Goal: Task Accomplishment & Management: Complete application form

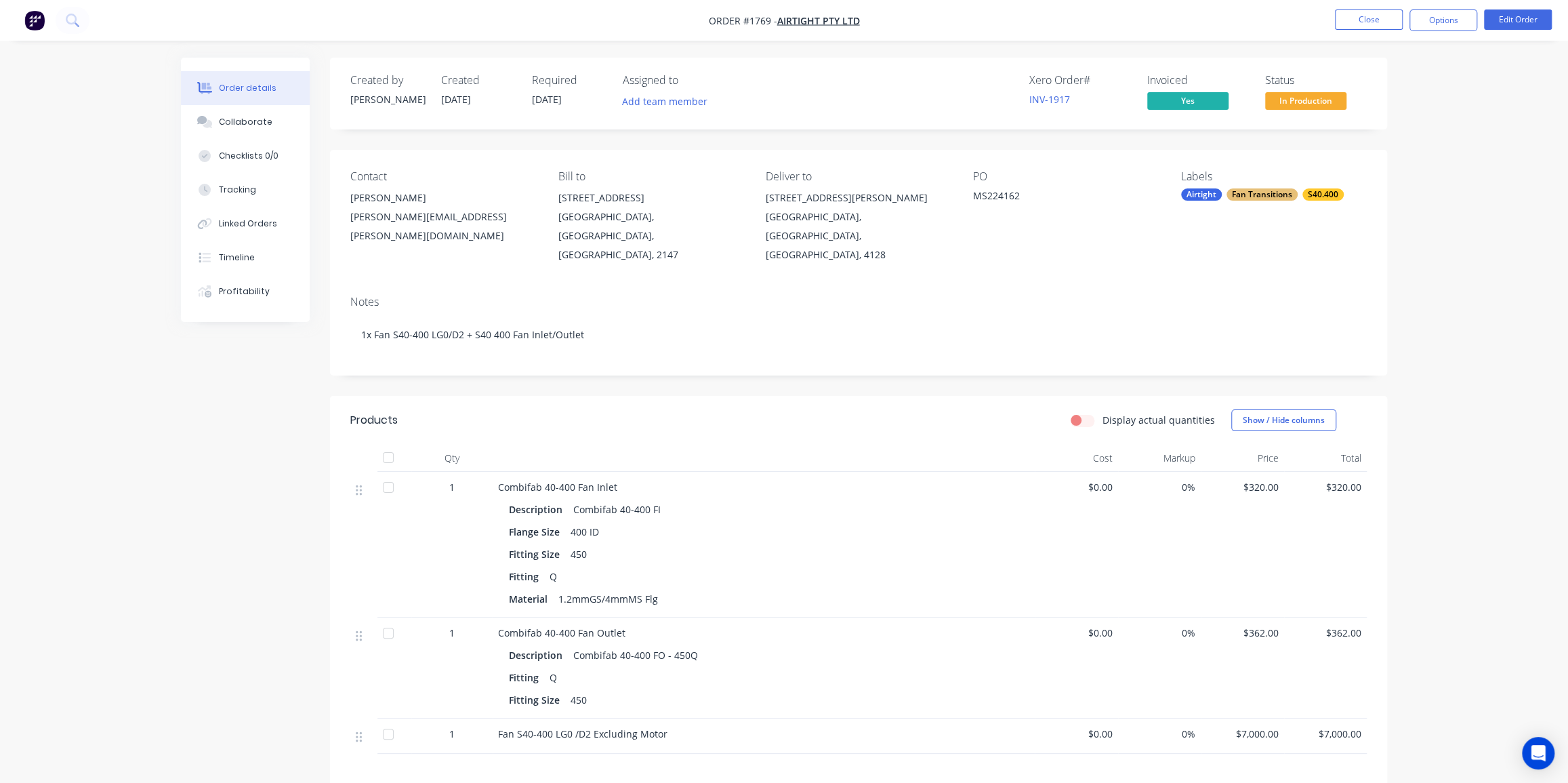
click at [1453, 126] on div "Order details Collaborate Checklists 0/0 Tracking Linked Orders Timeline Profit…" at bounding box center [784, 497] width 1568 height 995
drag, startPoint x: 1495, startPoint y: 142, endPoint x: 1504, endPoint y: 150, distance: 12.0
click at [1492, 145] on div "Order details Collaborate Checklists 0/0 Tracking Linked Orders Timeline Profit…" at bounding box center [784, 497] width 1568 height 995
click at [1466, 178] on div "Order details Collaborate Checklists 0/0 Tracking Linked Orders Timeline Profit…" at bounding box center [784, 497] width 1568 height 995
click at [1320, 102] on span "In Production" at bounding box center [1305, 100] width 81 height 17
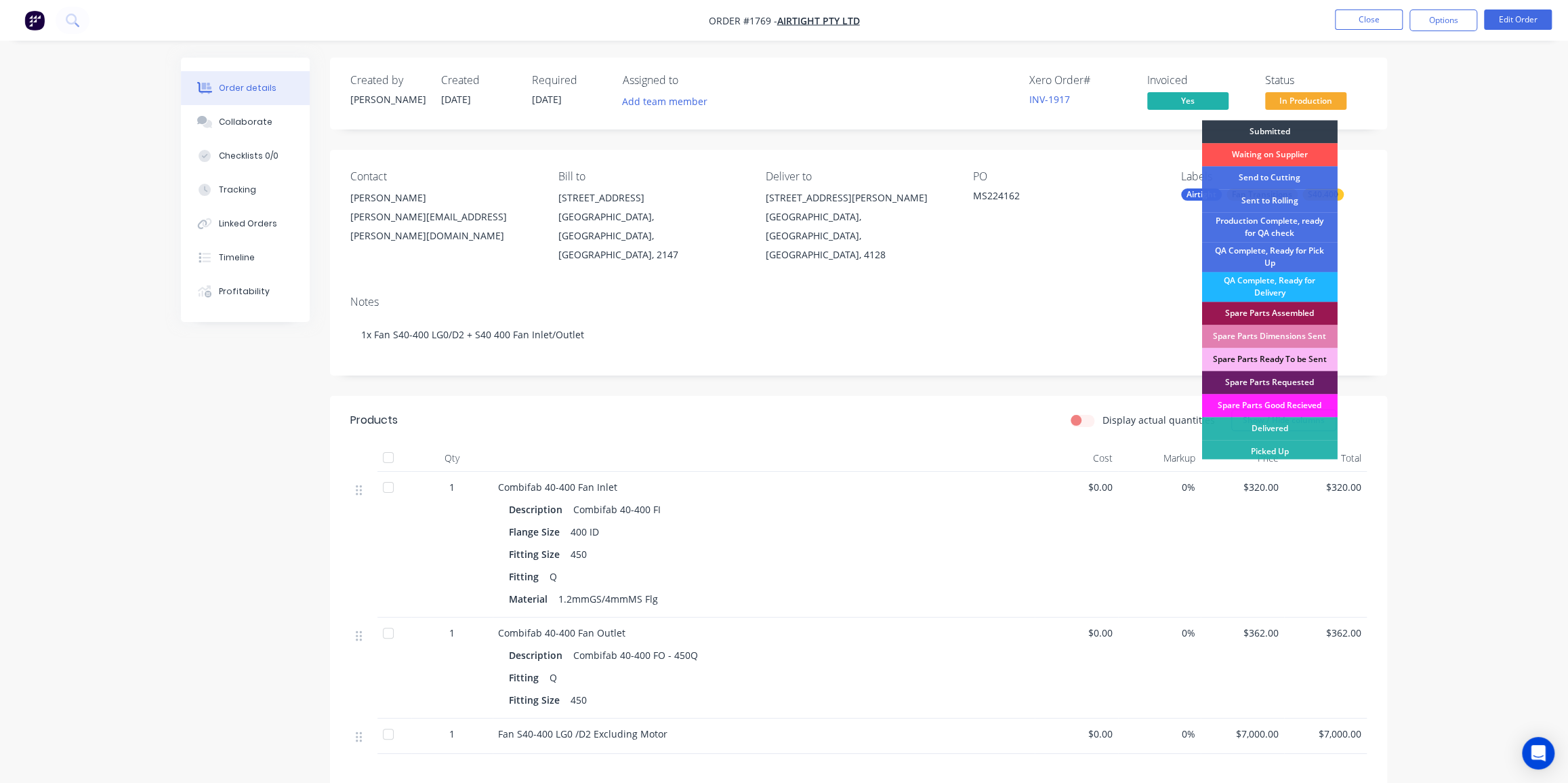
click at [1277, 283] on div "QA Complete, Ready for Delivery" at bounding box center [1270, 286] width 136 height 30
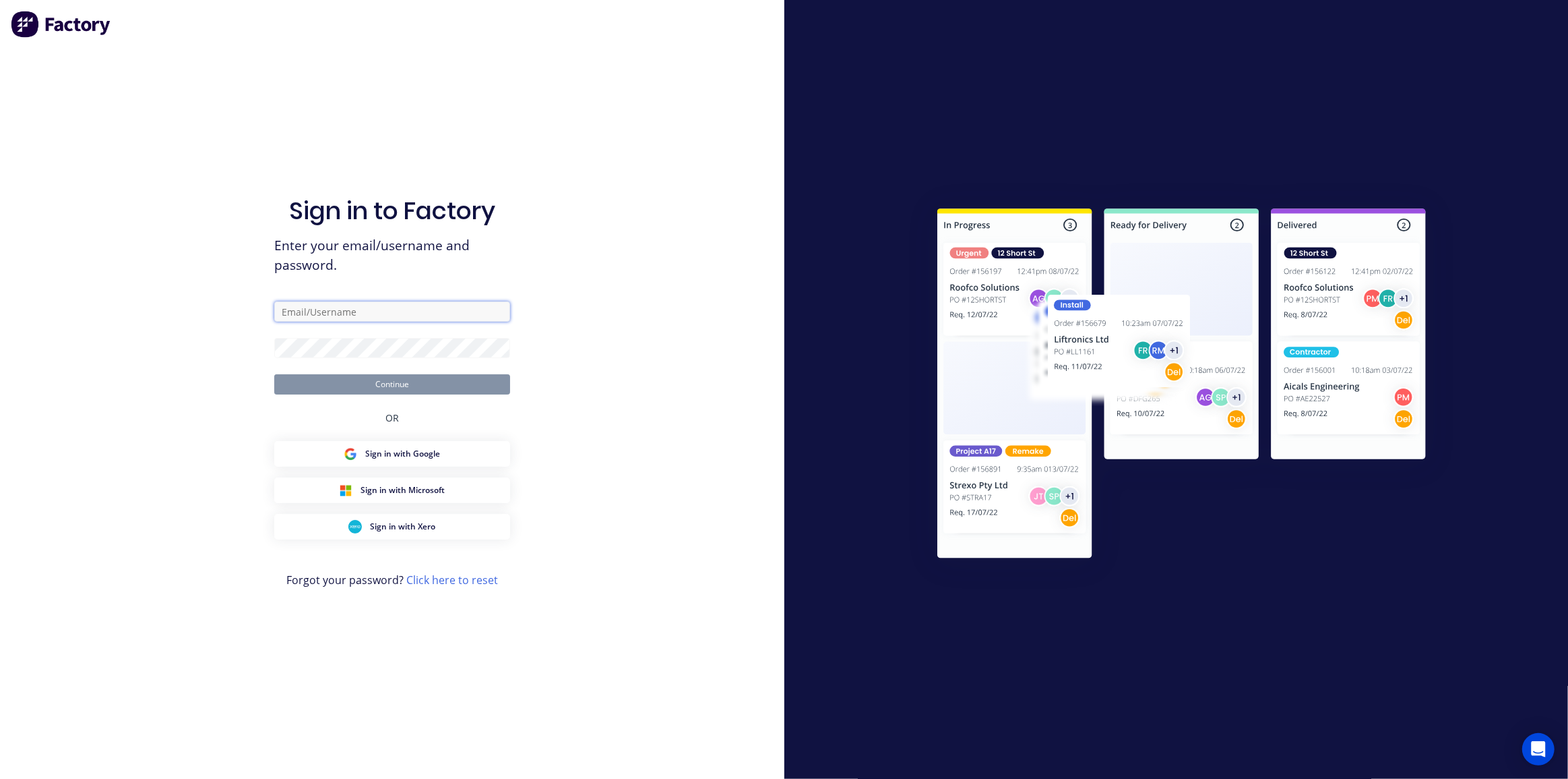
type input "dean@axionmetalworks.com.au"
click at [411, 384] on button "Continue" at bounding box center [392, 384] width 236 height 20
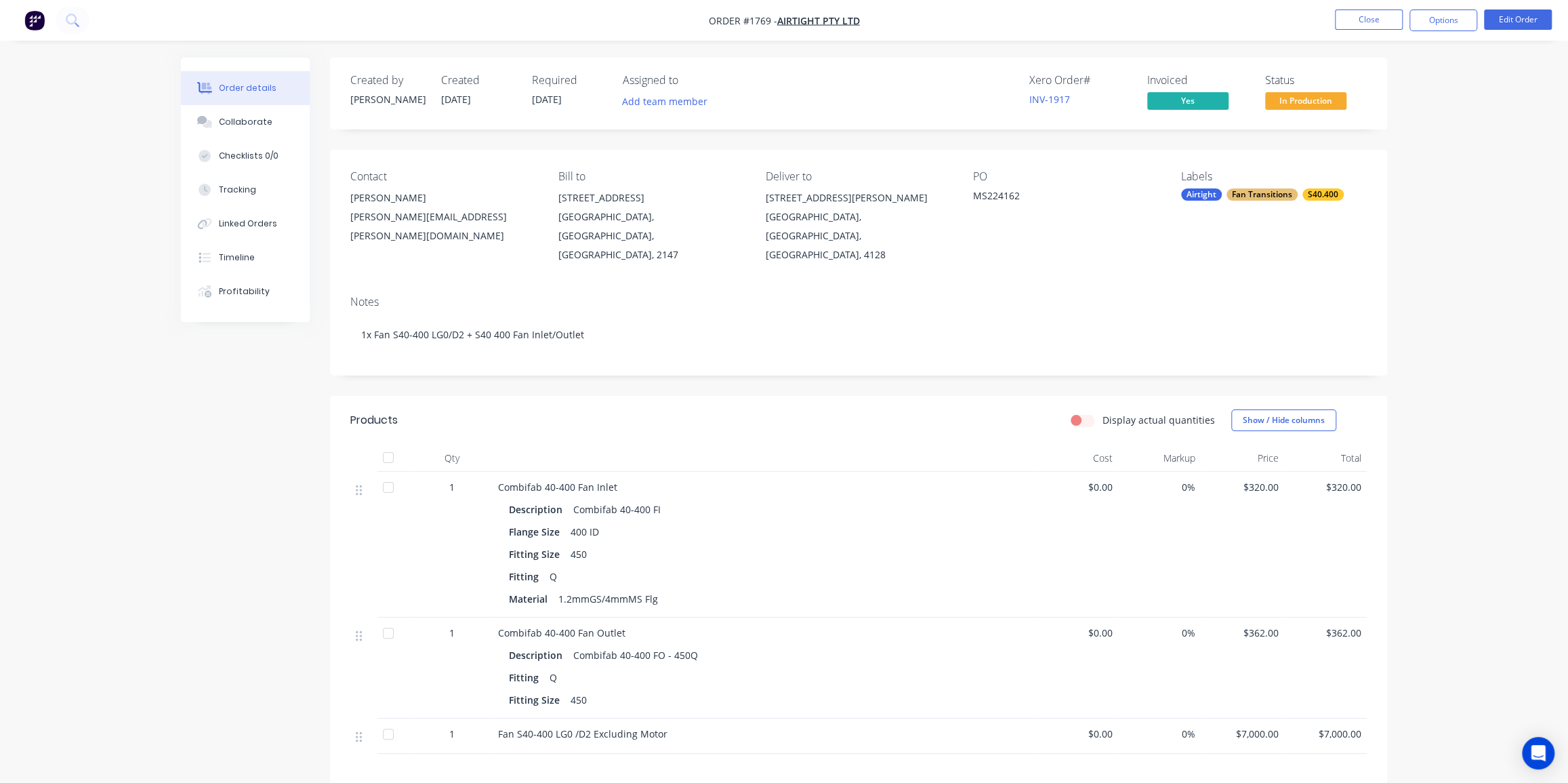
click at [1440, 226] on div "Order details Collaborate Checklists 0/0 Tracking Linked Orders Timeline Profit…" at bounding box center [784, 497] width 1568 height 995
click at [1322, 99] on span "In Production" at bounding box center [1305, 100] width 81 height 17
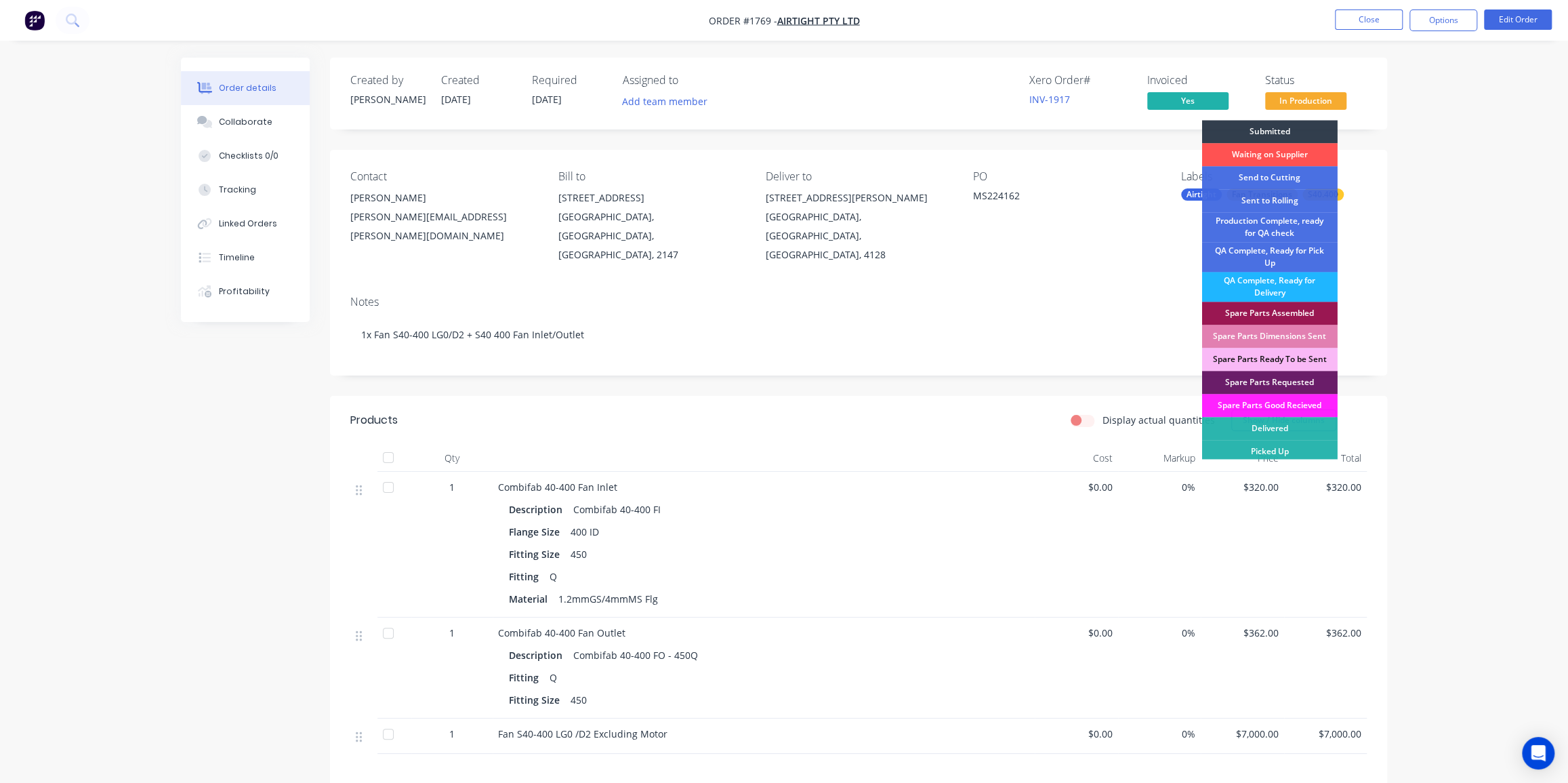
click at [1273, 288] on div "QA Complete, Ready for Delivery" at bounding box center [1270, 286] width 136 height 30
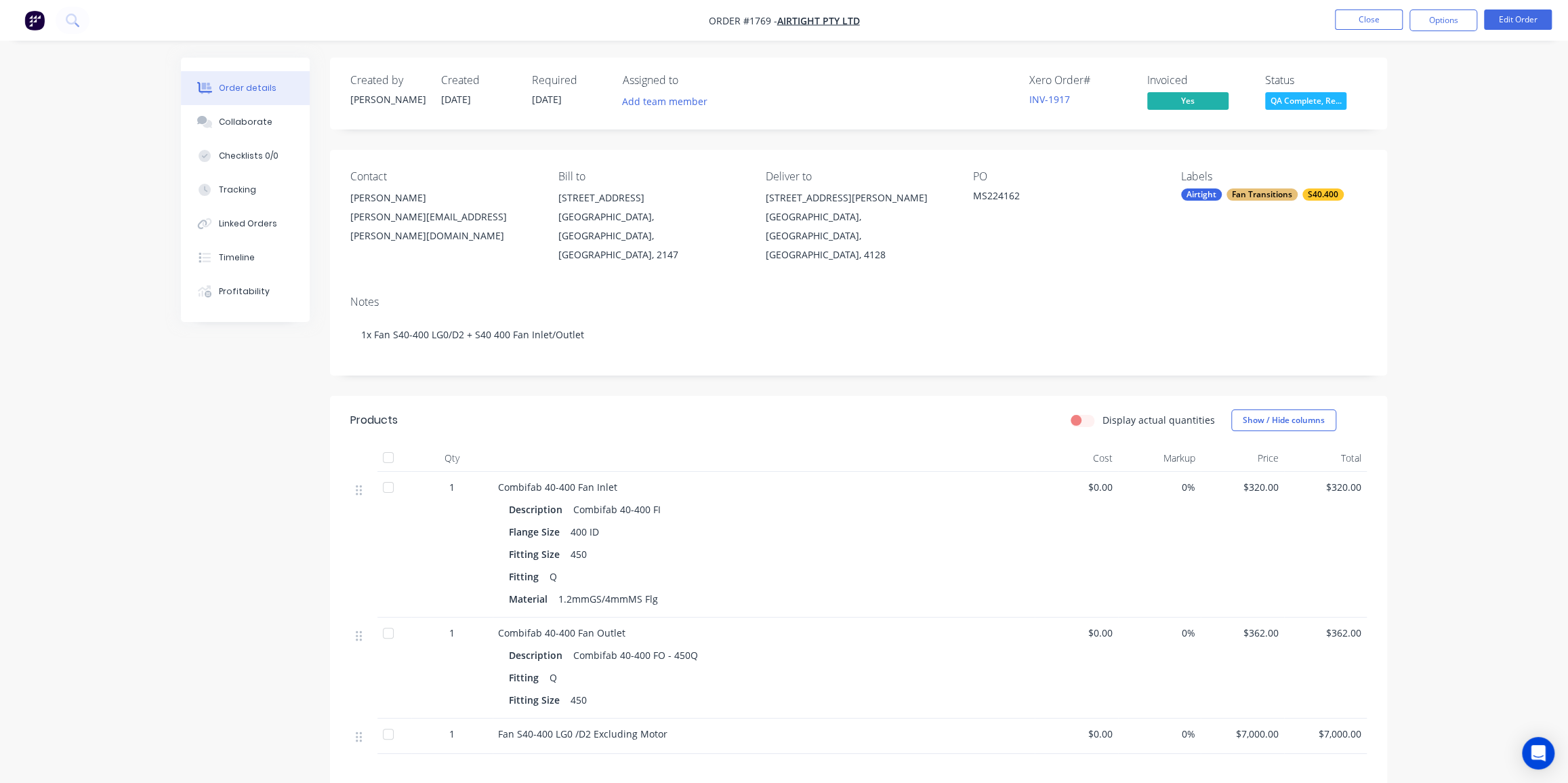
click at [1395, 271] on div "Order details Collaborate Checklists 0/0 Tracking Linked Orders Timeline Profit…" at bounding box center [784, 526] width 1233 height 937
click at [1385, 22] on button "Close" at bounding box center [1369, 20] width 68 height 20
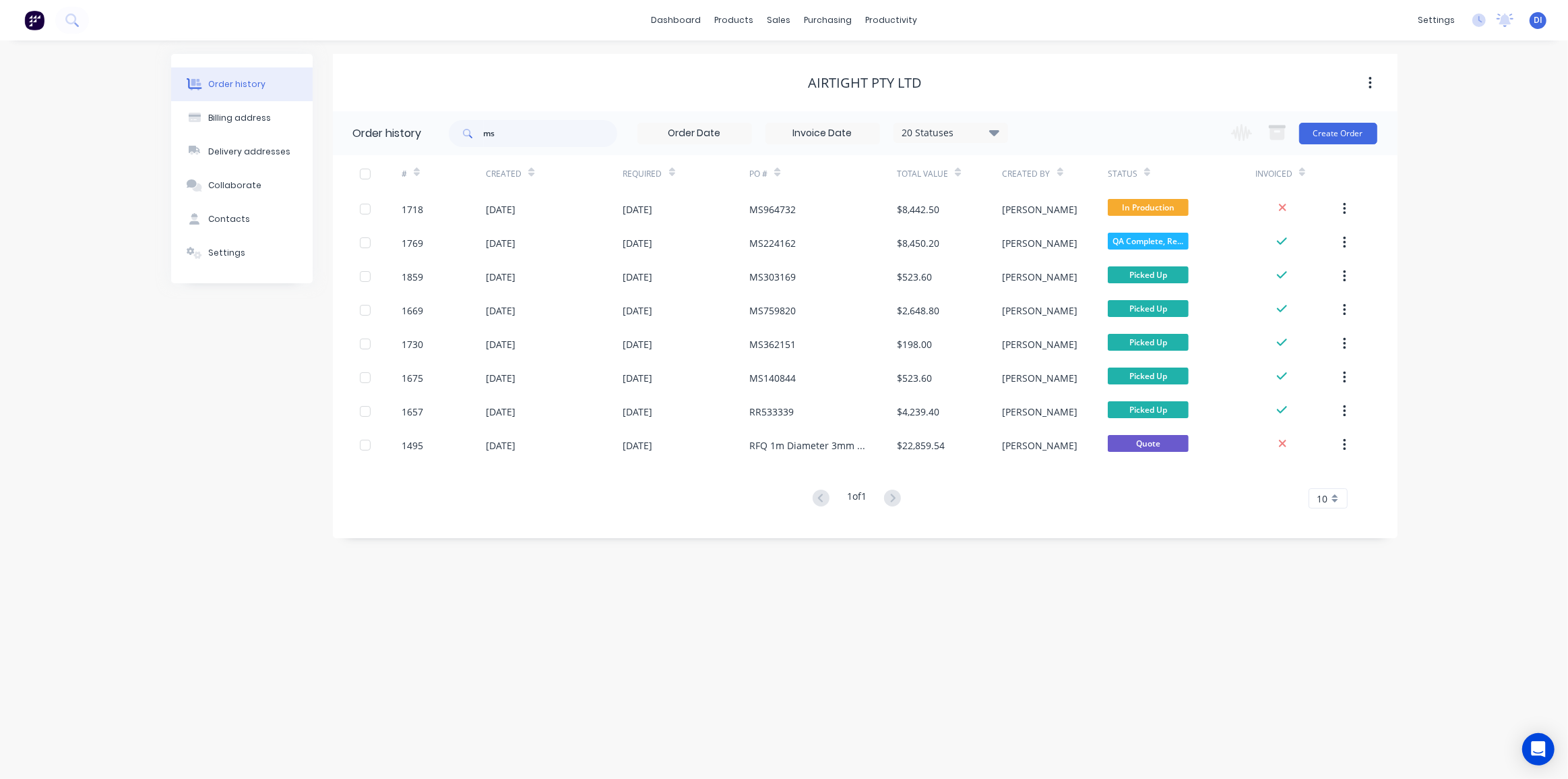
click at [1480, 267] on div "Order history Billing address Delivery addresses Collaborate Contacts Settings …" at bounding box center [784, 410] width 1568 height 738
click at [21, 25] on button at bounding box center [34, 20] width 28 height 27
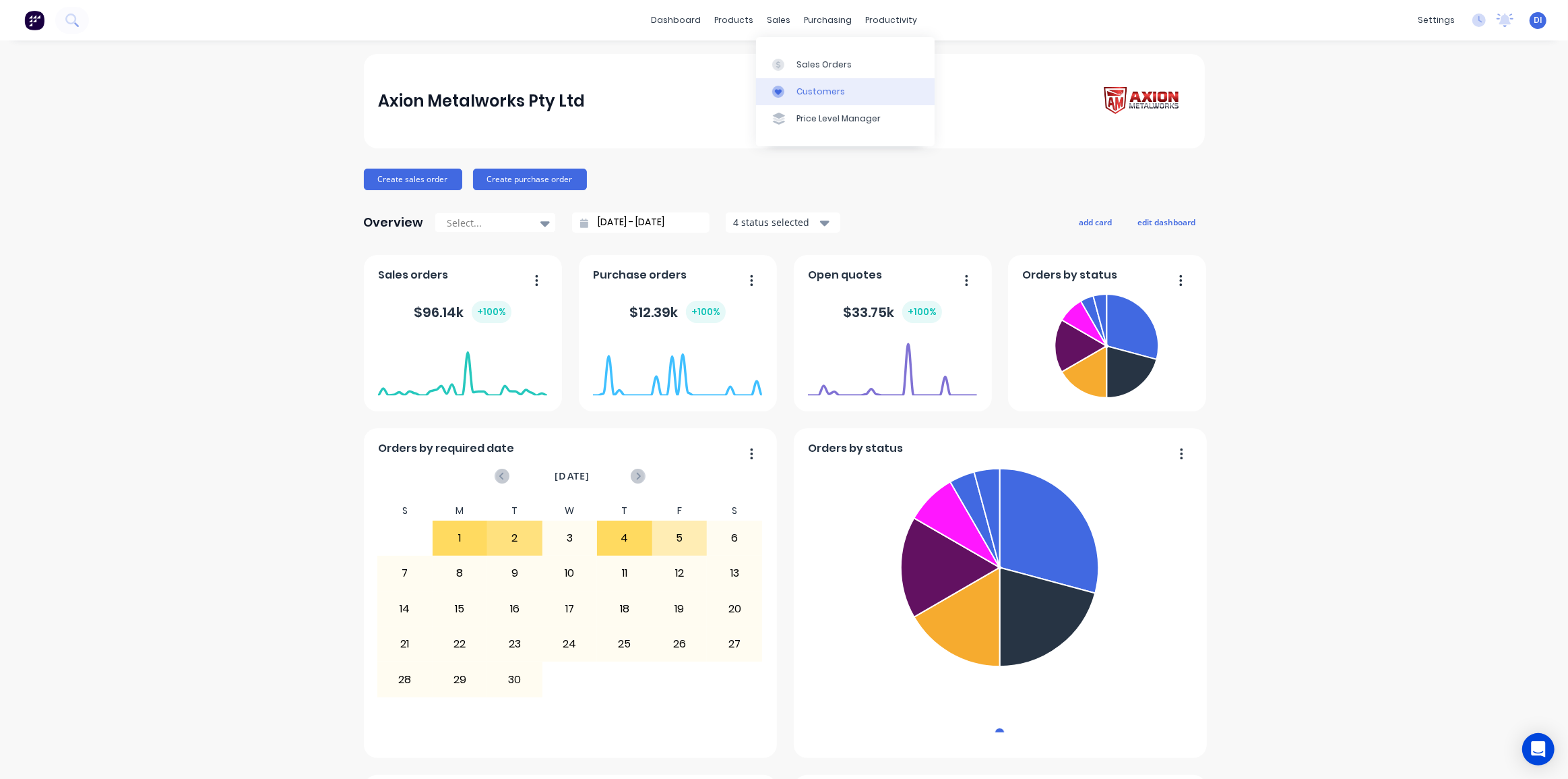
click at [819, 86] on div "Customers" at bounding box center [821, 92] width 49 height 12
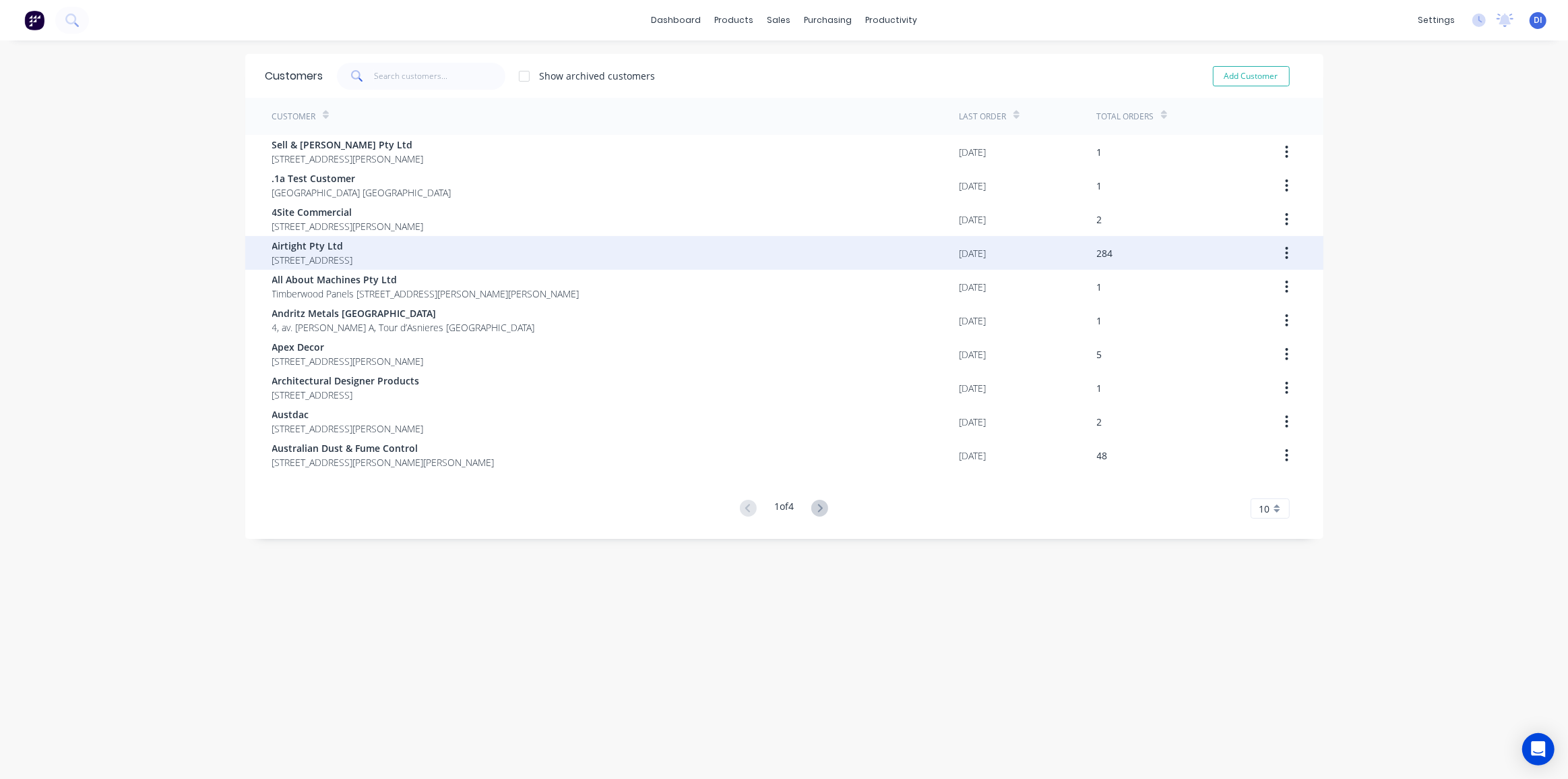
click at [353, 257] on span "[STREET_ADDRESS]" at bounding box center [312, 259] width 81 height 14
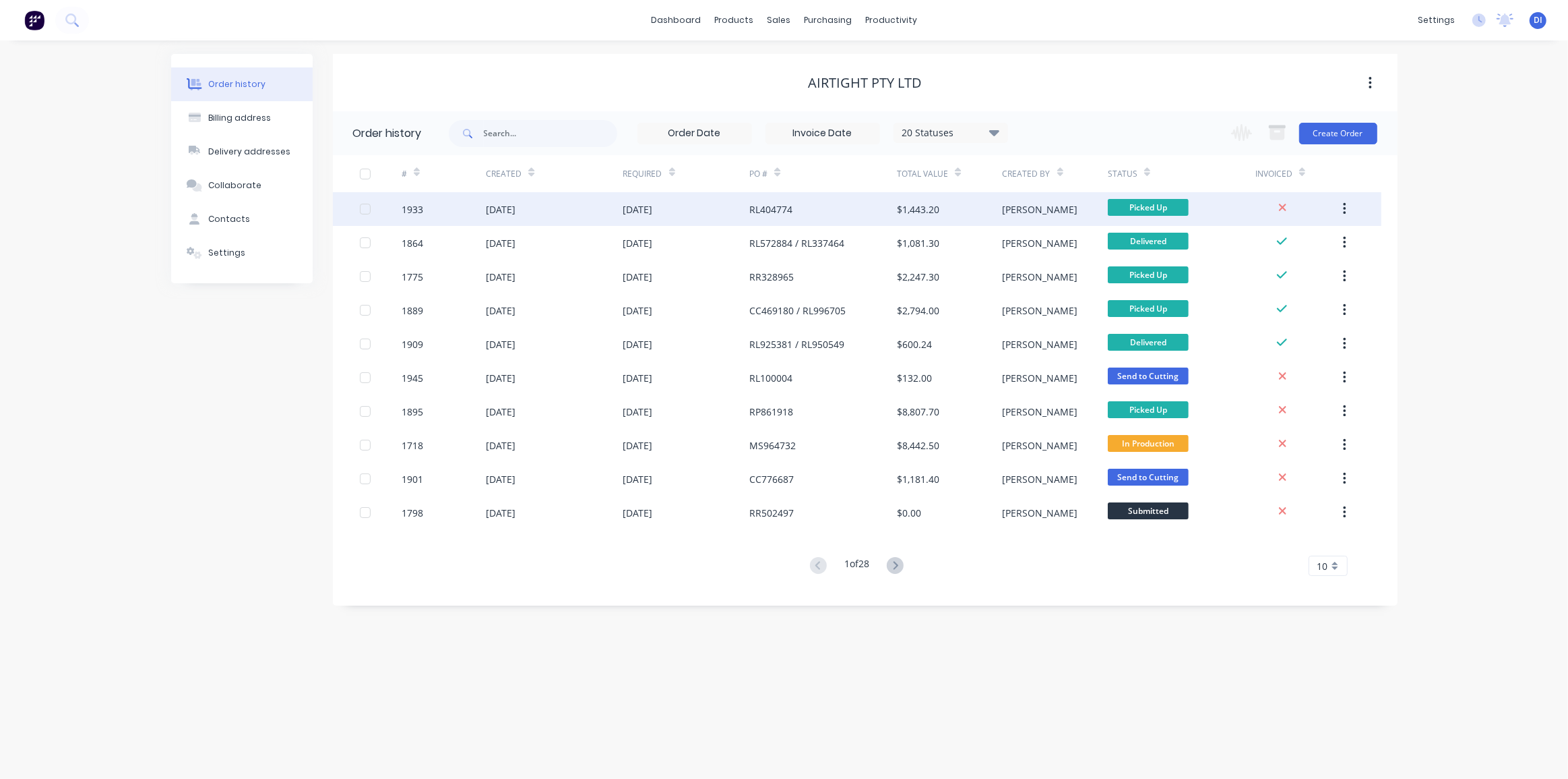
click at [869, 209] on div "RL404774" at bounding box center [823, 209] width 147 height 33
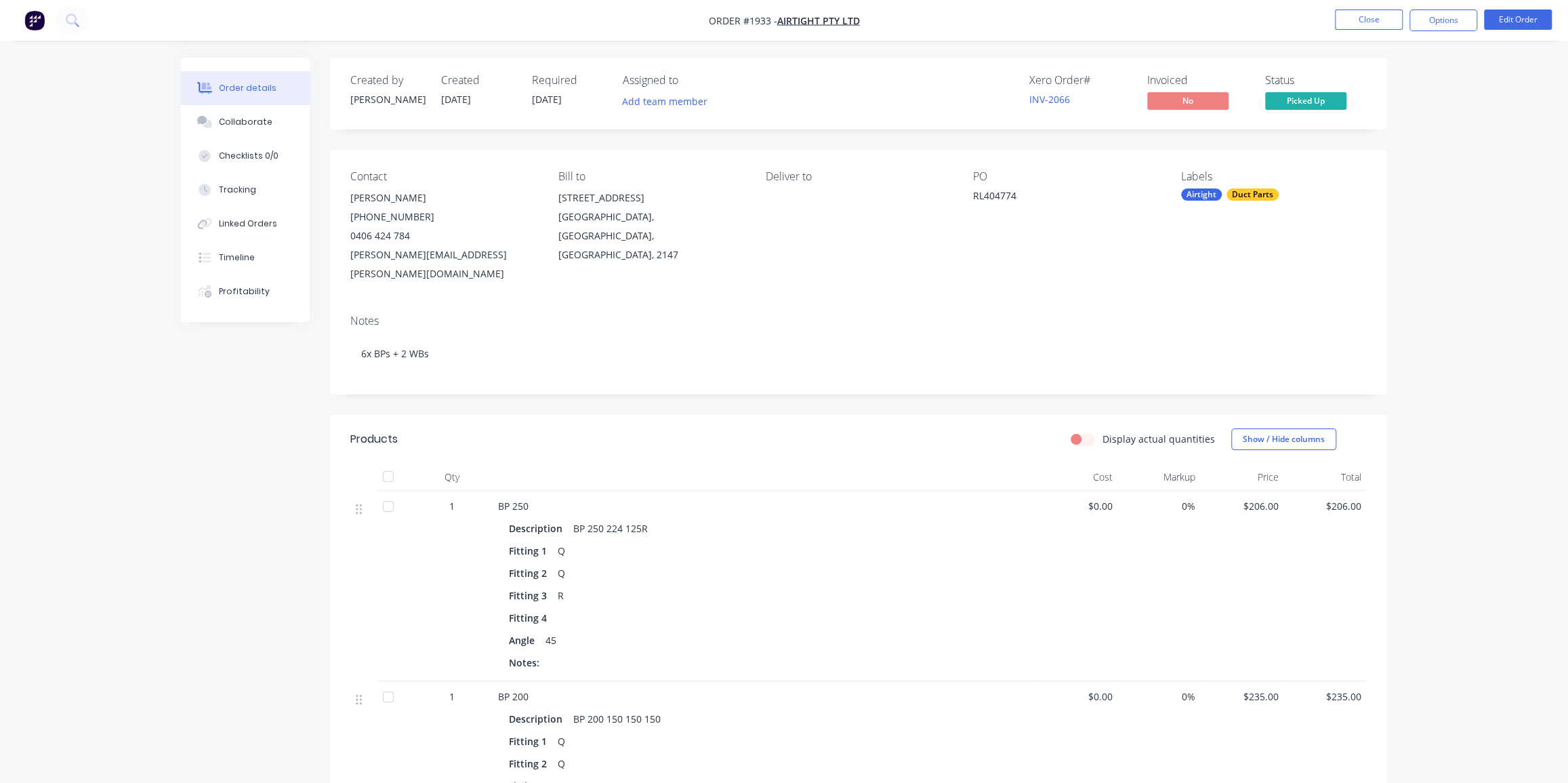
drag, startPoint x: 1445, startPoint y: 237, endPoint x: 1407, endPoint y: 70, distance: 171.3
click at [1379, 28] on button "Close" at bounding box center [1369, 20] width 68 height 20
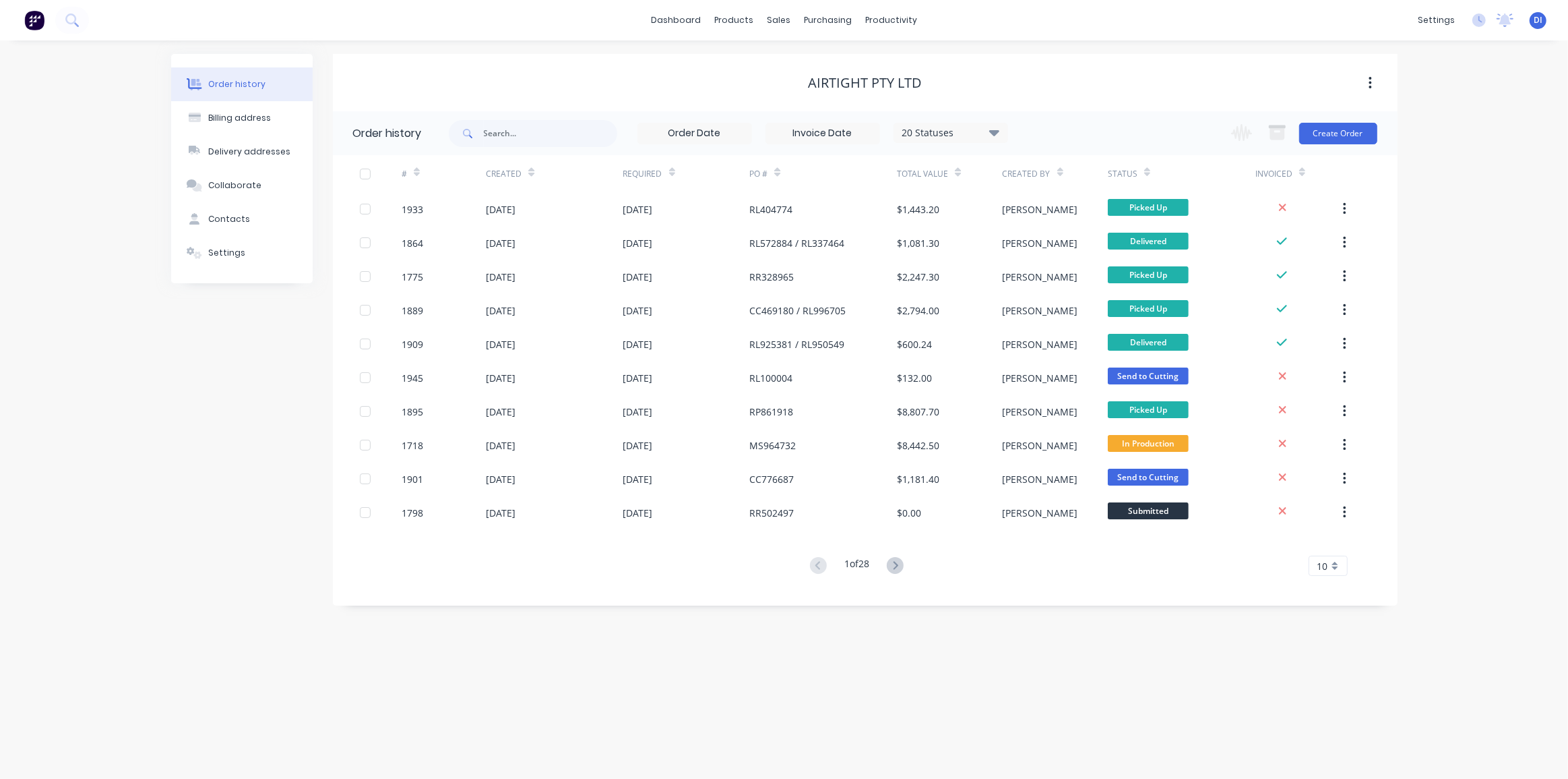
click at [1440, 196] on div "Order history Billing address Delivery addresses Collaborate Contacts Settings …" at bounding box center [784, 410] width 1568 height 738
click at [801, 84] on link "Customers" at bounding box center [850, 92] width 179 height 27
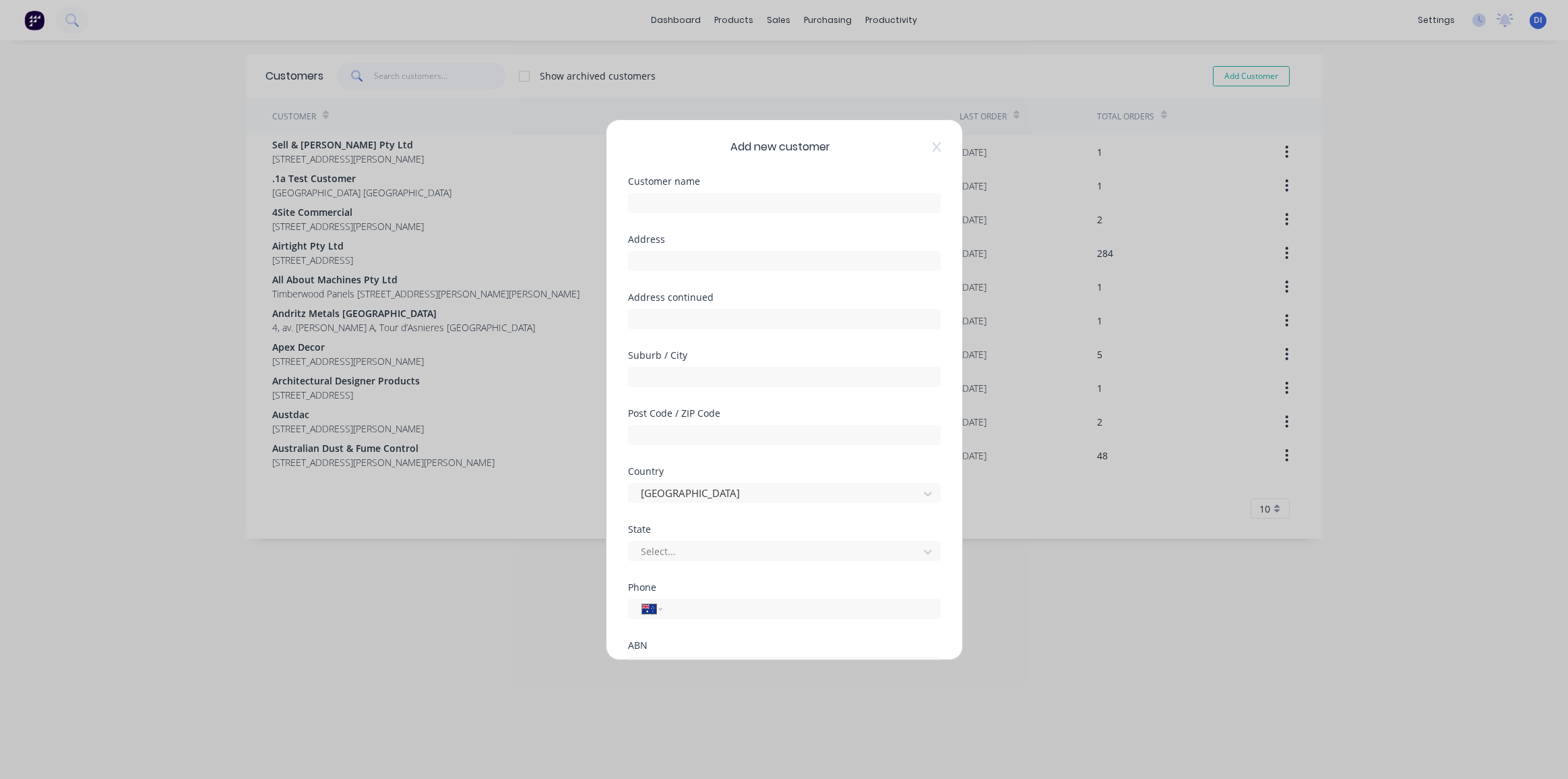
select select "AU"
click at [712, 209] on input "text" at bounding box center [784, 203] width 312 height 20
type input "Wooden Age Joinery"
drag, startPoint x: 691, startPoint y: 257, endPoint x: 694, endPoint y: 251, distance: 6.7
click at [691, 257] on input "text" at bounding box center [784, 261] width 312 height 20
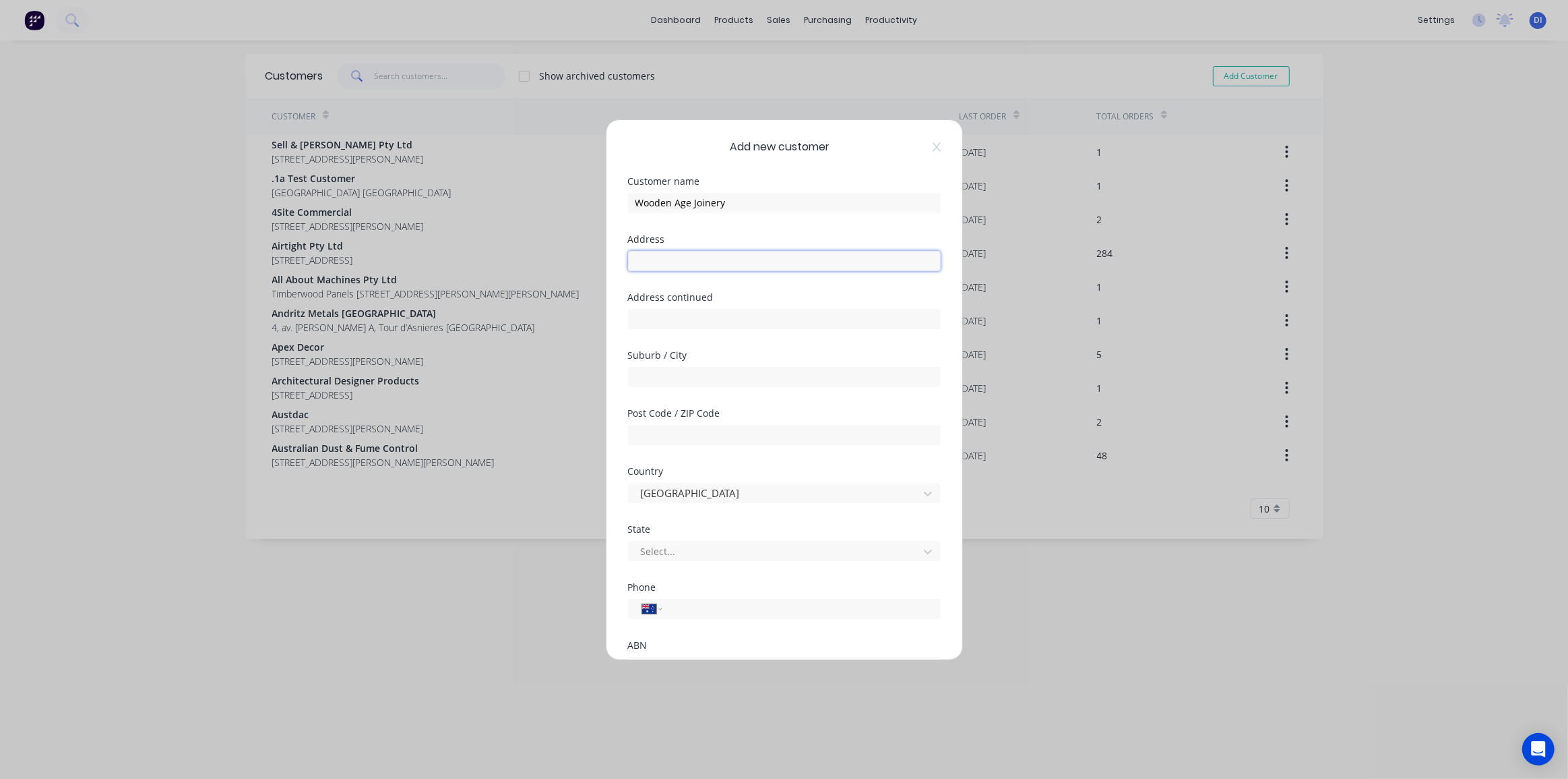
paste input "[STREET_ADDRESS][PERSON_NAME]"
click at [681, 261] on input "[STREET_ADDRESS][PERSON_NAME]" at bounding box center [784, 261] width 312 height 20
type input "[STREET_ADDRESS][PERSON_NAME]"
click at [667, 324] on input "text" at bounding box center [784, 319] width 312 height 20
click at [652, 379] on input "text" at bounding box center [784, 377] width 312 height 20
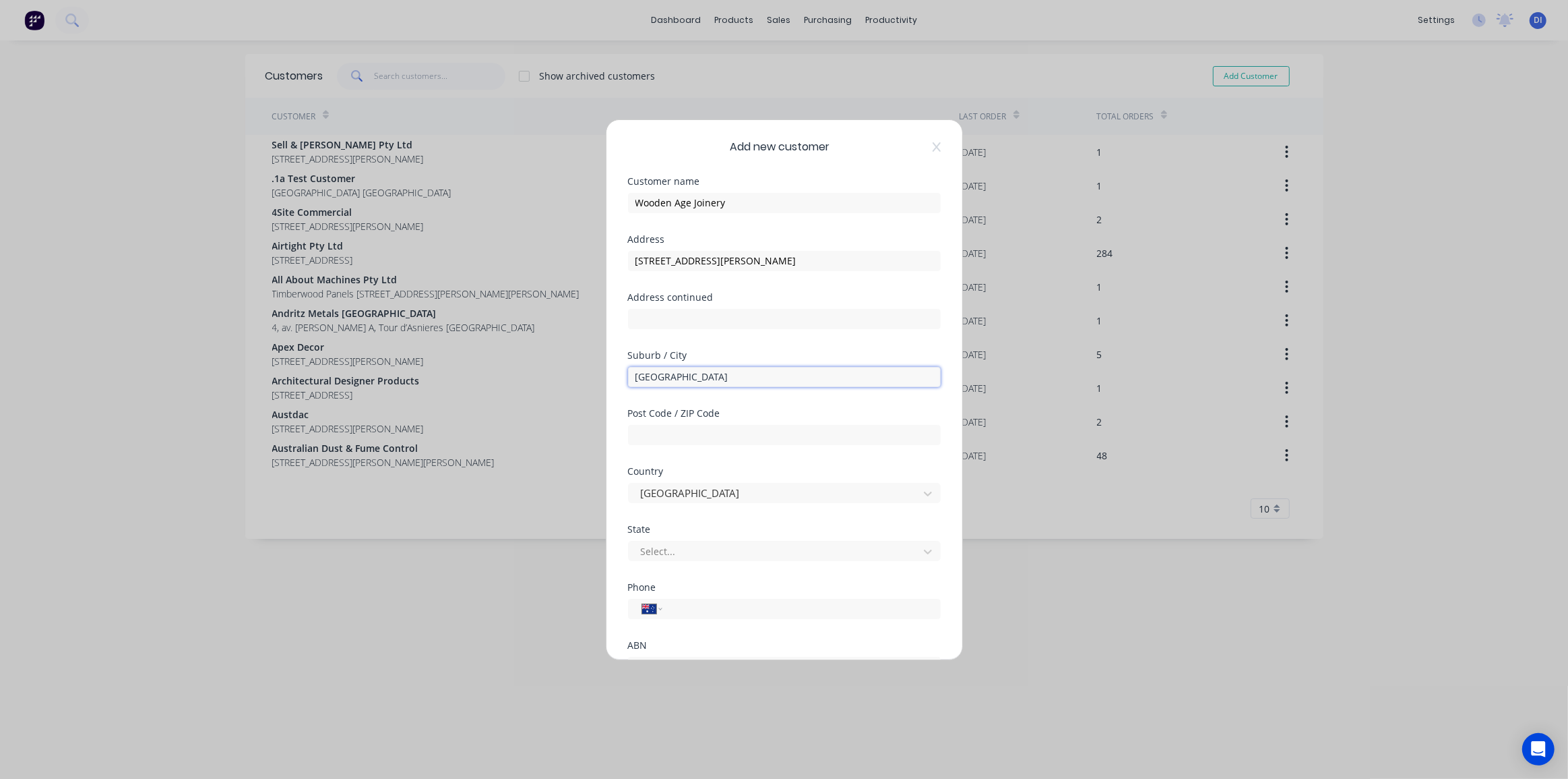
type input "[GEOGRAPHIC_DATA]"
type input "2164"
type input "N"
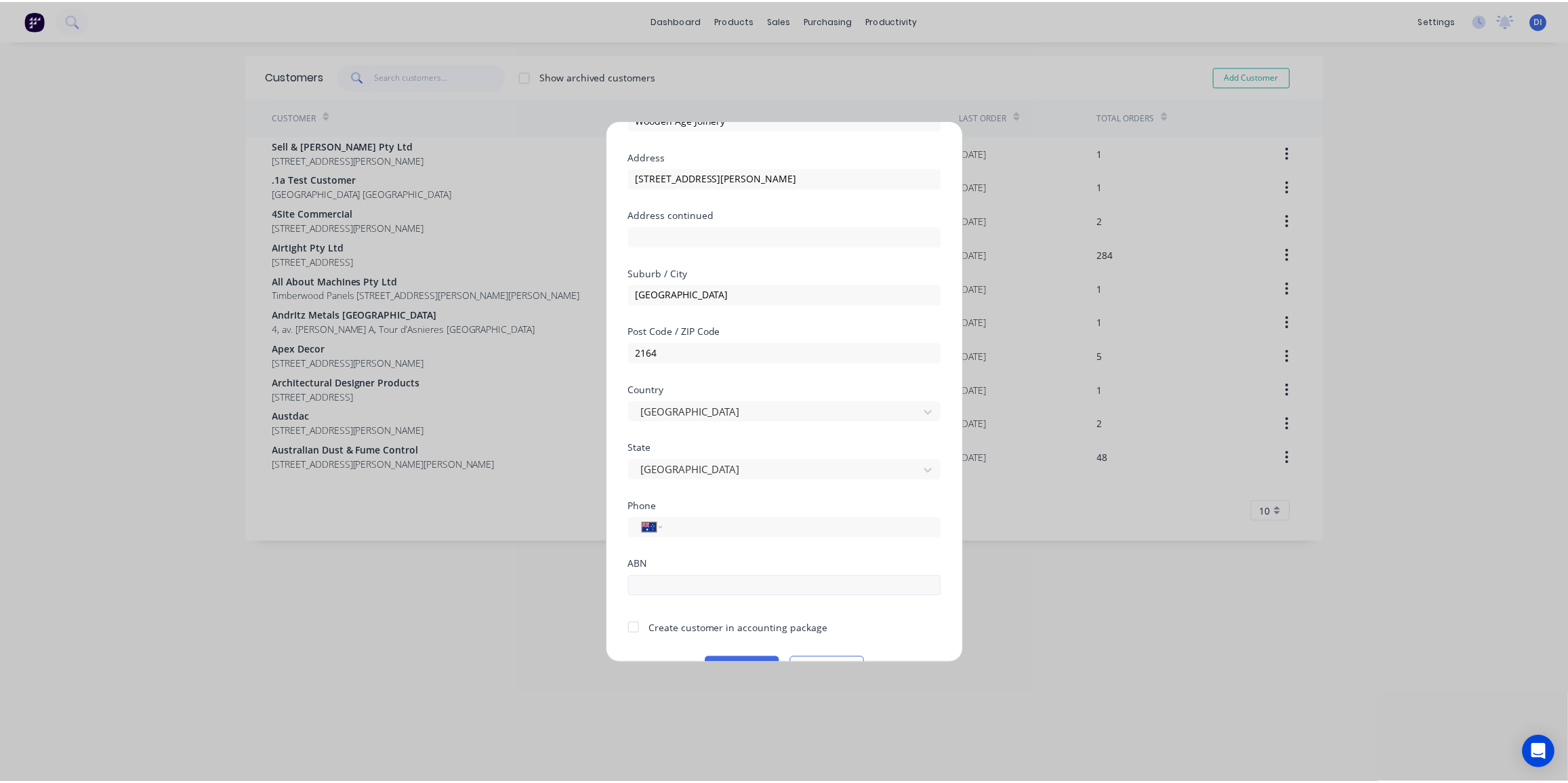
scroll to position [118, 0]
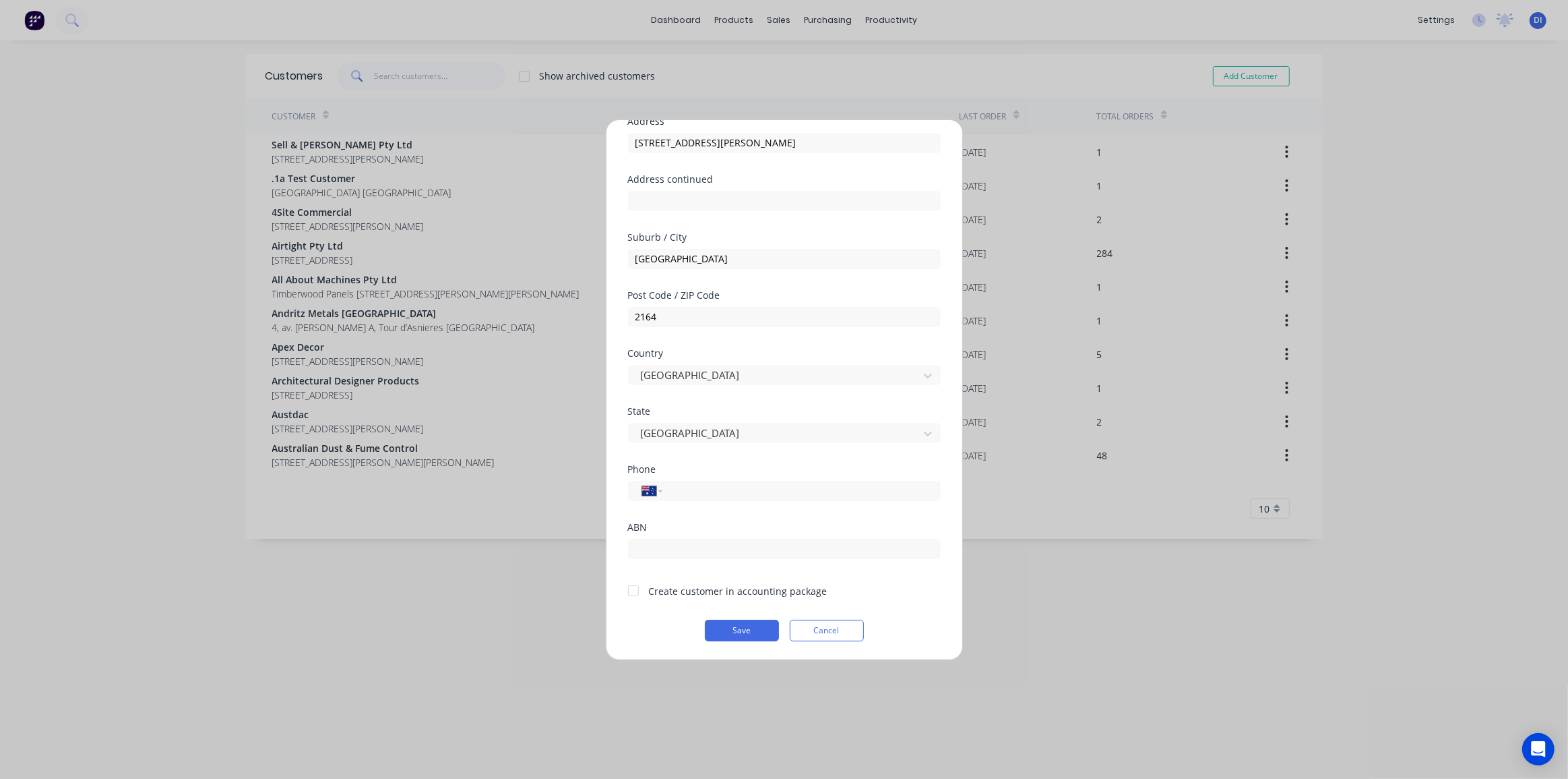
click at [635, 589] on div at bounding box center [633, 590] width 27 height 27
click at [747, 629] on button "Save" at bounding box center [742, 631] width 74 height 22
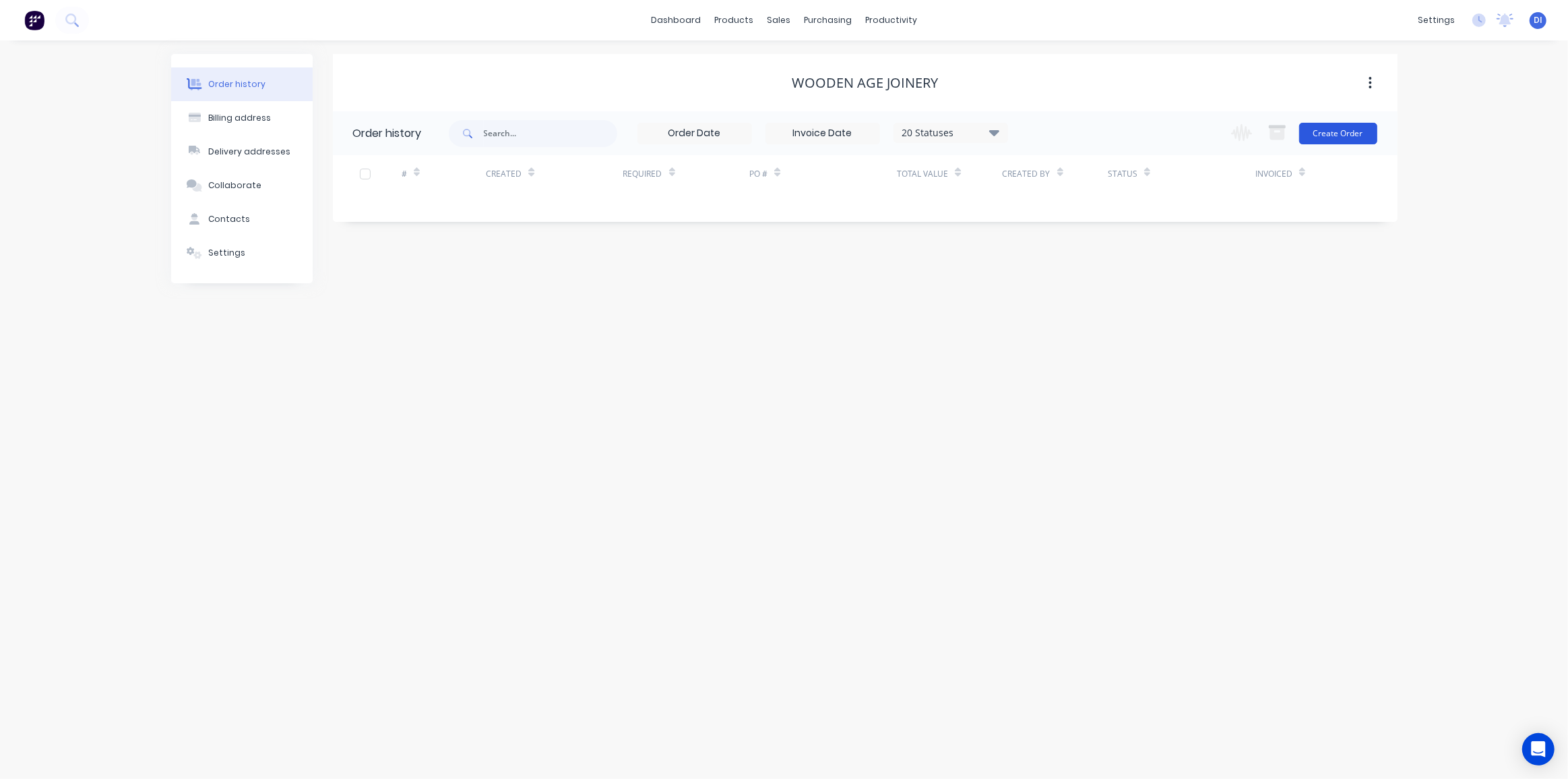
click at [1336, 131] on button "Create Order" at bounding box center [1339, 134] width 78 height 22
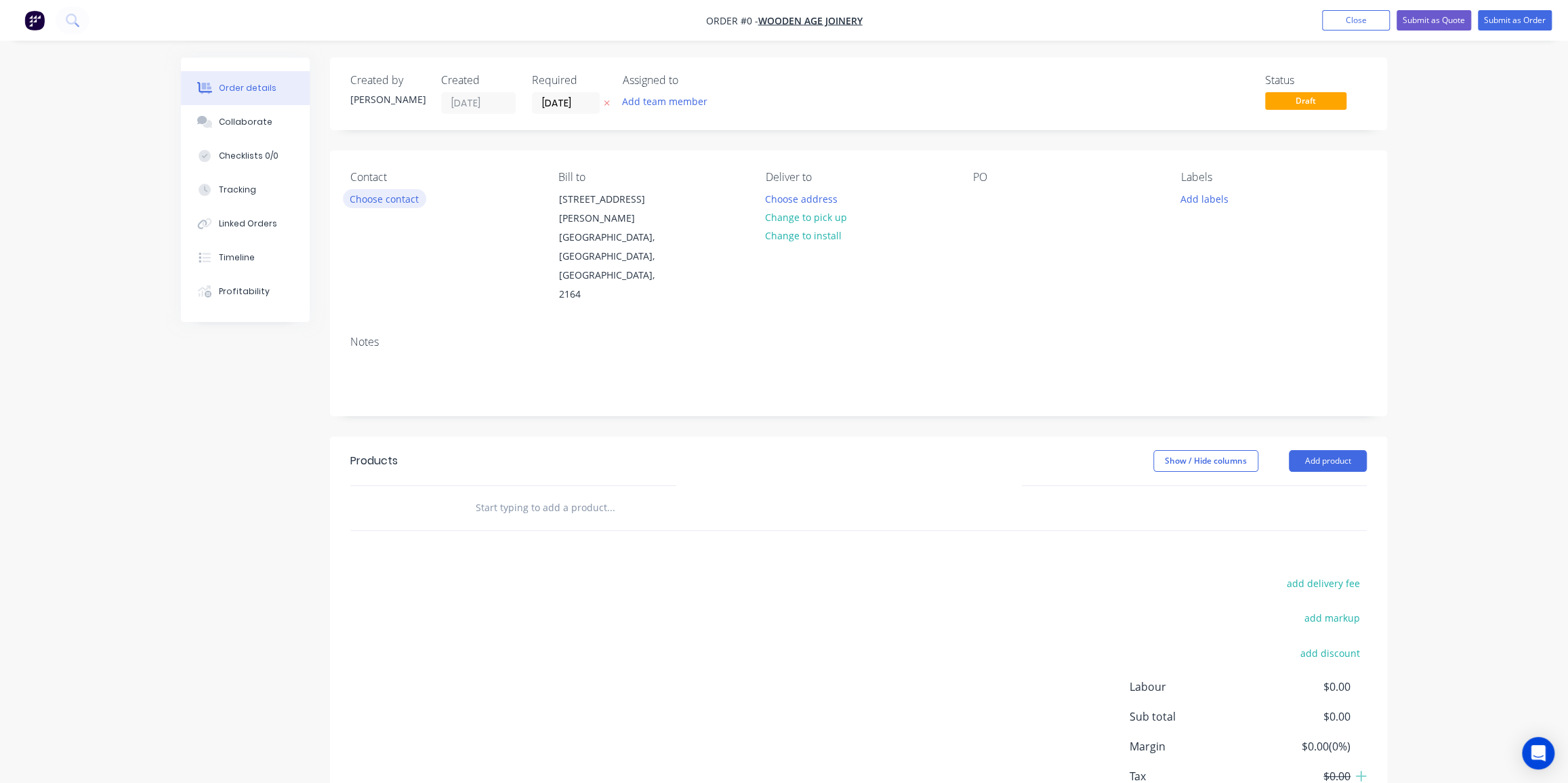
click at [386, 196] on button "Choose contact" at bounding box center [384, 198] width 83 height 18
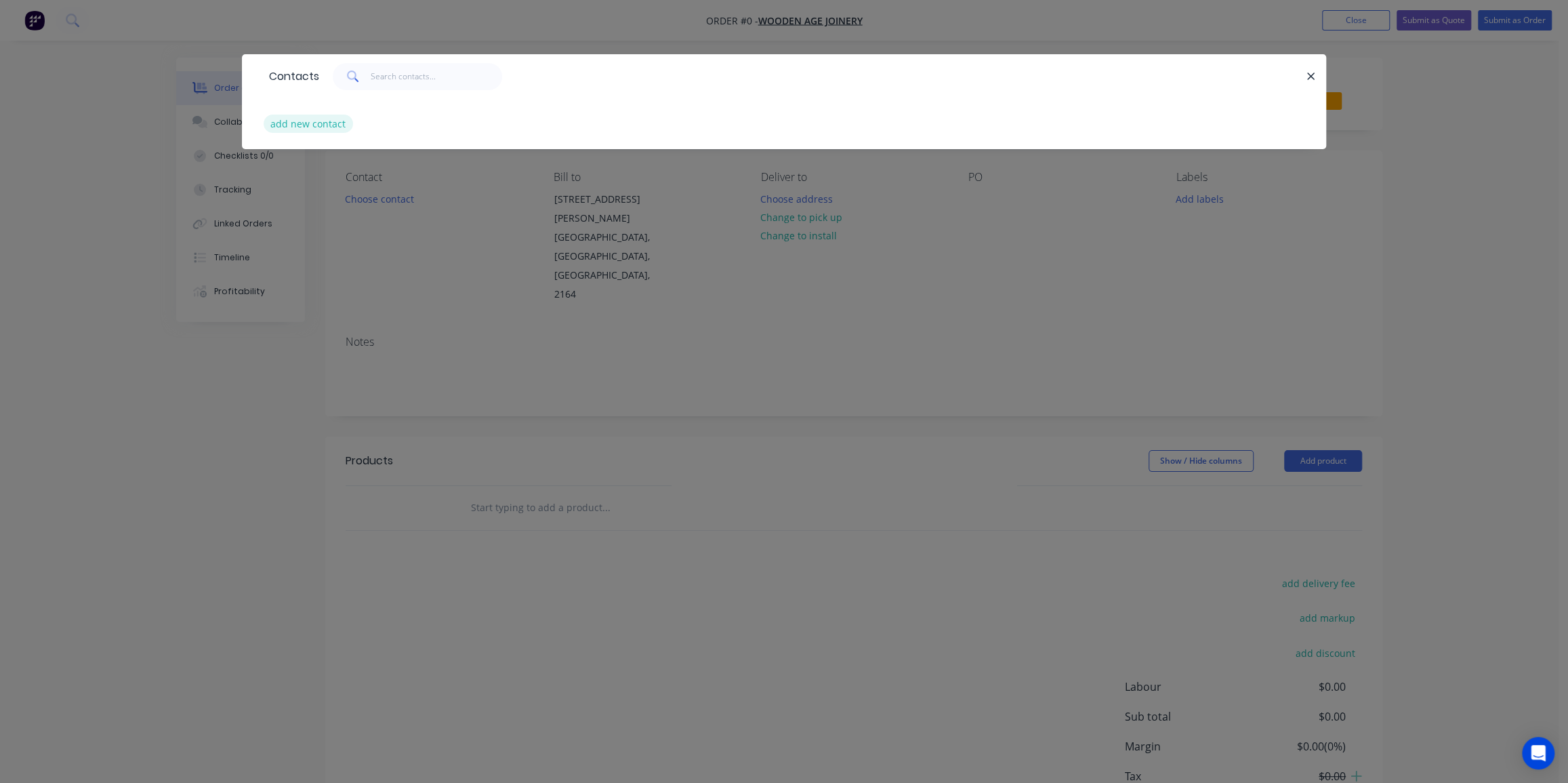
click at [325, 122] on button "add new contact" at bounding box center [308, 123] width 89 height 18
select select "AU"
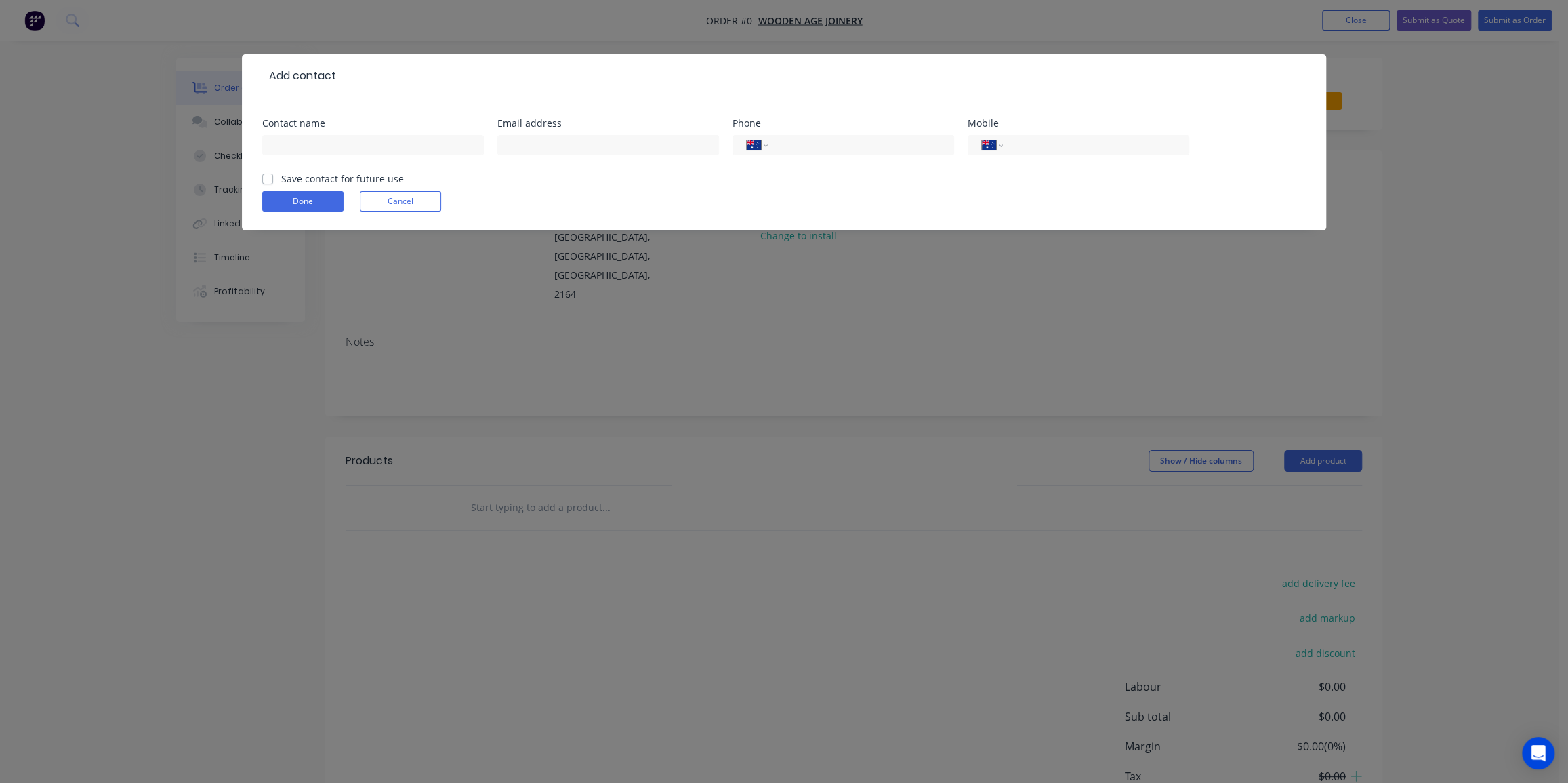
click at [324, 133] on div at bounding box center [372, 151] width 221 height 40
click at [324, 141] on input "text" at bounding box center [372, 145] width 221 height 20
type input "[PERSON_NAME]"
click at [1060, 148] on input "tel" at bounding box center [1093, 145] width 163 height 15
paste input "0437 379 439"
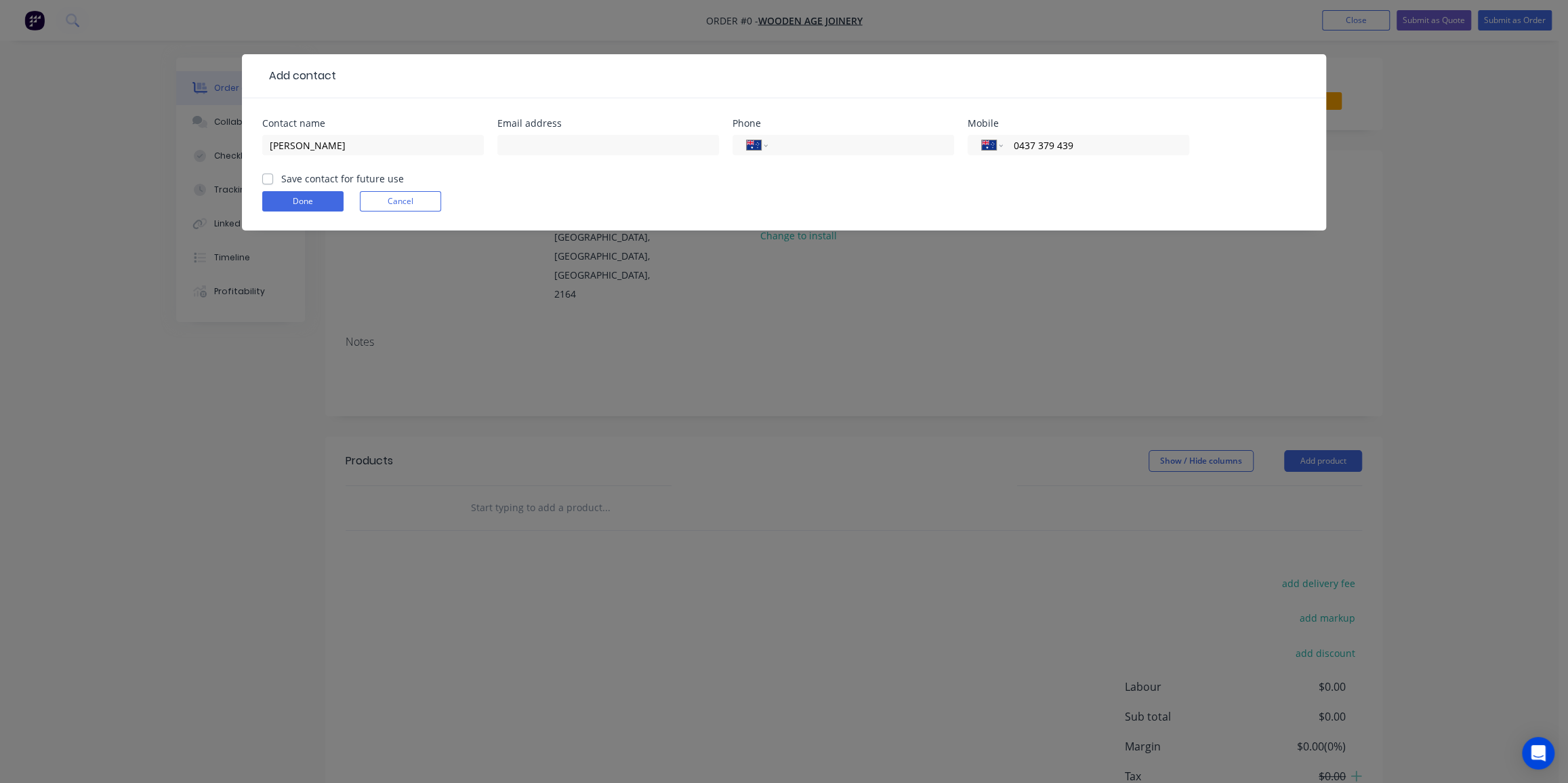
type input "0437 379 439"
click at [663, 221] on form "Contact name [PERSON_NAME] Email address Phone International [GEOGRAPHIC_DATA] …" at bounding box center [784, 174] width 1044 height 112
click at [281, 178] on label "Save contact for future use" at bounding box center [343, 178] width 123 height 14
click at [267, 178] on input "Save contact for future use" at bounding box center [267, 178] width 11 height 13
checkbox input "true"
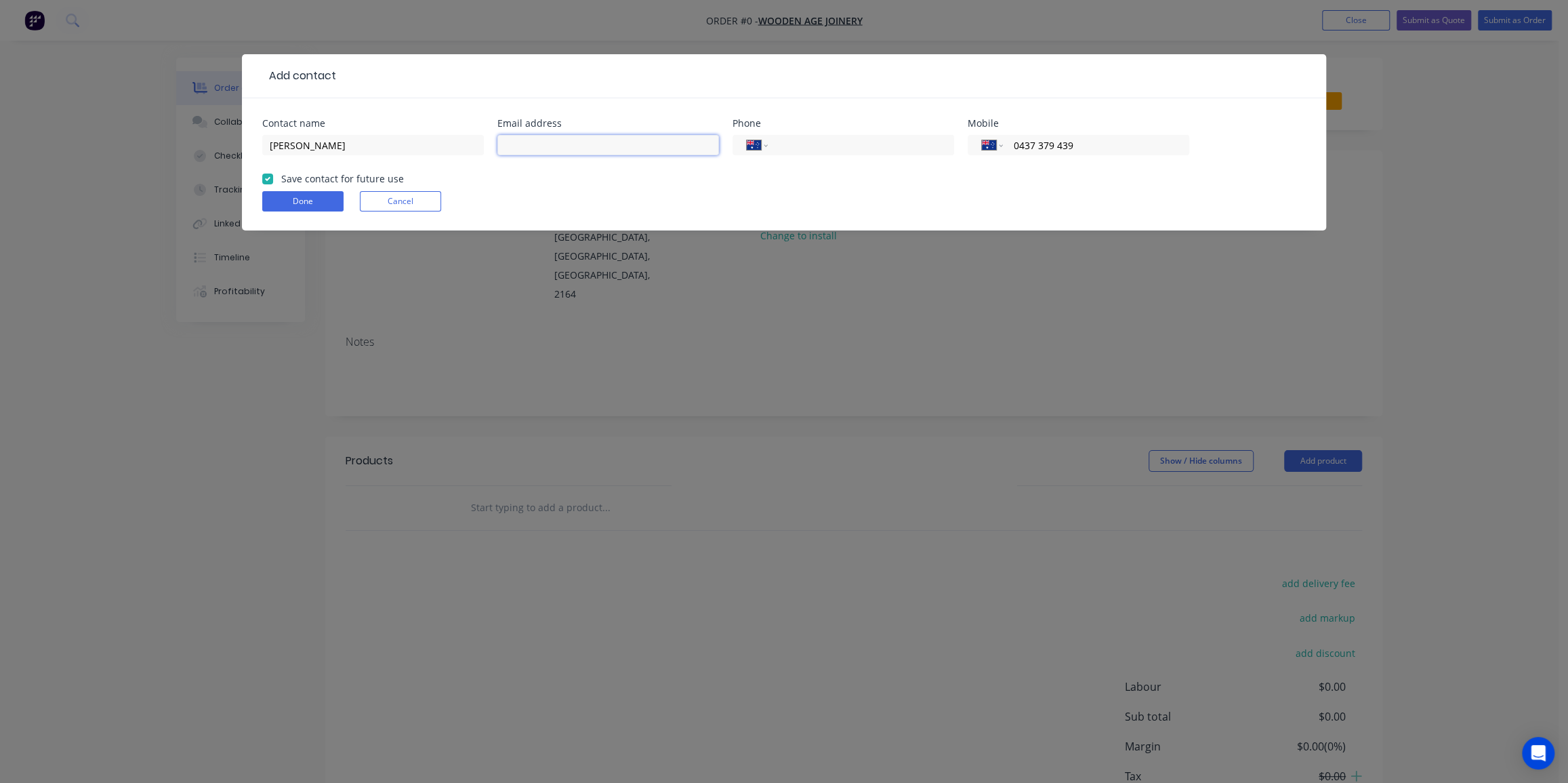
click at [572, 155] on input "text" at bounding box center [608, 145] width 221 height 20
paste input "mailto:[PERSON_NAME][EMAIL_ADDRESS][DOMAIN_NAME]"
click at [591, 188] on form "Contact name [PERSON_NAME] Email address mailto:[PERSON_NAME][EMAIL_ADDRESS][DO…" at bounding box center [784, 174] width 1044 height 112
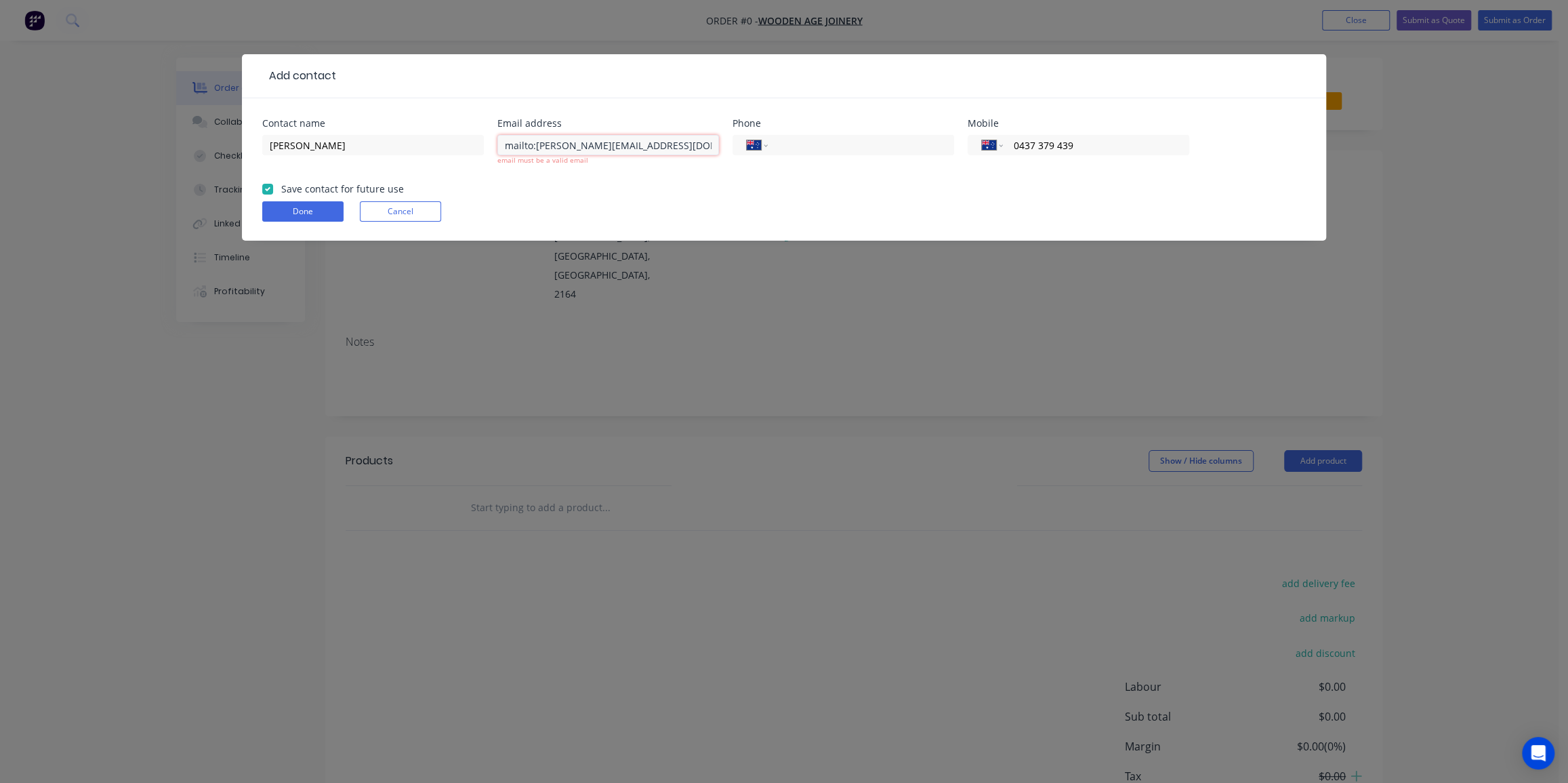
drag, startPoint x: 533, startPoint y: 144, endPoint x: 521, endPoint y: 144, distance: 12.0
click at [521, 144] on input "mailto:[PERSON_NAME][EMAIL_ADDRESS][DOMAIN_NAME]" at bounding box center [608, 145] width 221 height 20
click at [597, 169] on div "mailto:[PERSON_NAME][EMAIL_ADDRESS][DOMAIN_NAME] email must be a valid email" at bounding box center [608, 156] width 221 height 50
drag, startPoint x: 557, startPoint y: 142, endPoint x: 492, endPoint y: 138, distance: 65.1
click at [492, 138] on div "Contact name [PERSON_NAME] Email address mailto:[PERSON_NAME][EMAIL_ADDRESS][DO…" at bounding box center [784, 150] width 1044 height 63
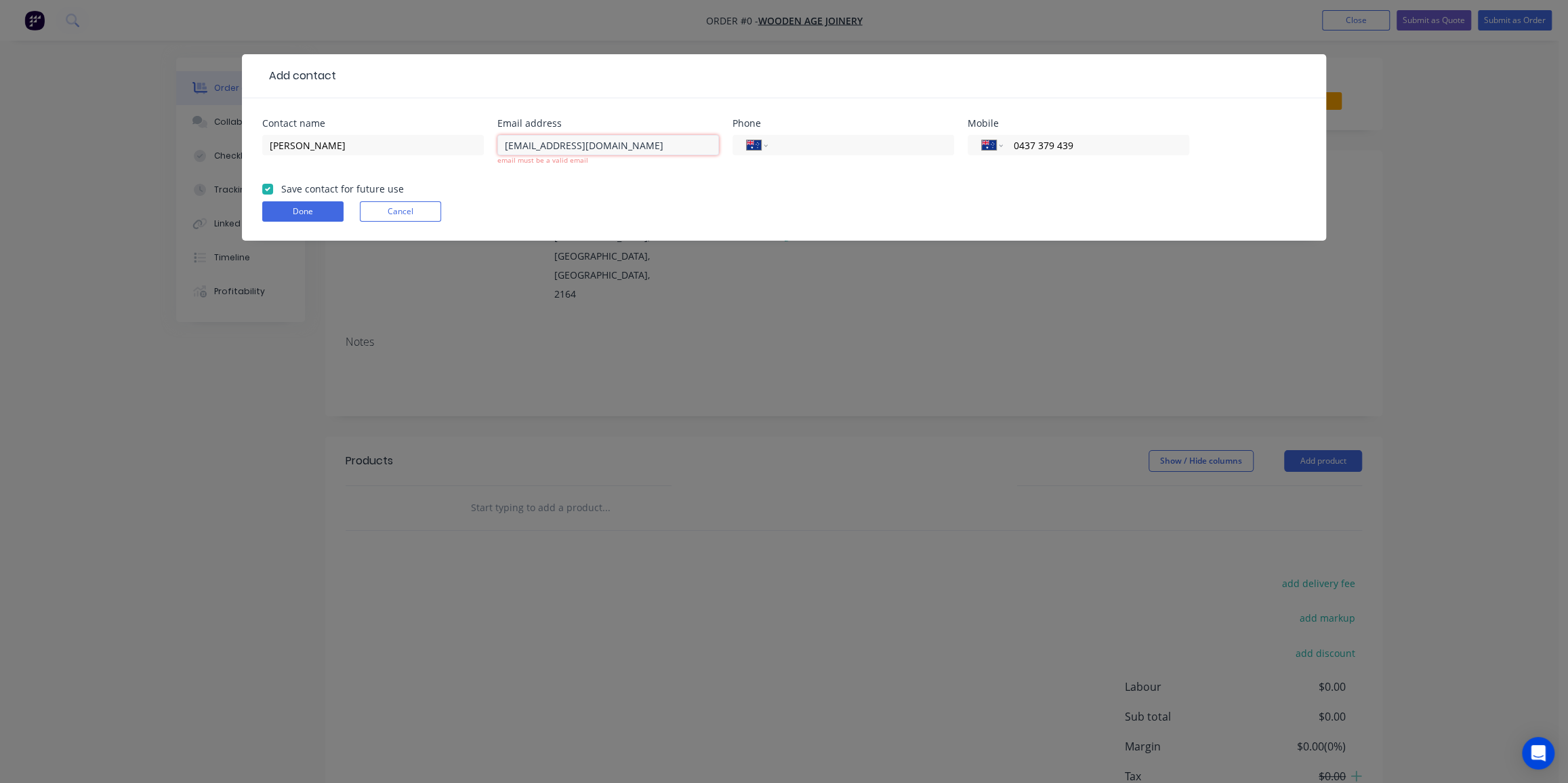
type input "[EMAIL_ADDRESS][DOMAIN_NAME]"
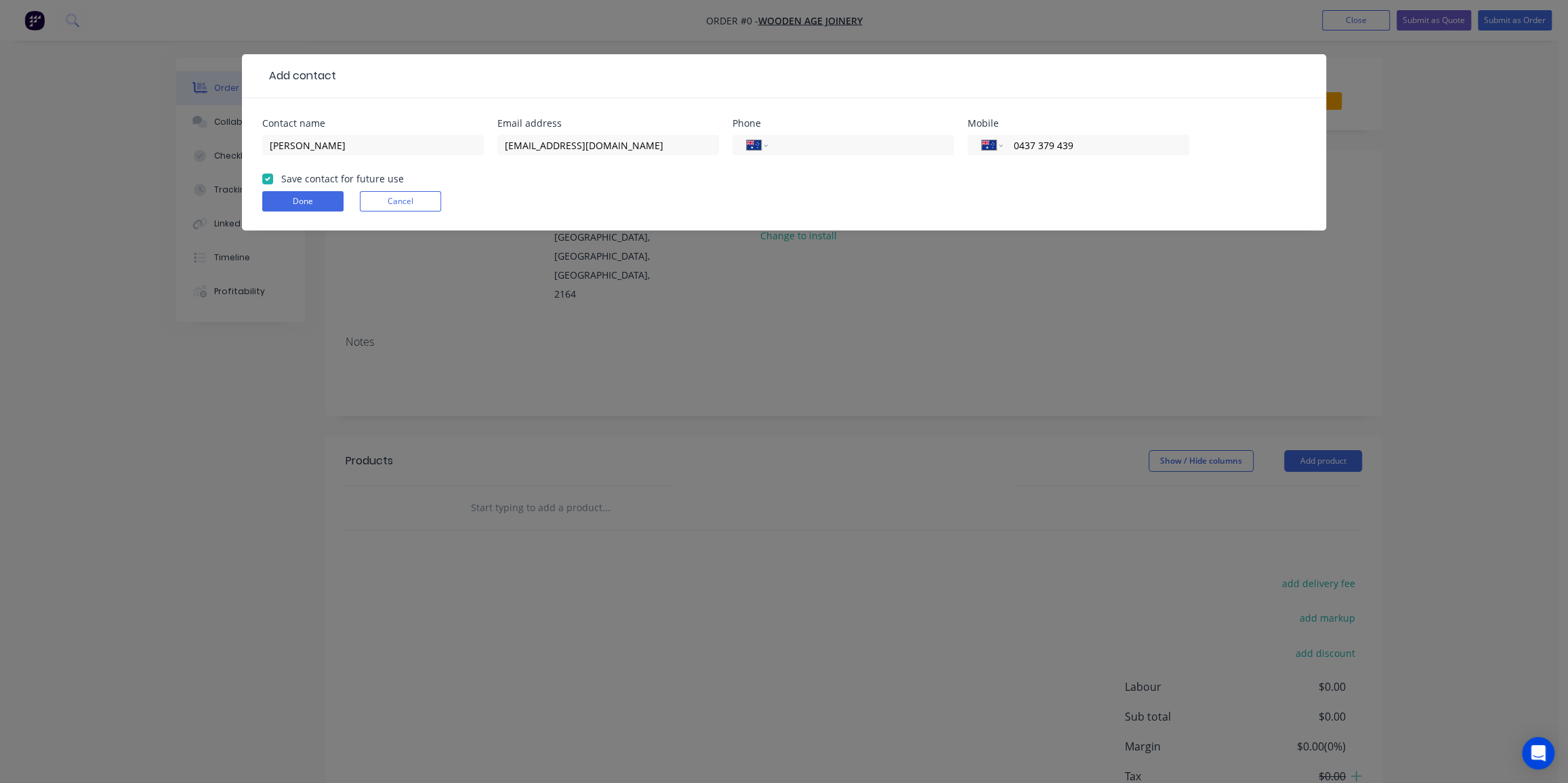
click at [704, 211] on form "Contact name [PERSON_NAME] Email address [EMAIL_ADDRESS][DOMAIN_NAME] Phone Int…" at bounding box center [784, 174] width 1044 height 112
click at [310, 195] on button "Done" at bounding box center [302, 202] width 81 height 20
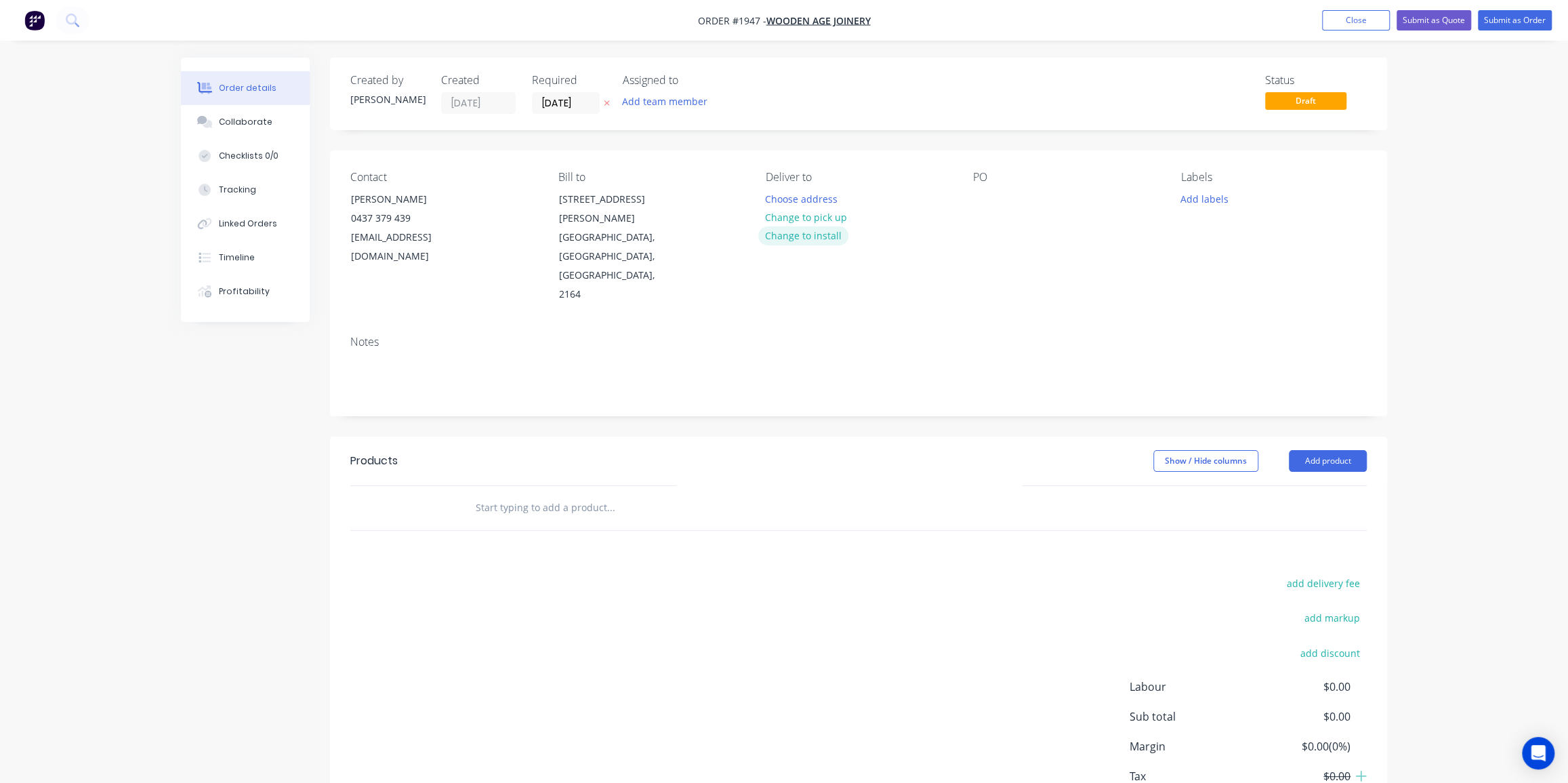
click at [806, 232] on button "Change to install" at bounding box center [803, 235] width 91 height 18
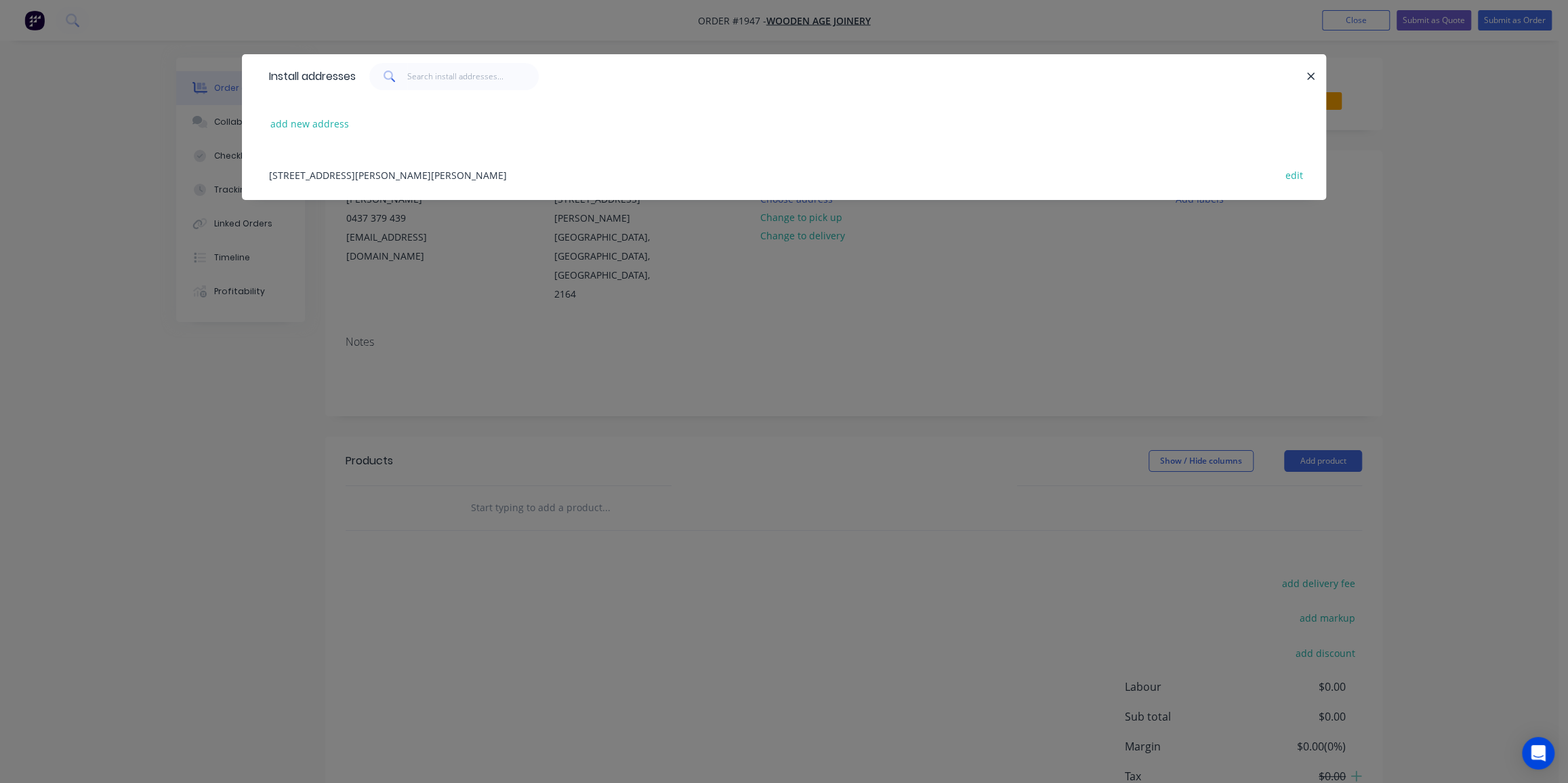
click at [364, 175] on div "[STREET_ADDRESS][PERSON_NAME][PERSON_NAME] edit" at bounding box center [784, 175] width 1044 height 51
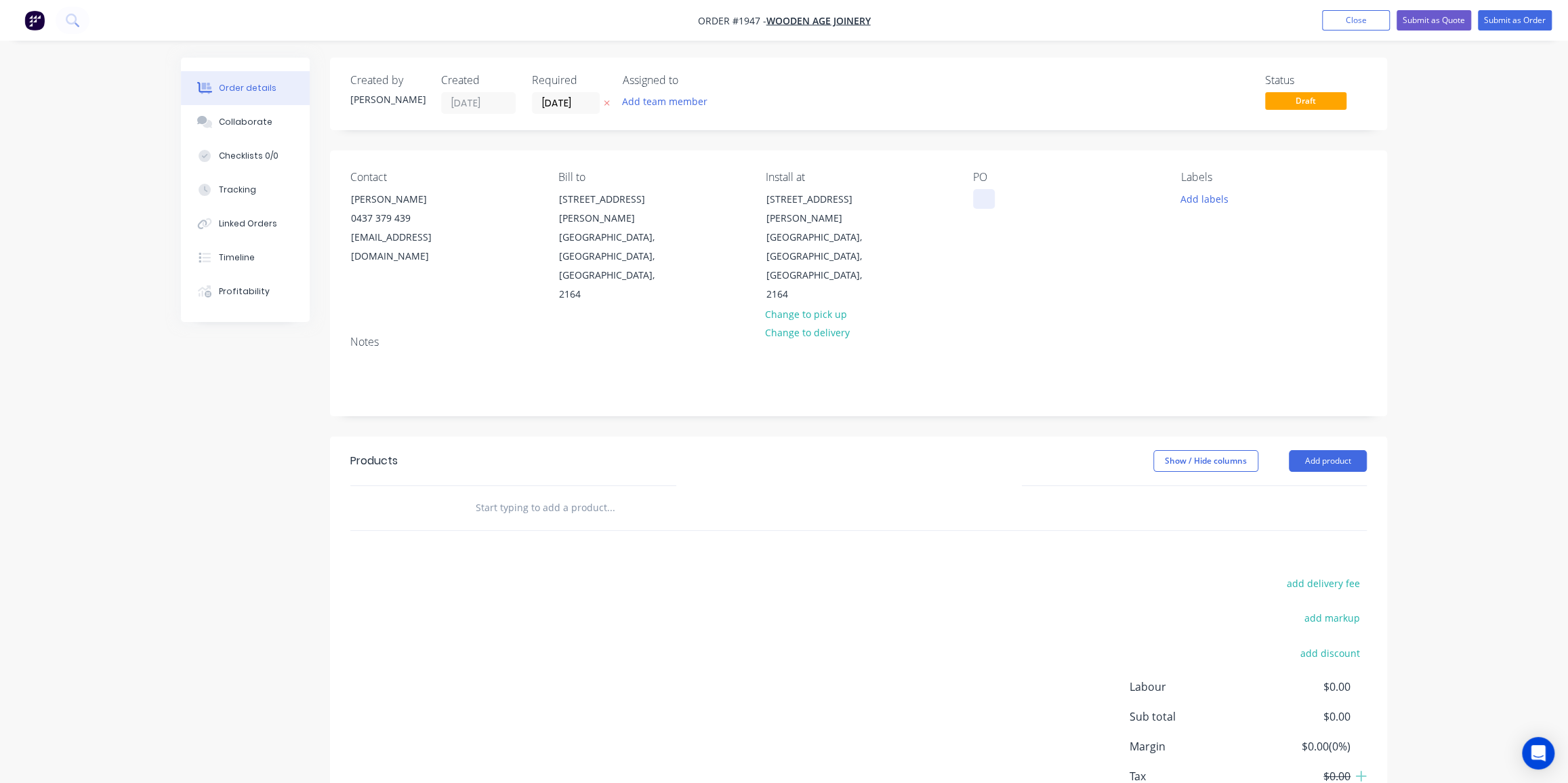
click at [986, 199] on div at bounding box center [984, 199] width 22 height 20
click at [560, 102] on input "[DATE]" at bounding box center [565, 103] width 66 height 20
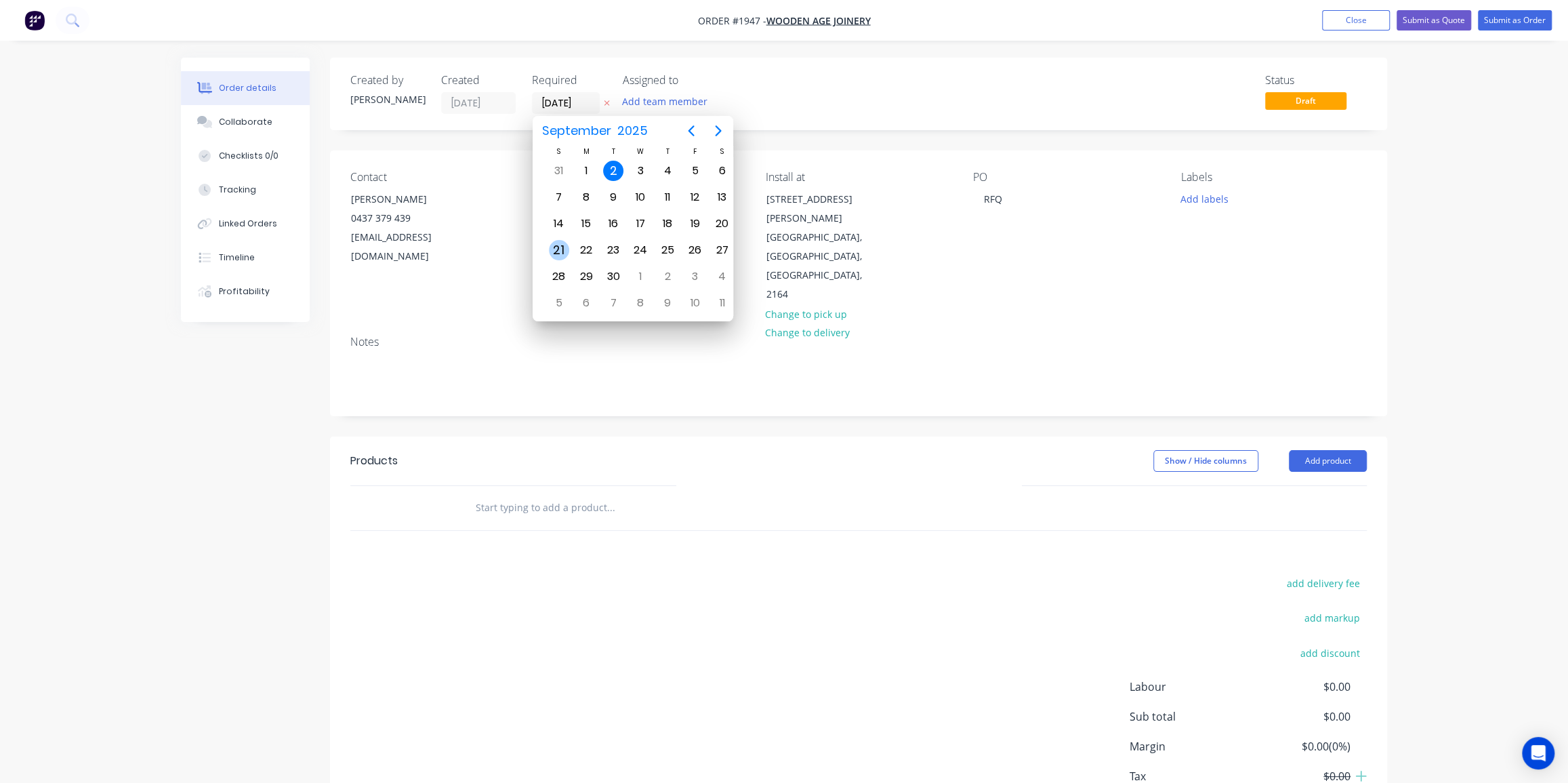
drag, startPoint x: 557, startPoint y: 248, endPoint x: 565, endPoint y: 246, distance: 8.2
click at [565, 246] on div "21" at bounding box center [559, 250] width 20 height 20
click at [580, 243] on div "22" at bounding box center [578, 250] width 20 height 20
type input "[DATE]"
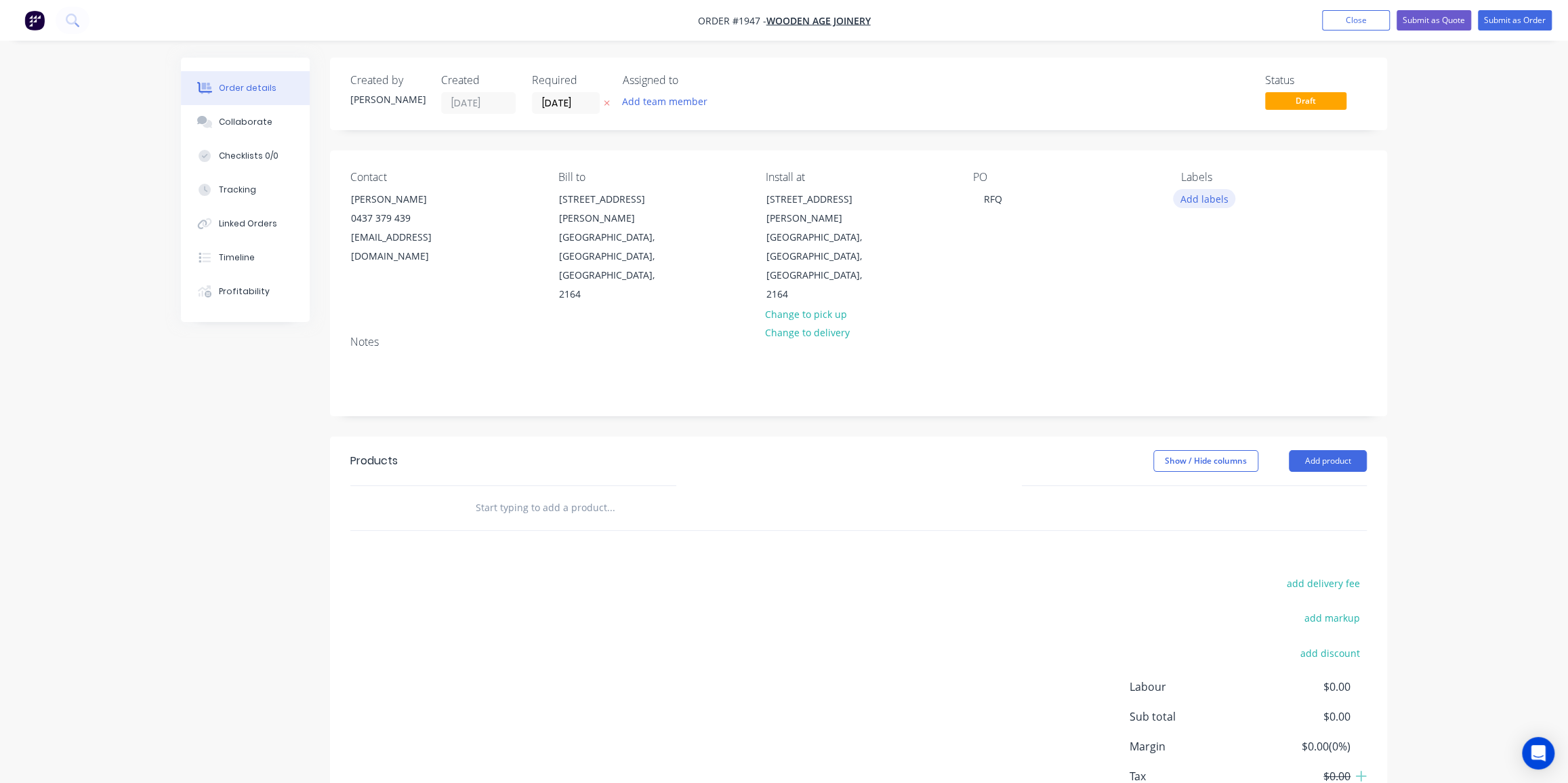
click at [1213, 197] on button "Add labels" at bounding box center [1204, 198] width 62 height 18
click at [1239, 244] on input "text" at bounding box center [1293, 238] width 142 height 27
click at [1242, 345] on div "Manifold" at bounding box center [1239, 347] width 45 height 15
click at [1242, 234] on input "mani" at bounding box center [1293, 232] width 142 height 27
click at [1242, 234] on input "mani" at bounding box center [1293, 232] width 142 height 27
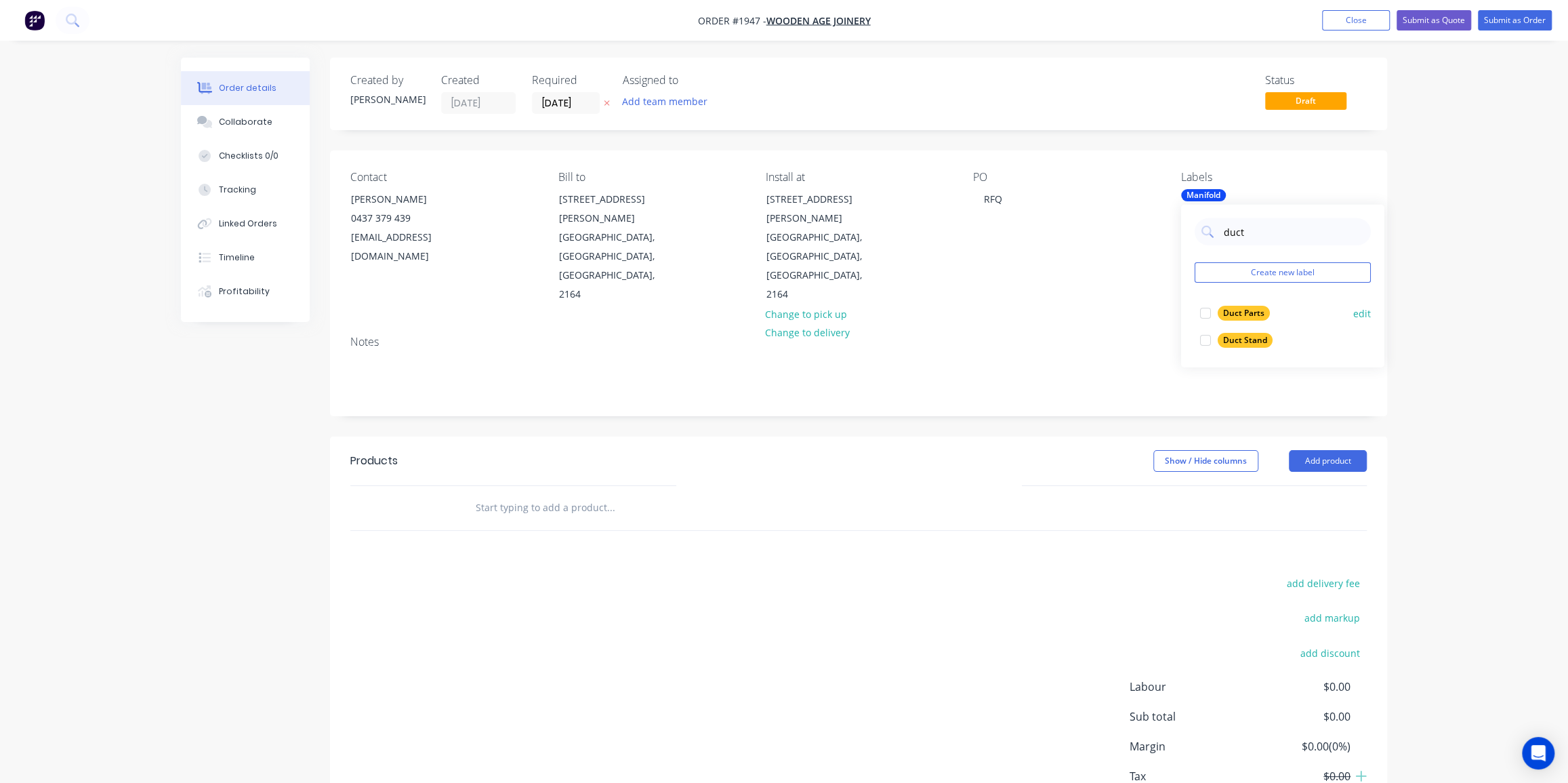
type input "duct"
click at [1247, 313] on div "Duct Parts" at bounding box center [1243, 313] width 52 height 15
click at [1206, 340] on div at bounding box center [1205, 340] width 27 height 27
click at [1450, 293] on div "Order details Collaborate Checklists 0/0 Tracking Linked Orders Timeline Profit…" at bounding box center [784, 438] width 1568 height 876
click at [535, 494] on input "text" at bounding box center [610, 507] width 271 height 27
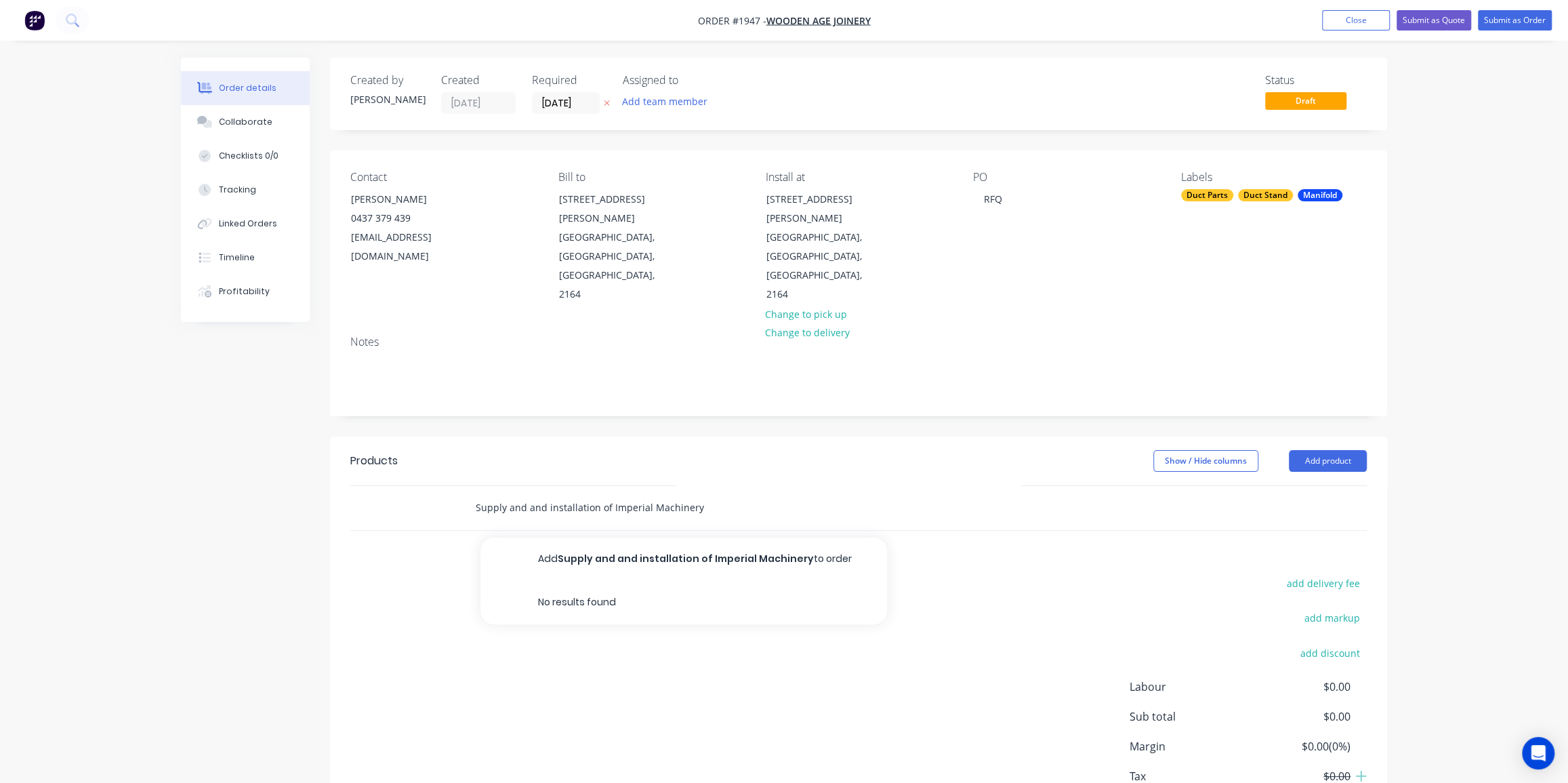
click at [698, 494] on input "Supply and and installation of Imperial Machinery" at bounding box center [610, 507] width 271 height 27
type input "Supply and and installation of Imperial Machinery edge bander manifold"
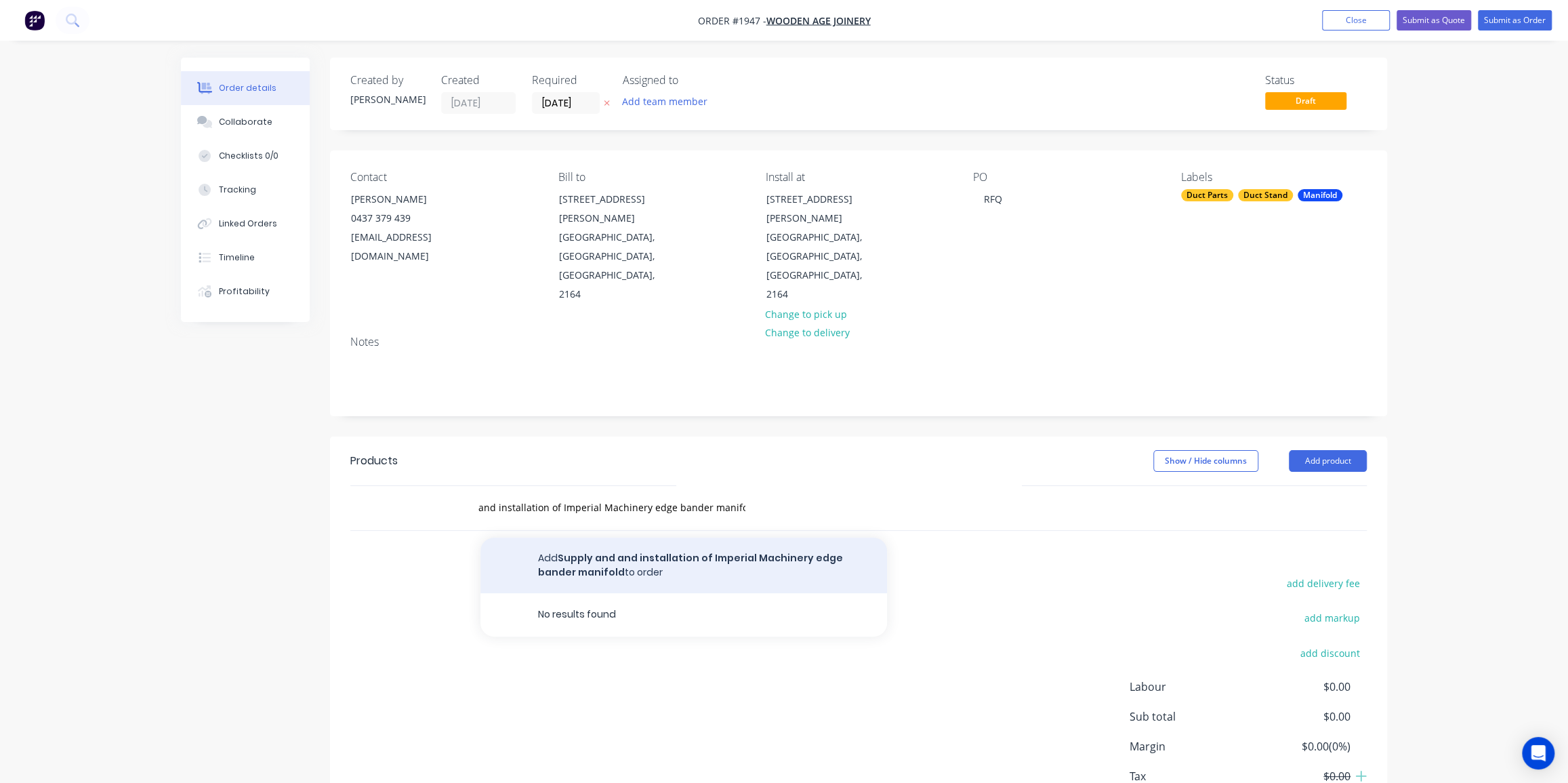
scroll to position [0, 0]
click at [742, 538] on button "Add Supply and and installation of Imperial Machinery edge bander manifold to o…" at bounding box center [684, 565] width 407 height 56
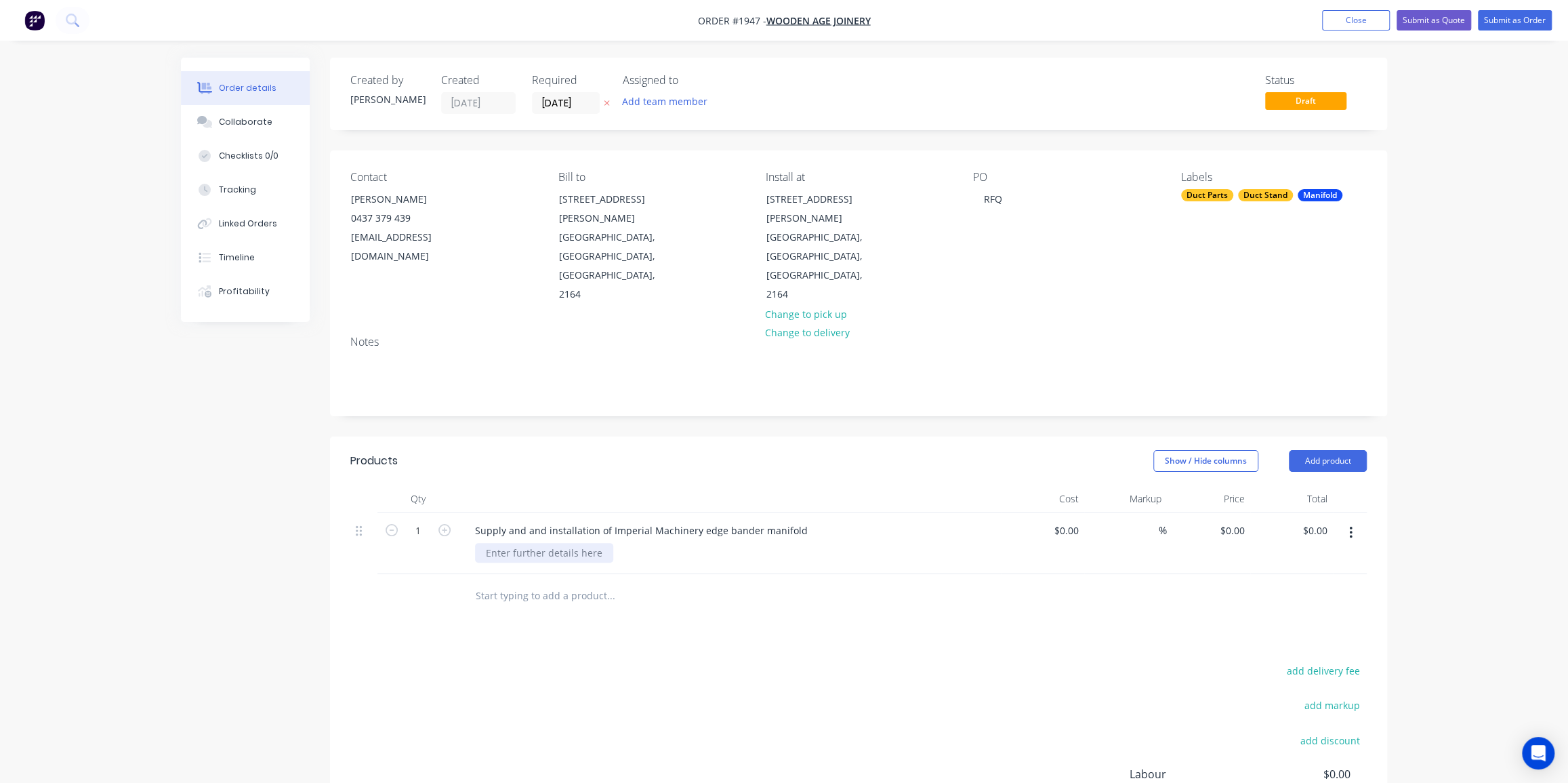
click at [595, 543] on div at bounding box center [543, 552] width 138 height 20
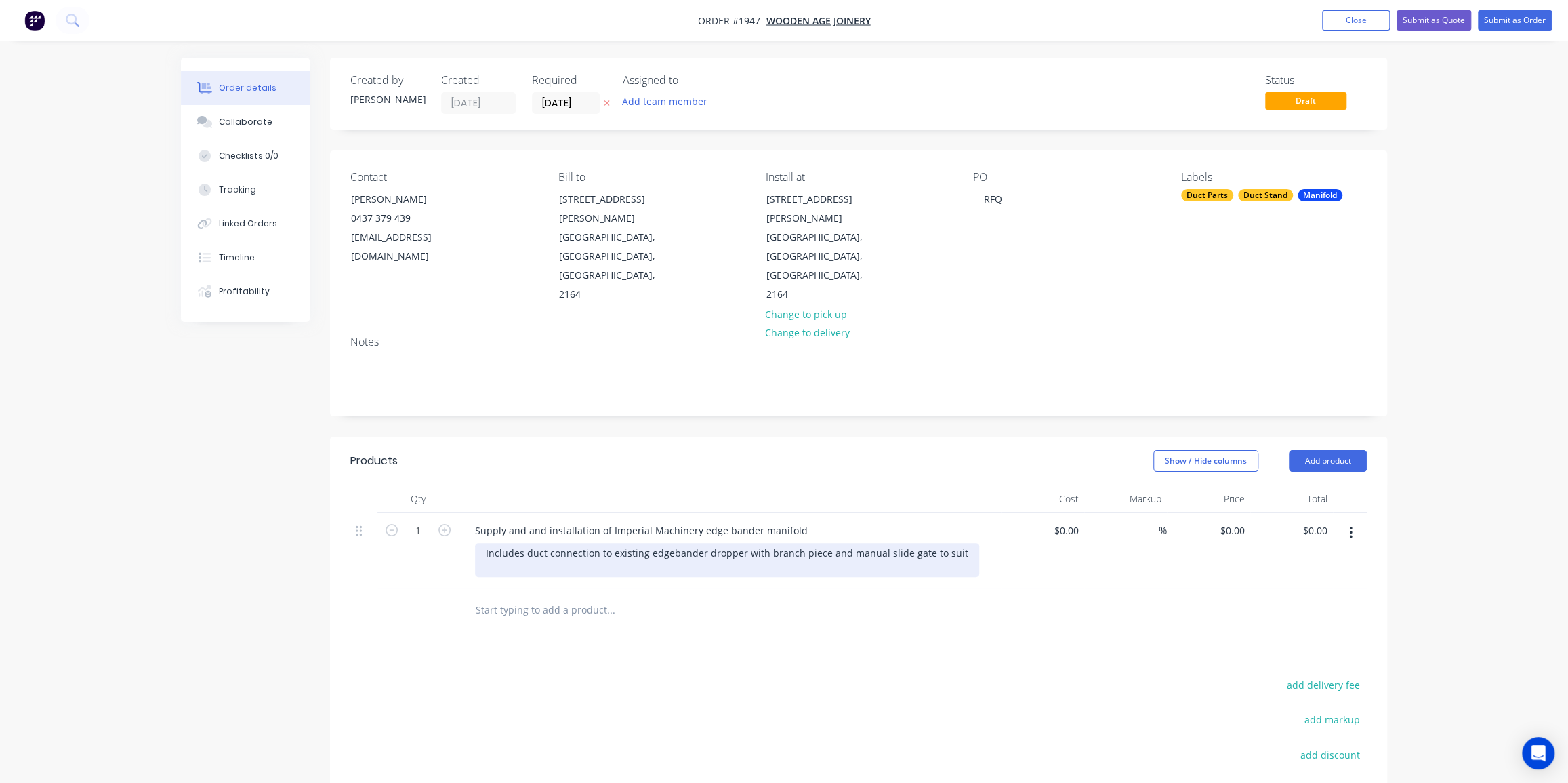
click at [668, 543] on div "Includes duct connection to existing edgebander dropper with branch piece and m…" at bounding box center [727, 559] width 504 height 34
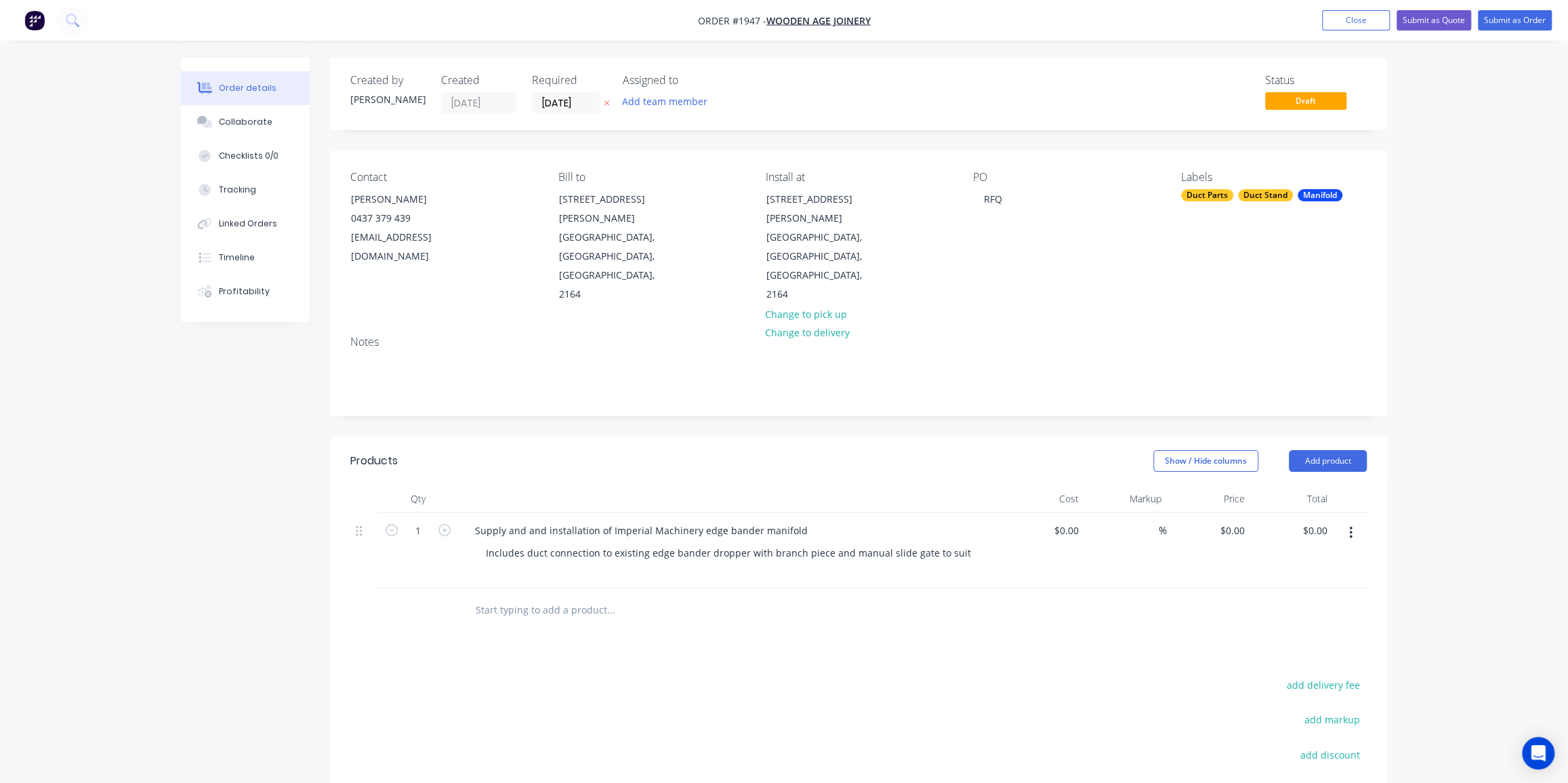
click at [697, 596] on input "text" at bounding box center [610, 609] width 271 height 27
click at [1410, 429] on div "Order details Collaborate Checklists 0/0 Tracking Linked Orders Timeline Profit…" at bounding box center [784, 481] width 1568 height 963
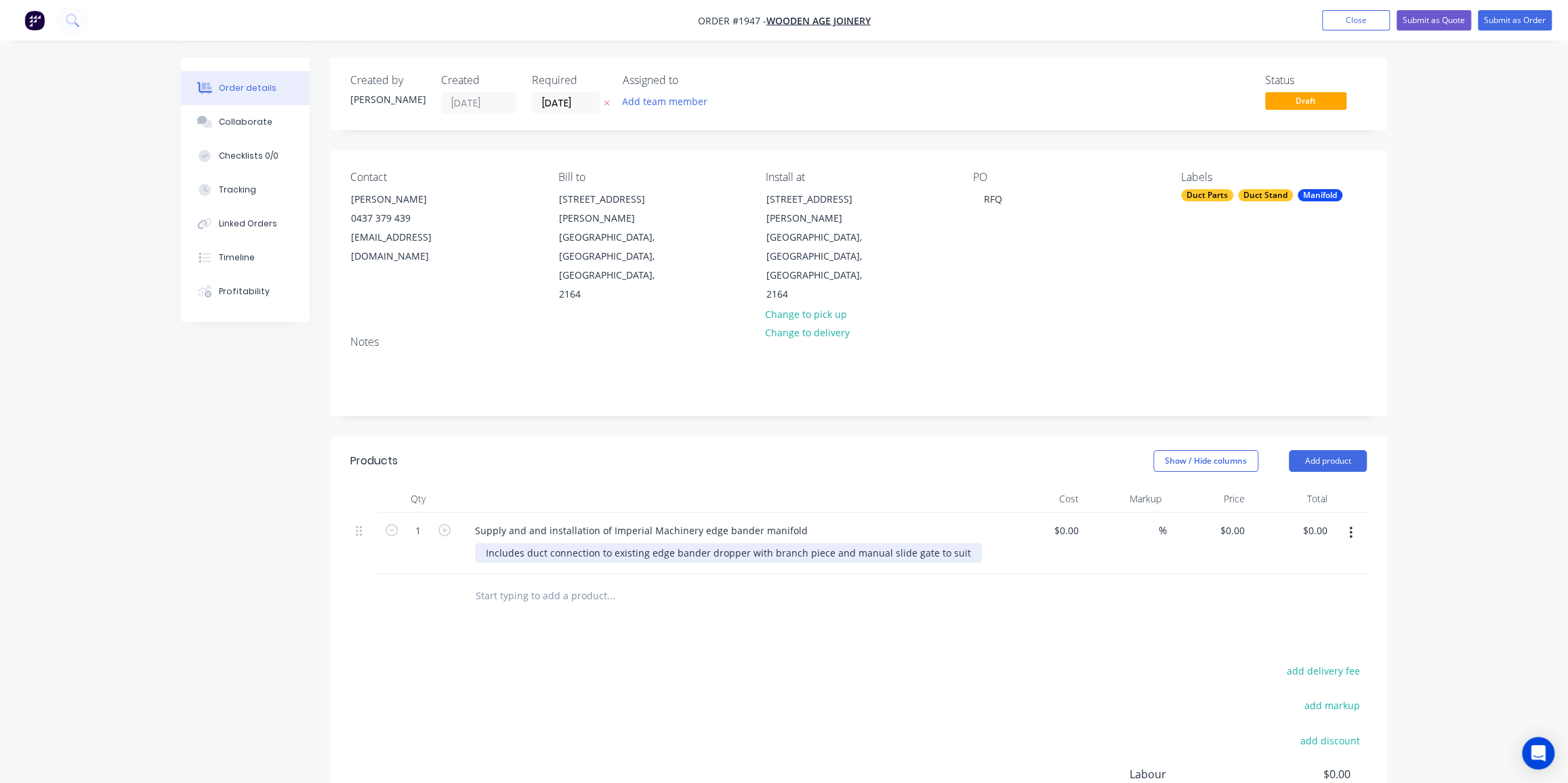
drag, startPoint x: 958, startPoint y: 513, endPoint x: 974, endPoint y: 522, distance: 18.4
click at [958, 543] on div "Includes duct connection to existing edge bander dropper with branch piece and …" at bounding box center [728, 552] width 507 height 20
click at [1447, 380] on div "Order details Collaborate Checklists 0/0 Tracking Linked Orders Timeline Profit…" at bounding box center [784, 481] width 1568 height 963
click at [1317, 450] on button "Add product" at bounding box center [1328, 461] width 78 height 22
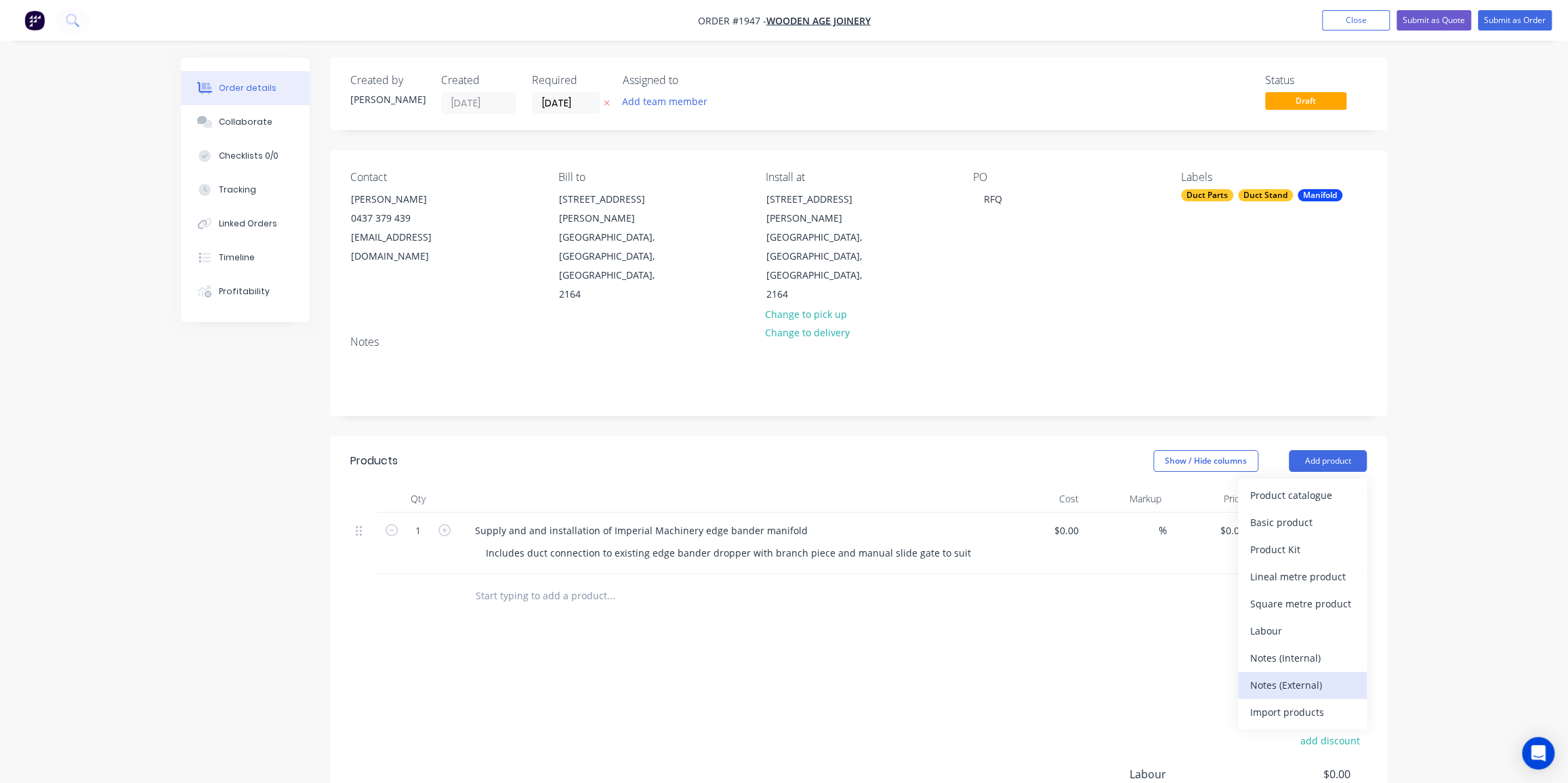
click at [1288, 675] on div "Notes (External)" at bounding box center [1302, 684] width 104 height 20
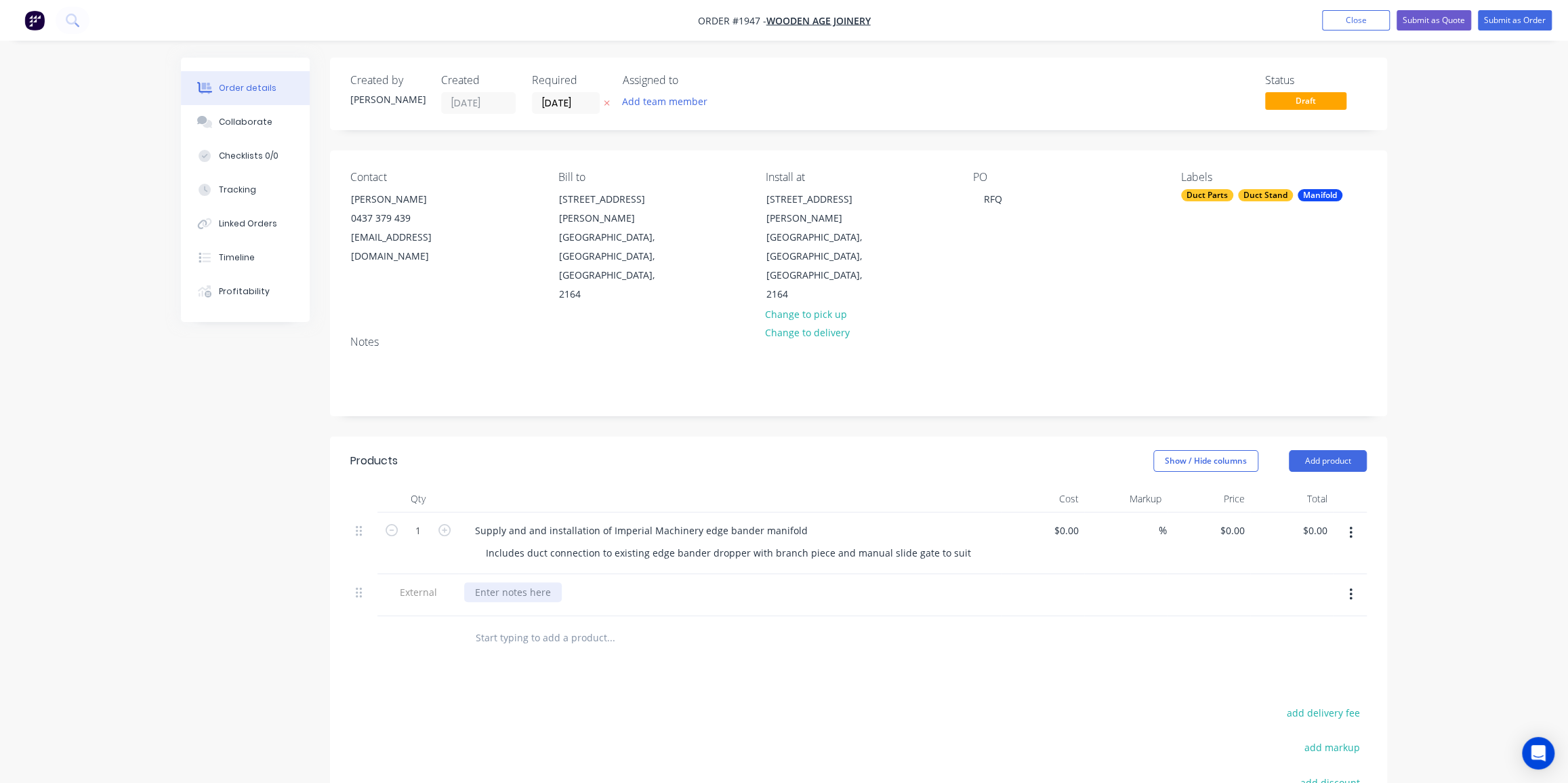
click at [538, 582] on div at bounding box center [513, 592] width 98 height 20
click at [727, 582] on div "Note: Manifold calculates to an air volume requirement" at bounding box center [601, 592] width 275 height 20
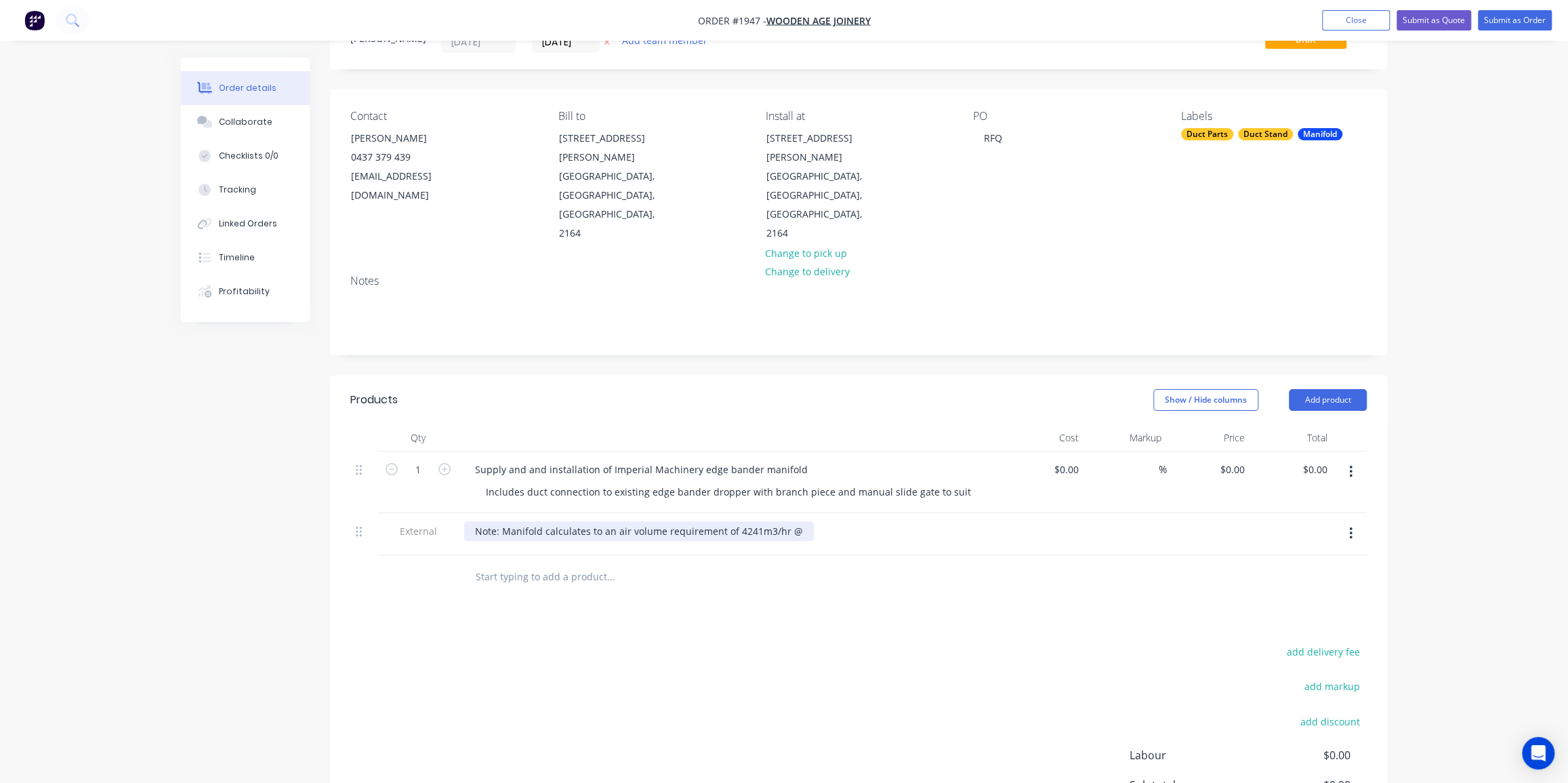
click at [753, 521] on div "Note: Manifold calculates to an air volume requirement of 4241m3/hr @" at bounding box center [638, 530] width 350 height 20
click at [800, 521] on div "Note: Manifold calculates to an air volume requirement of 4241 m3/hr @" at bounding box center [640, 530] width 352 height 20
click at [502, 521] on div "Note: Manifold calculates to an air volume requirement of 4241 m3/hr @ 25 m/s, …" at bounding box center [729, 538] width 531 height 34
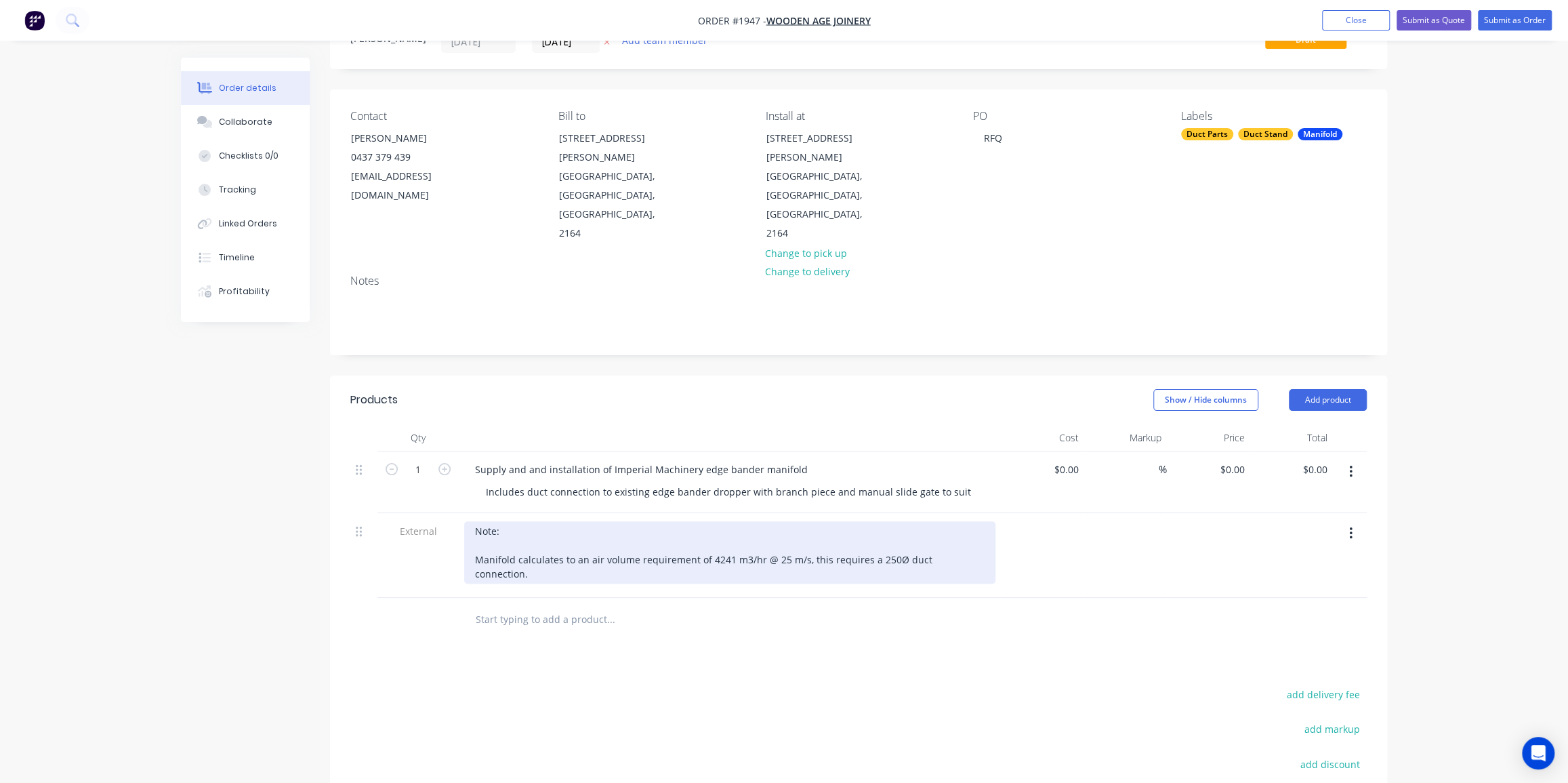
click at [980, 521] on div "Note: Manifold calculates to an air volume requirement of 4241 m3/hr @ 25 m/s, …" at bounding box center [729, 551] width 531 height 62
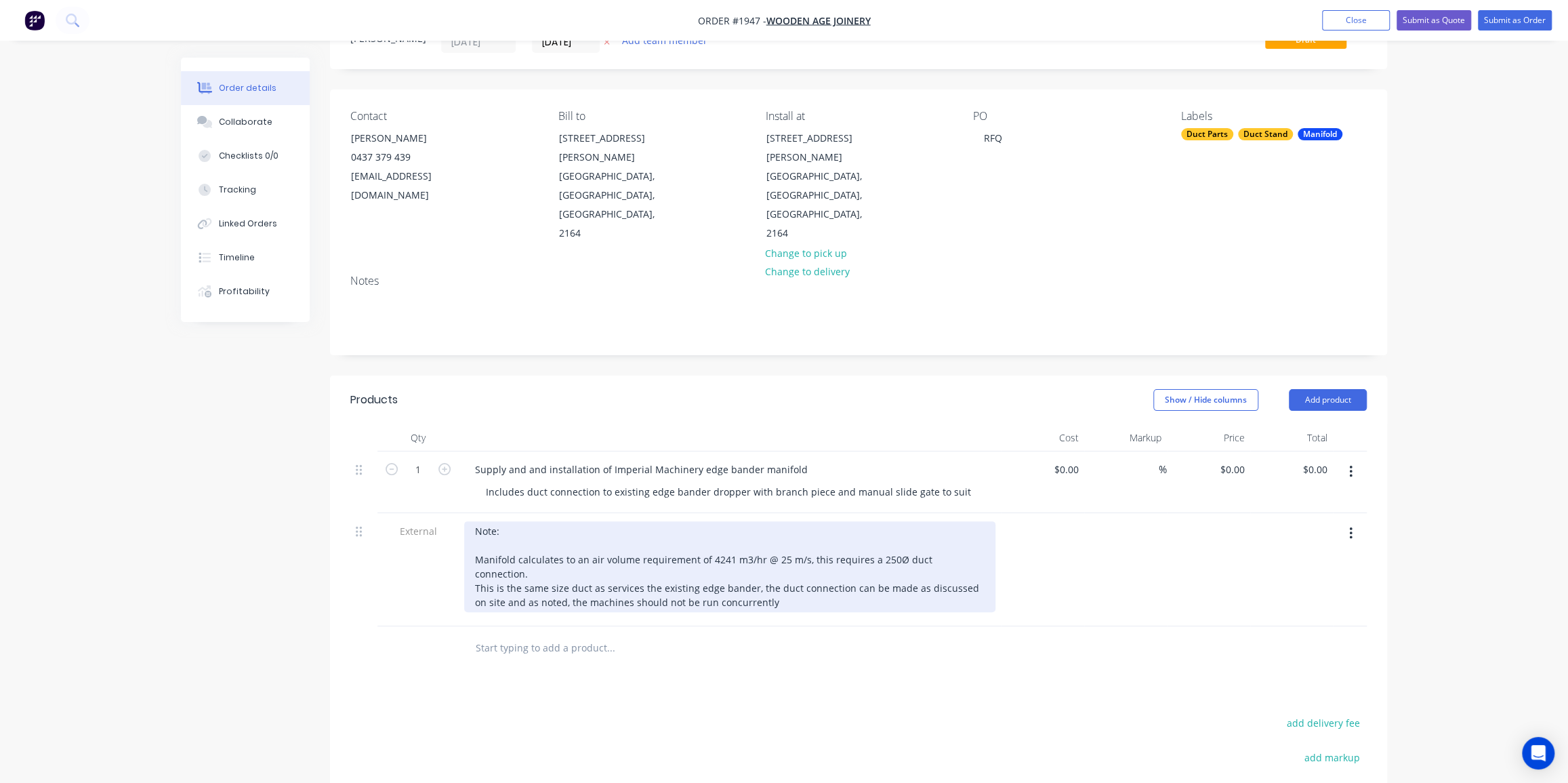
click at [781, 549] on div "Note: Manifold calculates to an air volume requirement of 4241 m3/hr @ 25 m/s, …" at bounding box center [729, 566] width 531 height 91
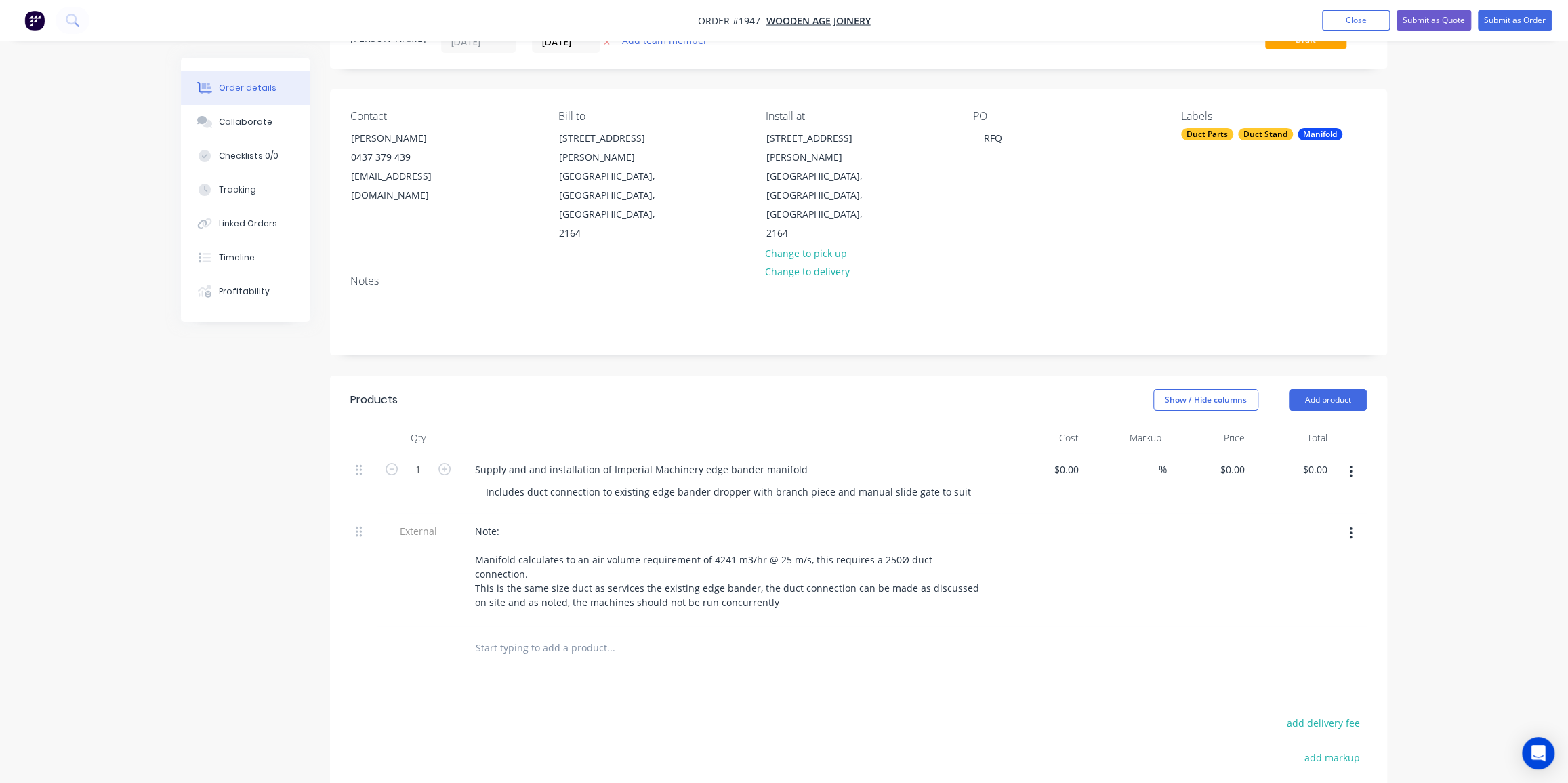
click at [1079, 626] on div at bounding box center [859, 648] width 1017 height 44
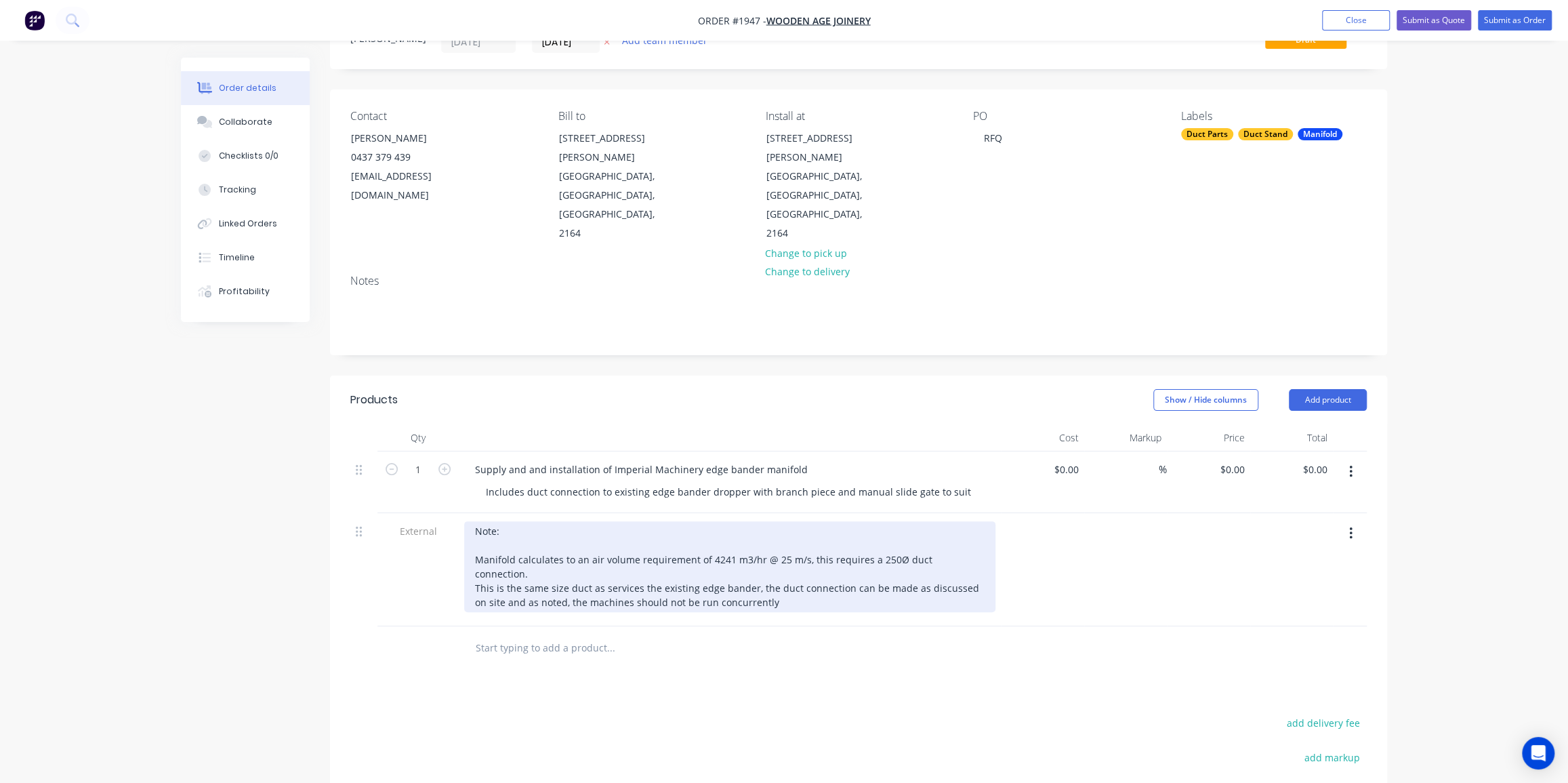
click at [473, 537] on div "Note: Manifold calculates to an air volume requirement of 4241 m3/hr @ 25 m/s, …" at bounding box center [729, 566] width 531 height 91
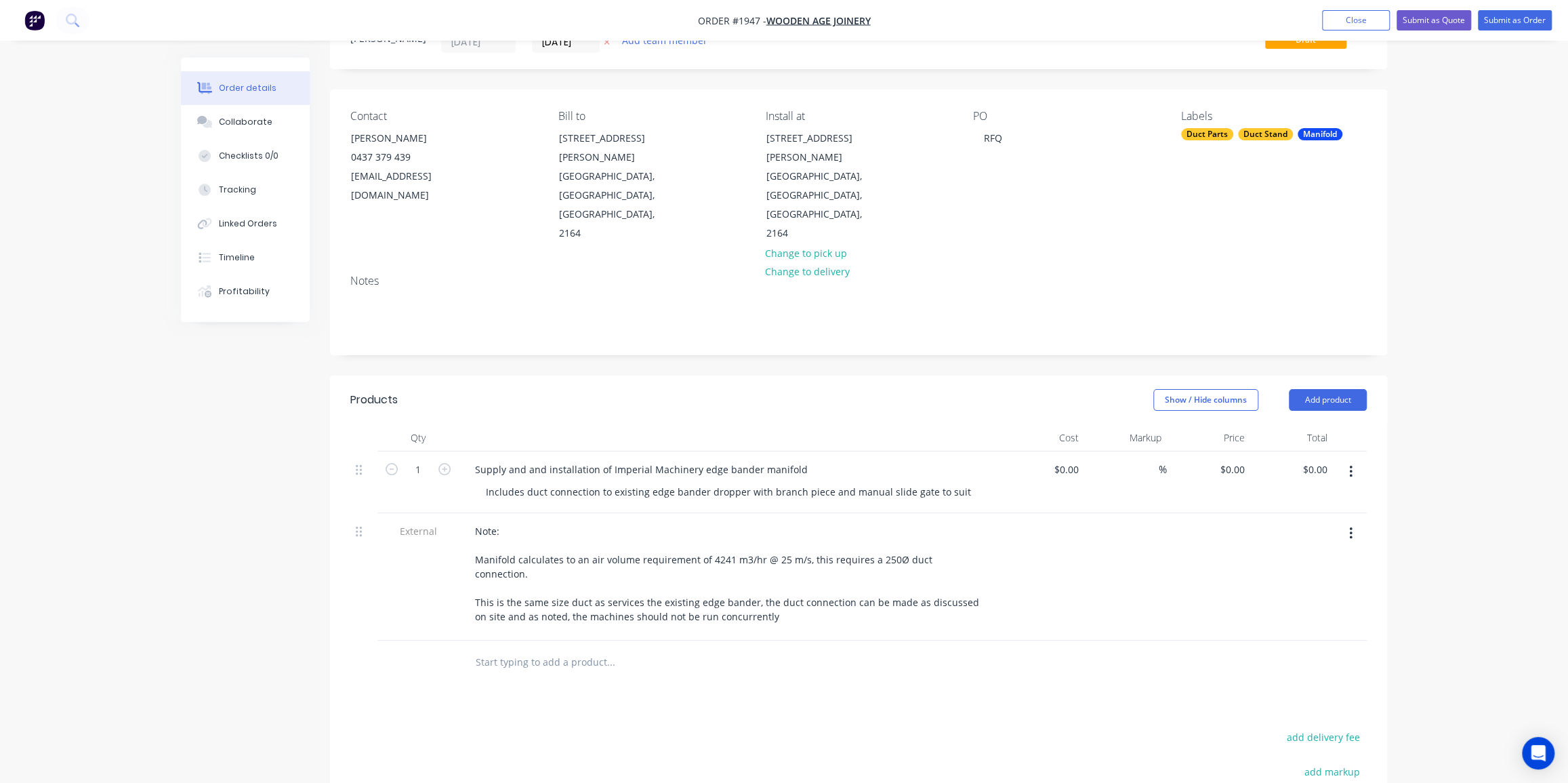
click at [1484, 343] on div "Order details Collaborate Checklists 0/0 Tracking Linked Orders Timeline Profit…" at bounding box center [784, 485] width 1568 height 1091
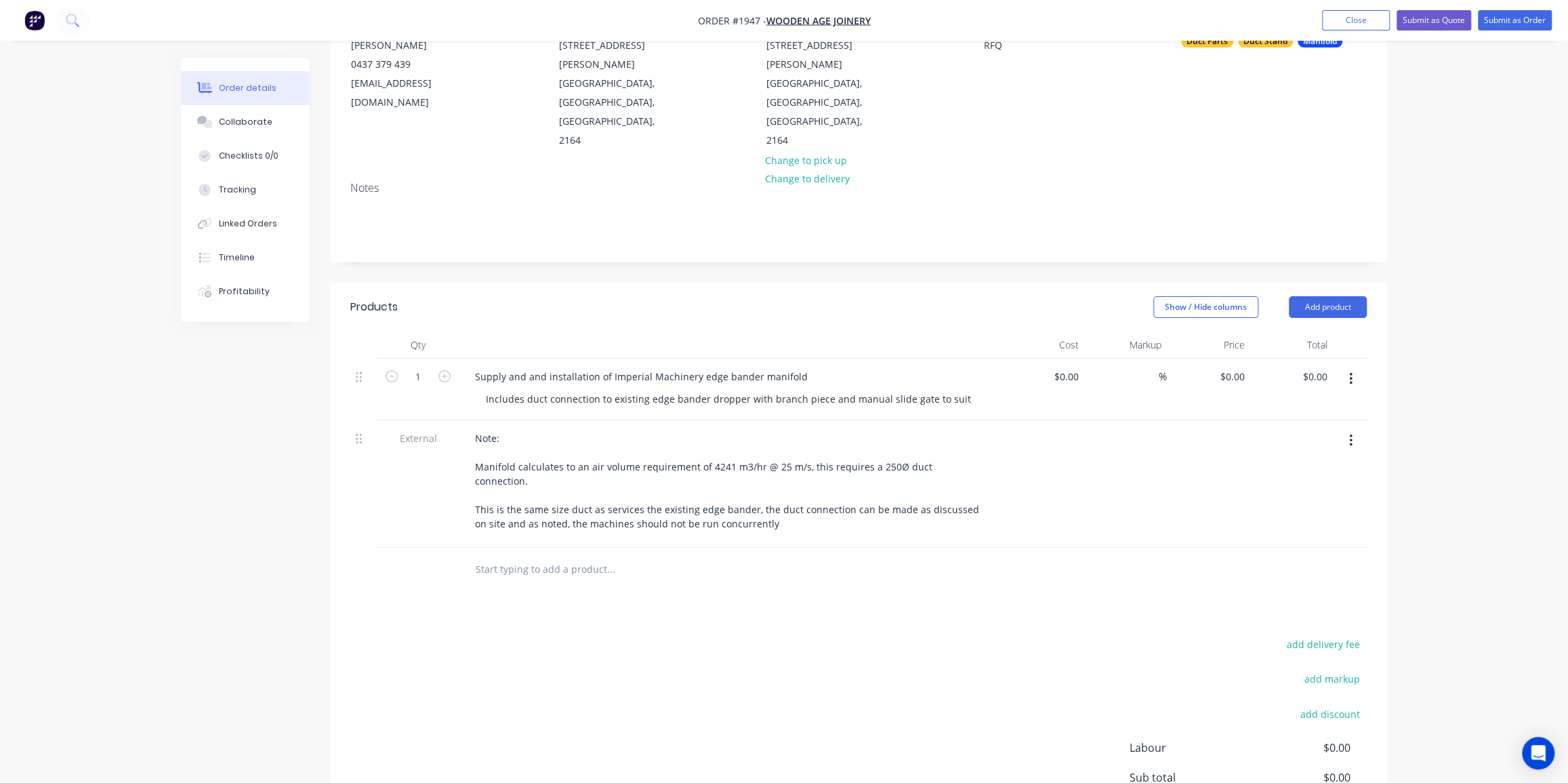
scroll to position [123, 0]
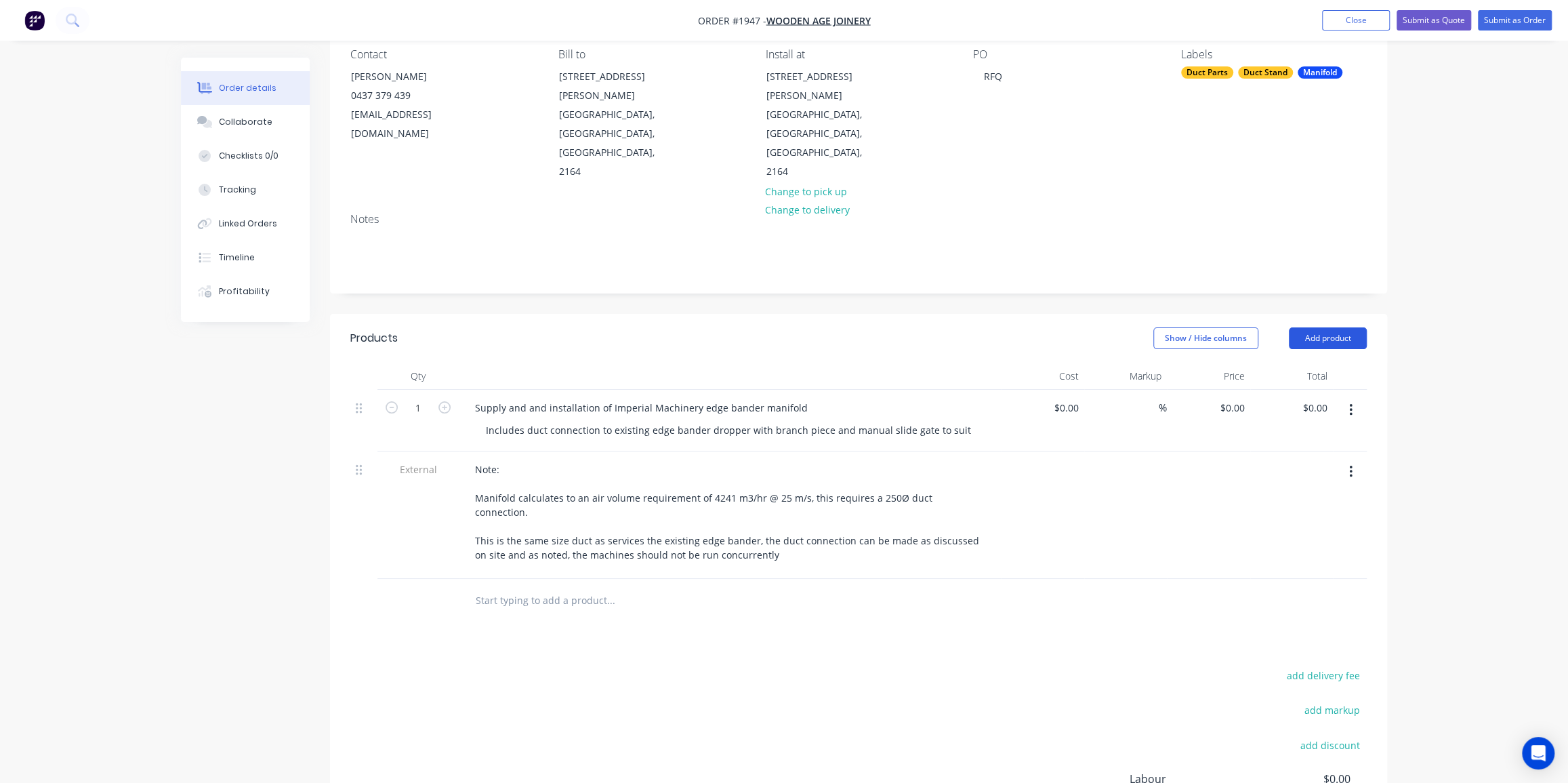
click at [1341, 327] on button "Add product" at bounding box center [1328, 338] width 78 height 22
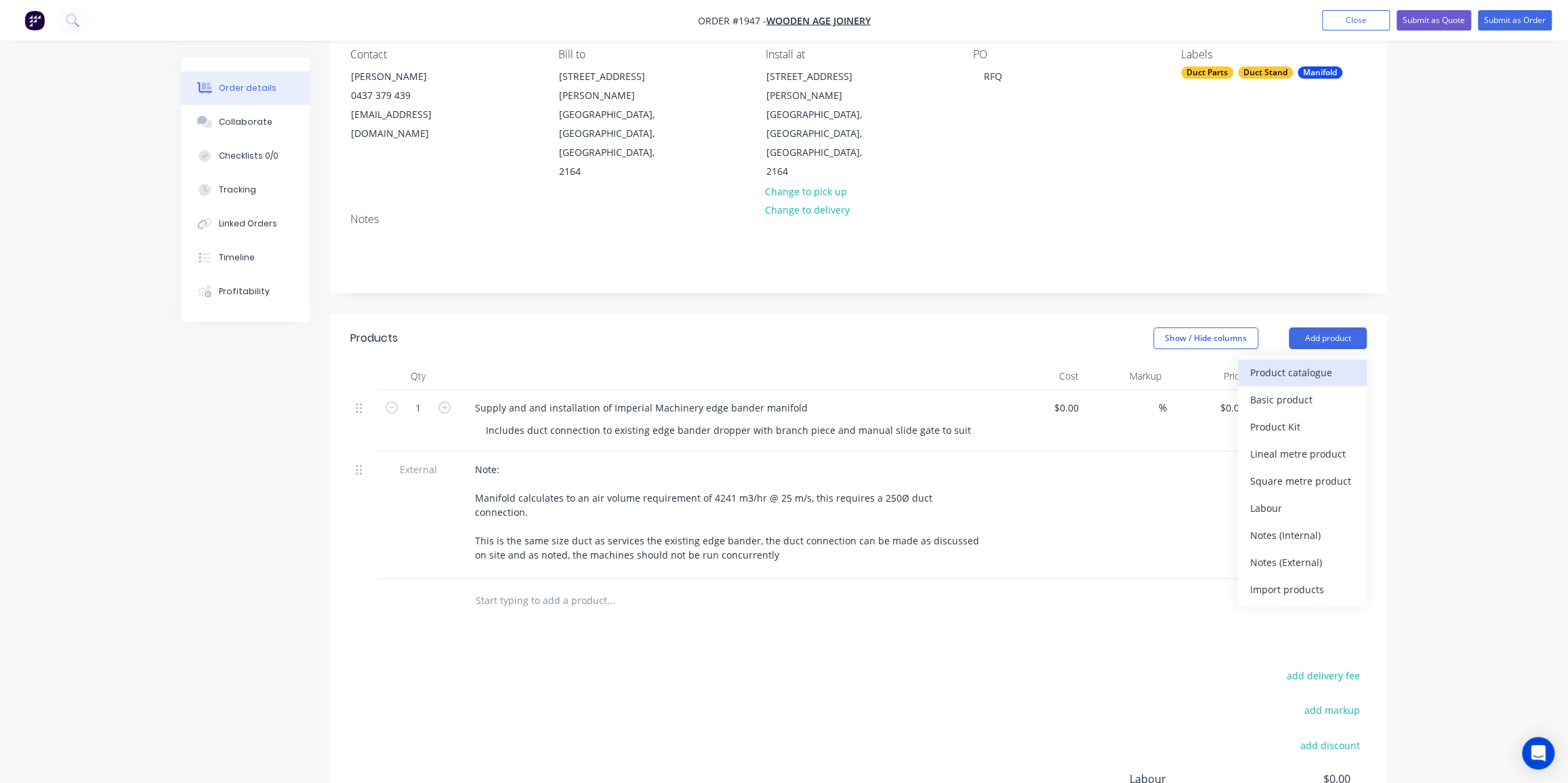
click at [1296, 362] on div "Product catalogue" at bounding box center [1302, 372] width 104 height 20
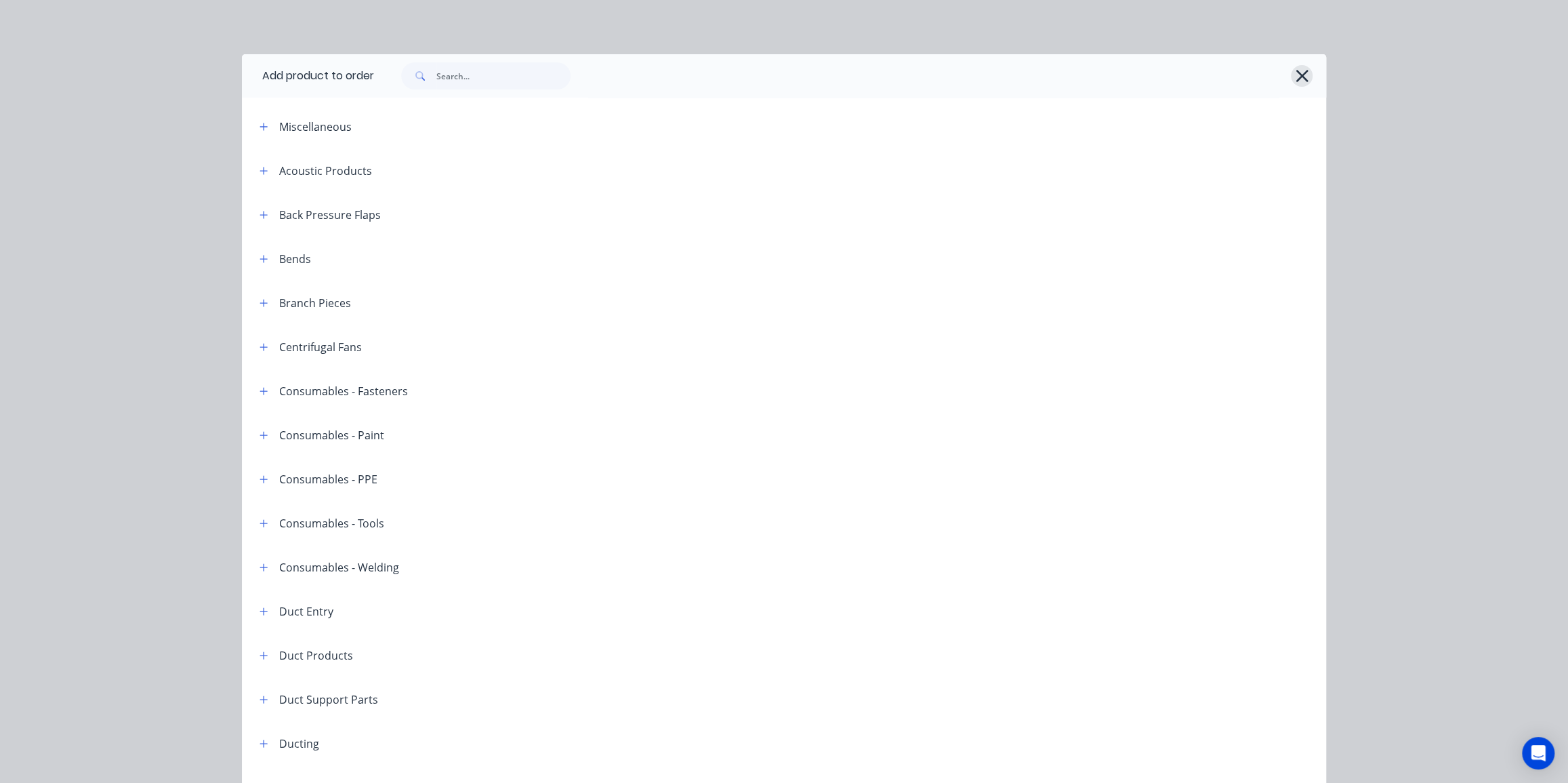
click at [1299, 72] on icon "button" at bounding box center [1301, 76] width 14 height 19
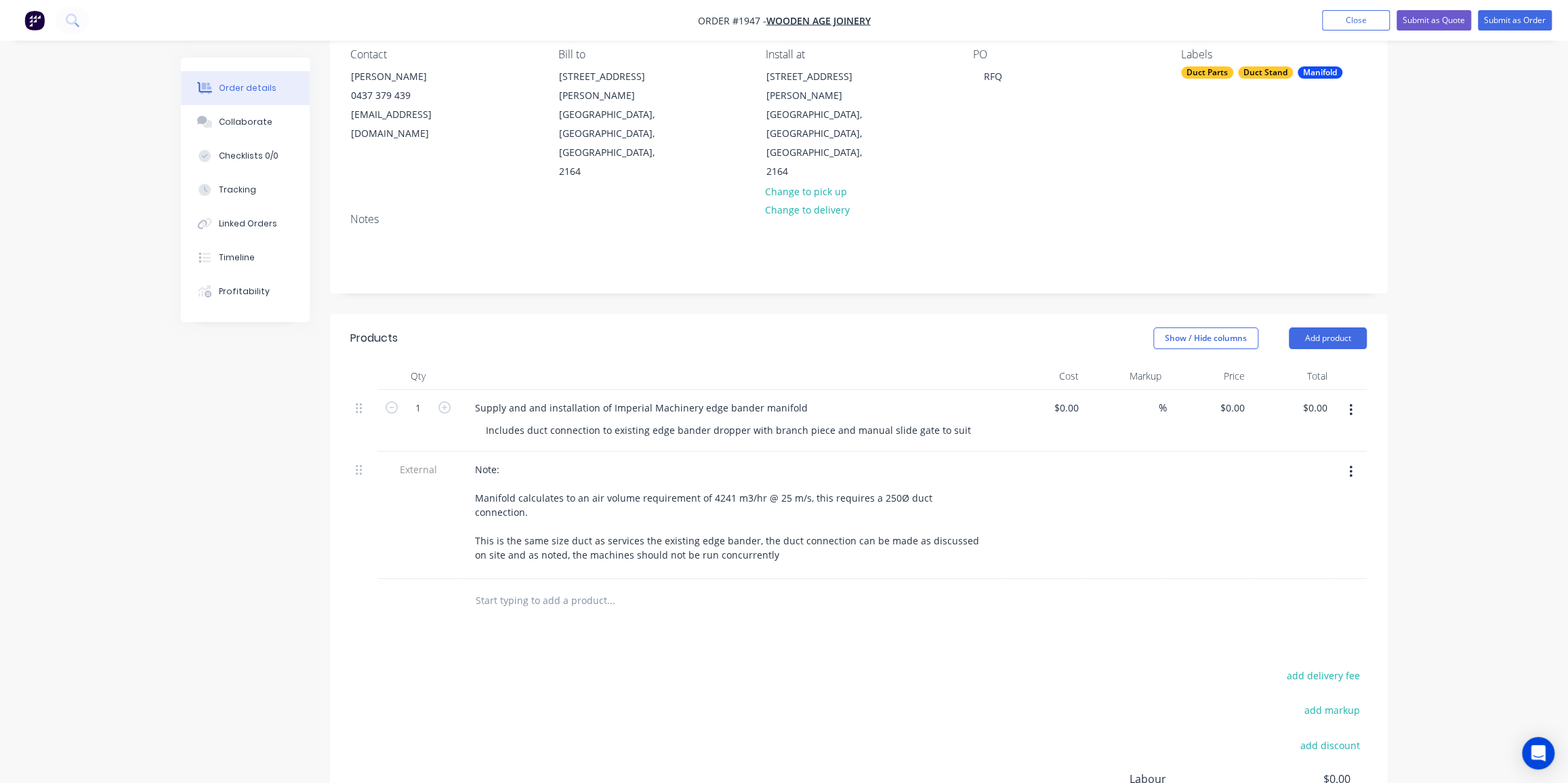
click at [1458, 355] on div "Order details Collaborate Checklists 0/0 Tracking Linked Orders Timeline Profit…" at bounding box center [784, 423] width 1568 height 1091
click at [532, 587] on input "text" at bounding box center [610, 600] width 271 height 27
drag, startPoint x: 554, startPoint y: 548, endPoint x: 573, endPoint y: 561, distance: 23.0
click at [554, 587] on input "Imperial Machiner Edge Bander Manifold" at bounding box center [610, 600] width 271 height 27
click at [555, 587] on input "Imperial Machiner Edge Bander Manifold" at bounding box center [610, 600] width 271 height 27
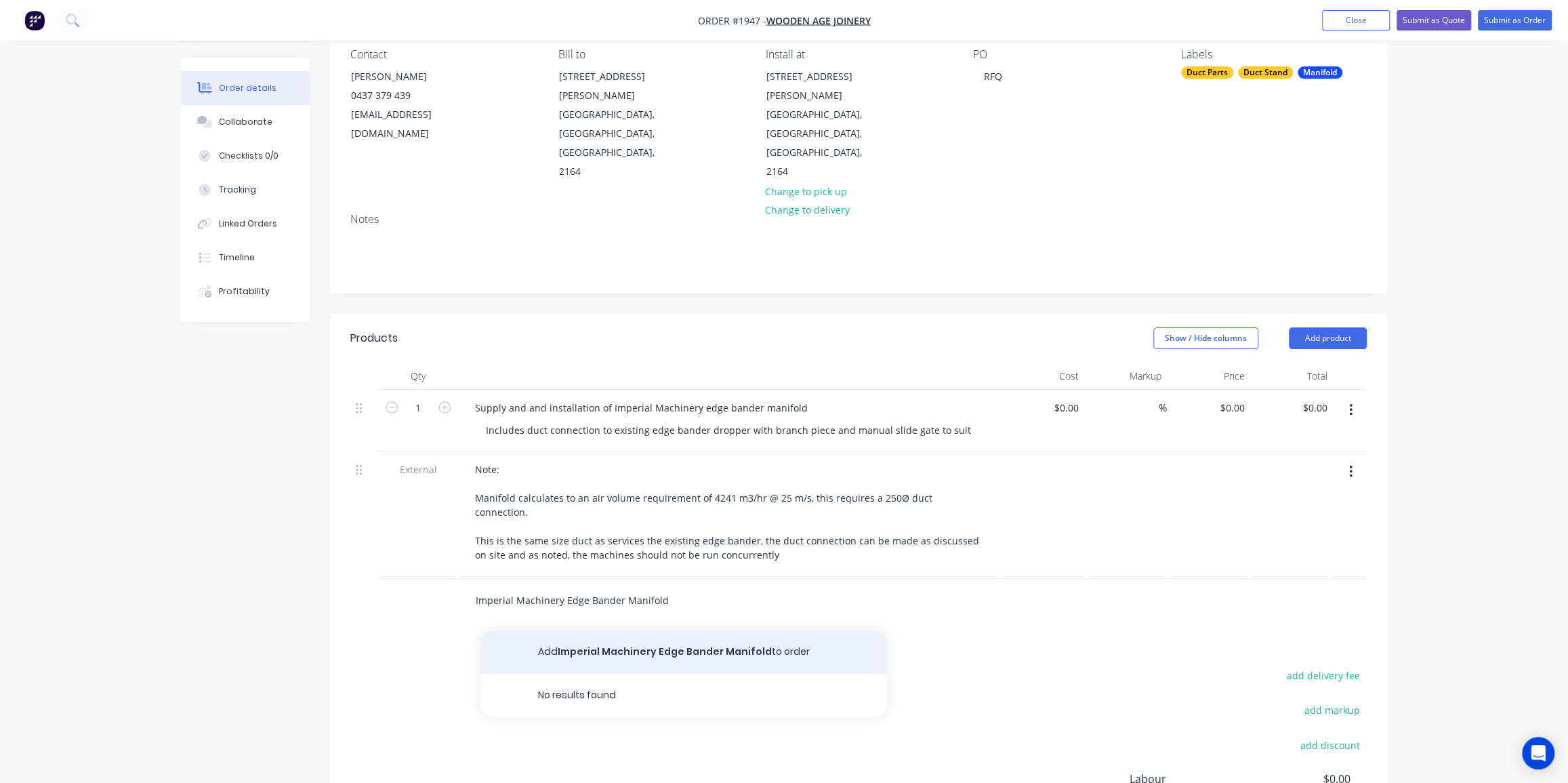
type input "Imperial Machinery Edge Bander Manifold"
click at [662, 630] on button "Add Imperial Machinery Edge Bander Manifold to order" at bounding box center [684, 652] width 407 height 43
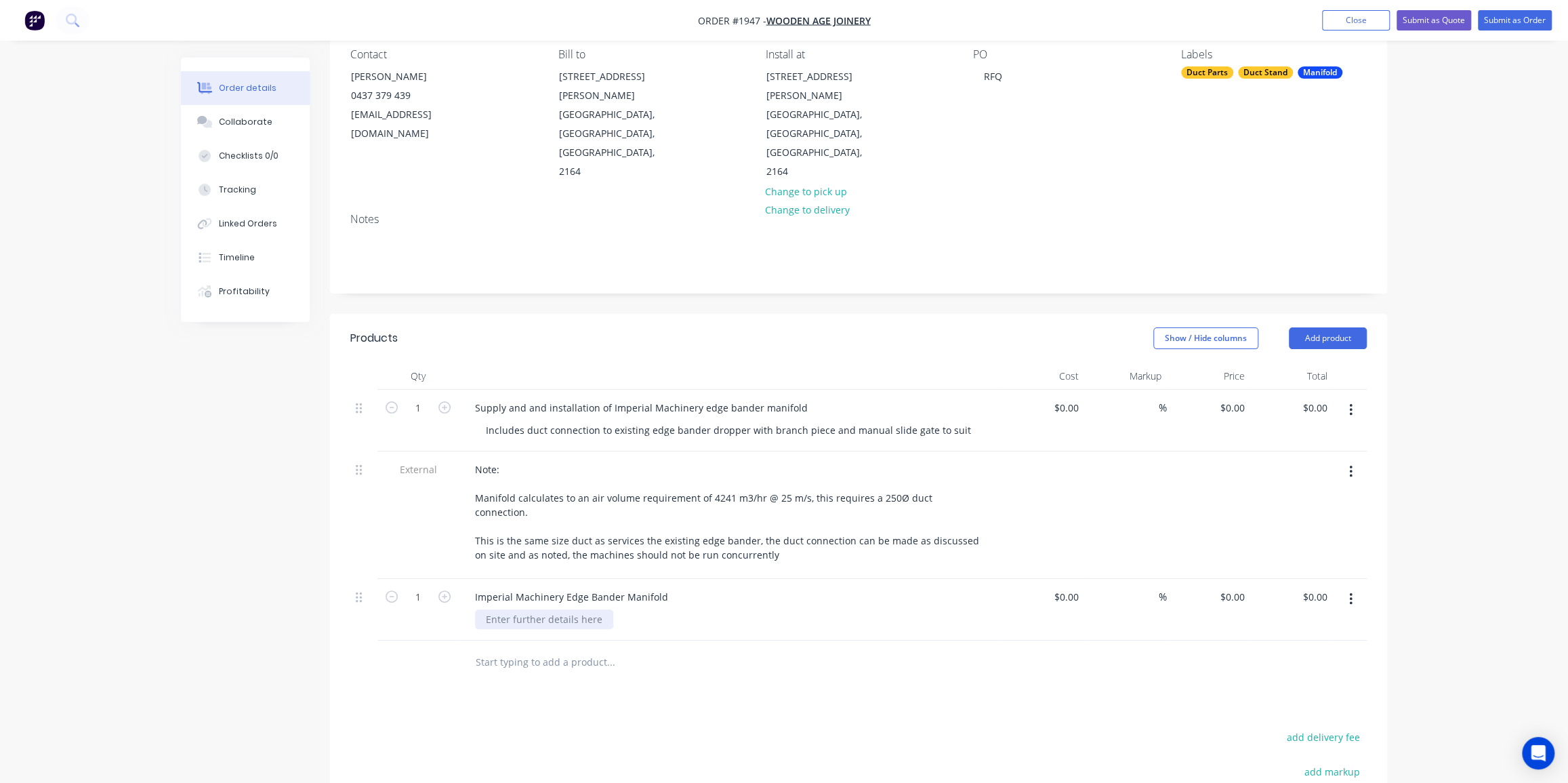
click at [566, 609] on div at bounding box center [543, 619] width 138 height 20
click at [550, 654] on div at bounding box center [703, 676] width 488 height 44
type input "Duct to connect Manifold to existing edge bander dropper"
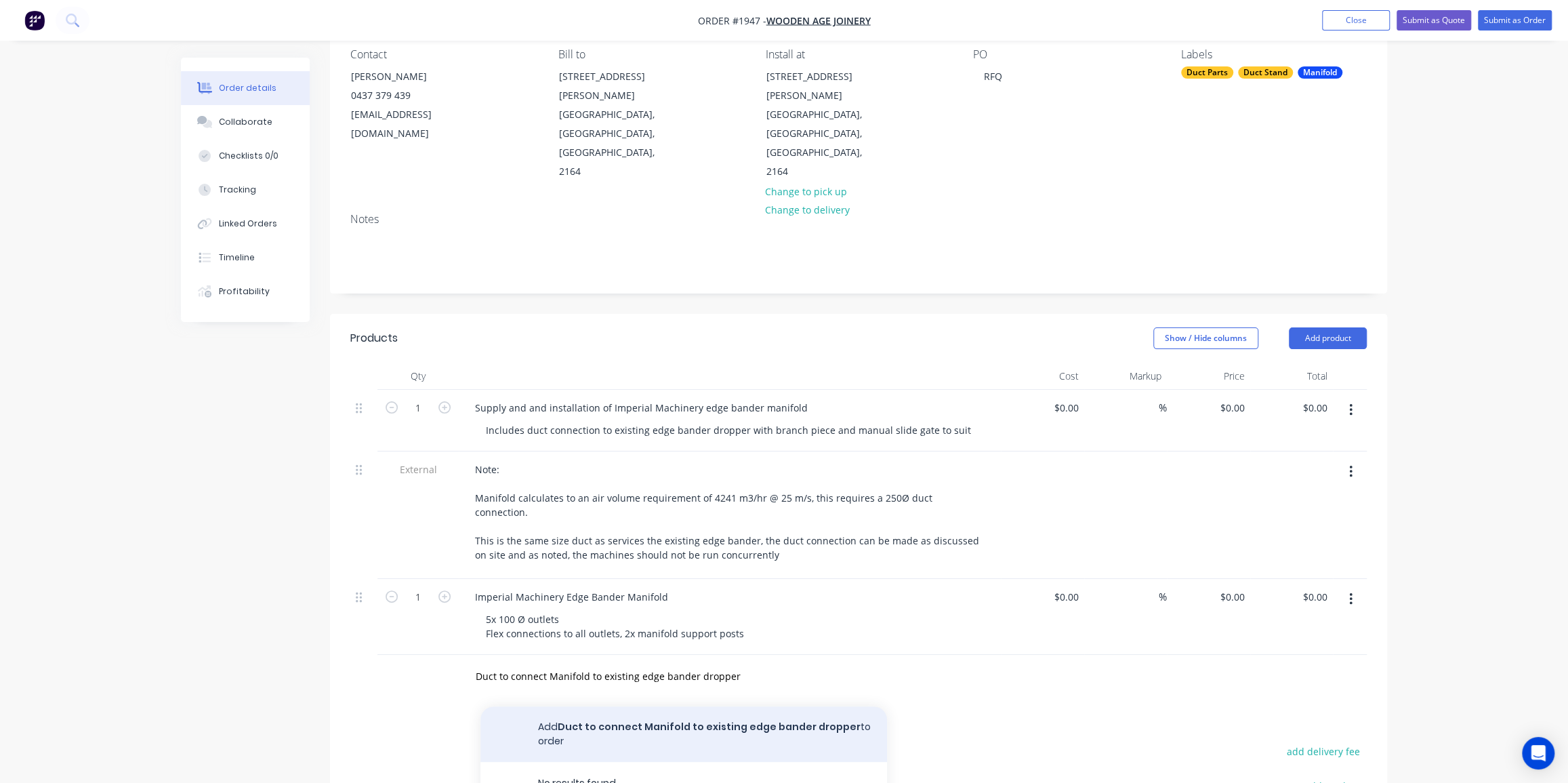
click at [667, 706] on button "Add Duct to connect Manifold to existing edge bander dropper to order" at bounding box center [684, 734] width 407 height 56
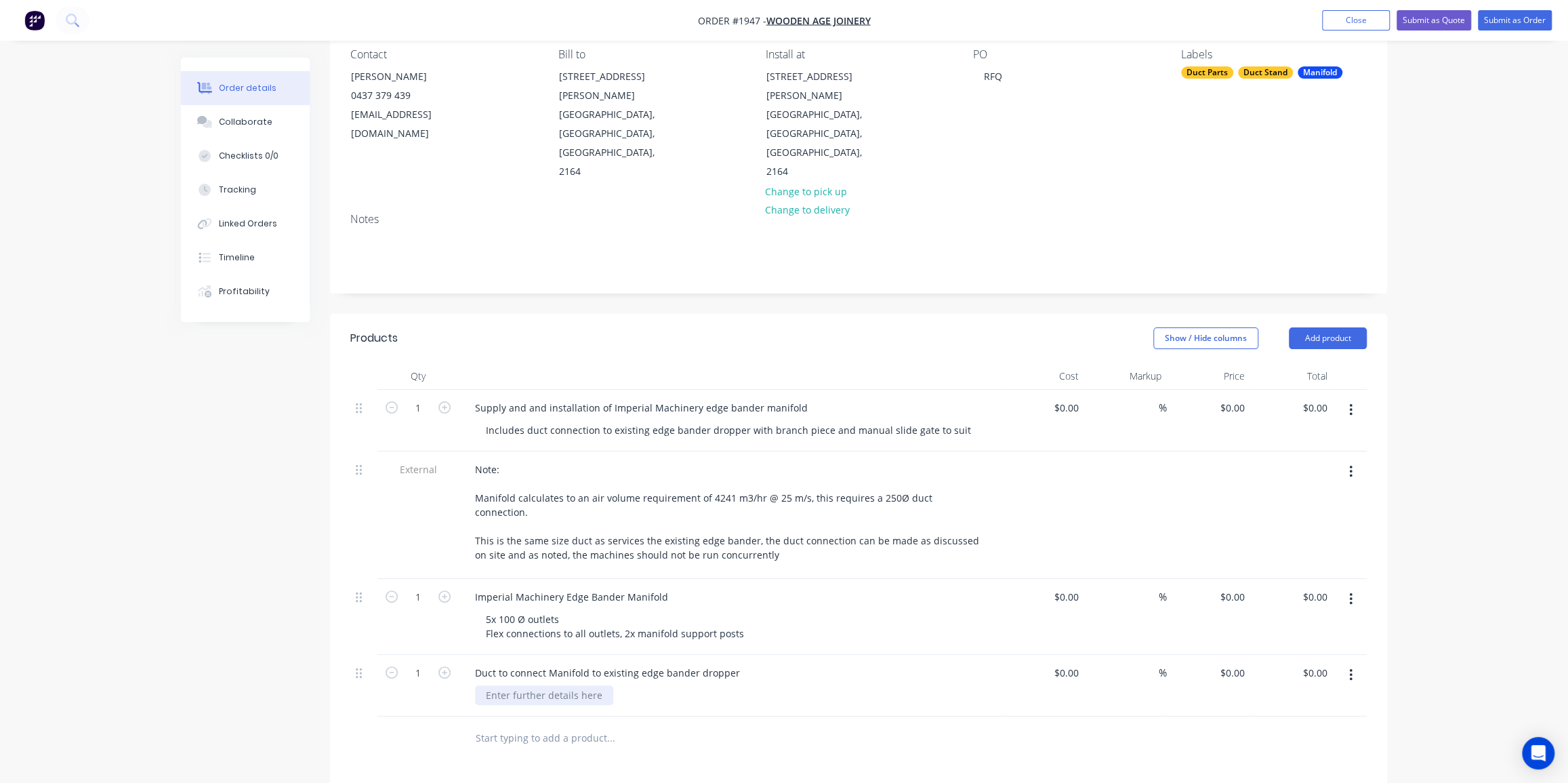
click at [565, 685] on div at bounding box center [543, 695] width 138 height 20
click at [1431, 507] on div "Order details Collaborate Checklists 0/0 Tracking Linked Orders Timeline Profit…" at bounding box center [784, 505] width 1568 height 1257
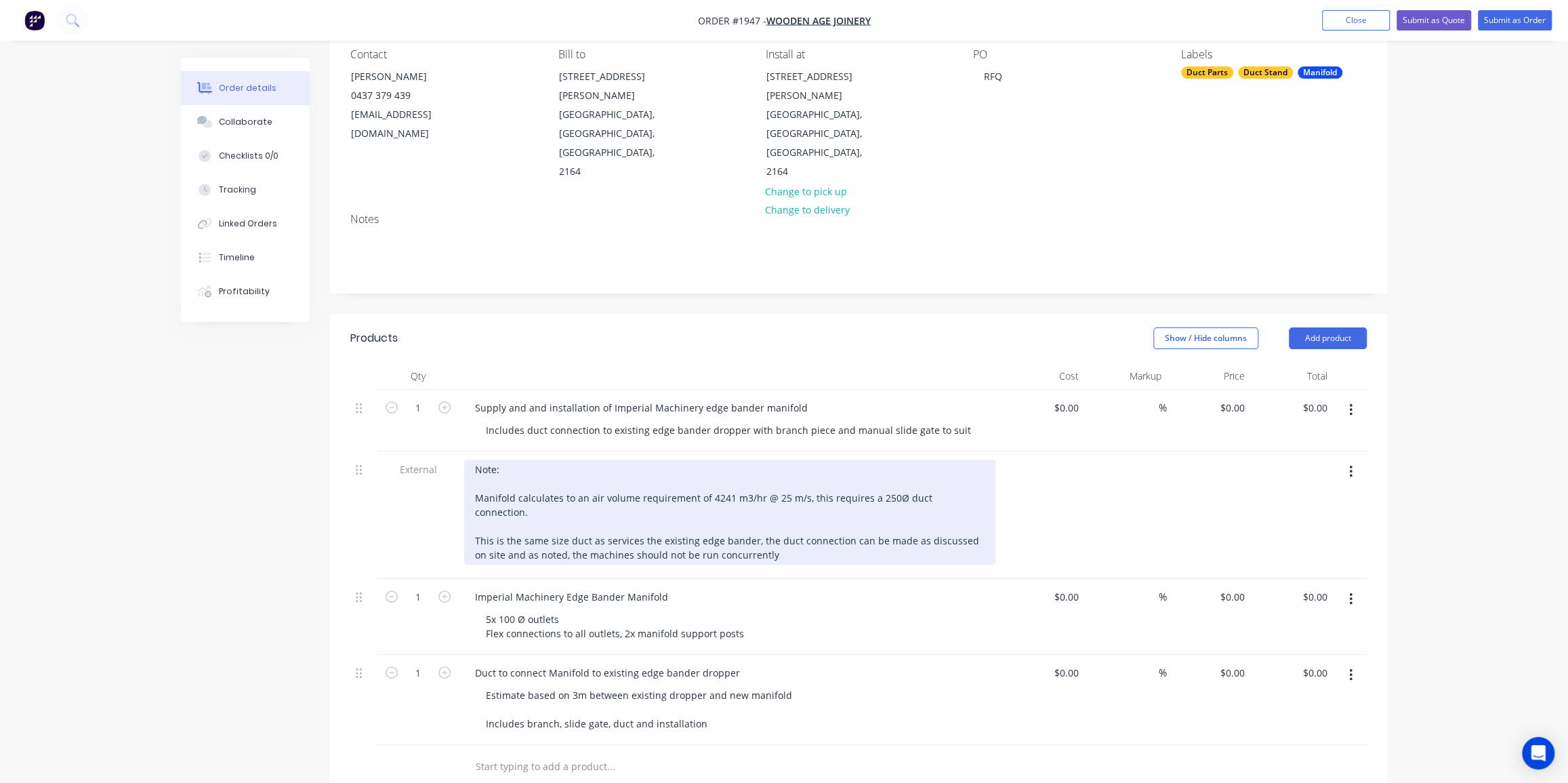
click at [547, 459] on div "Note: Manifold calculates to an air volume requirement of 4241 m3/hr @ 25 m/s, …" at bounding box center [729, 512] width 531 height 105
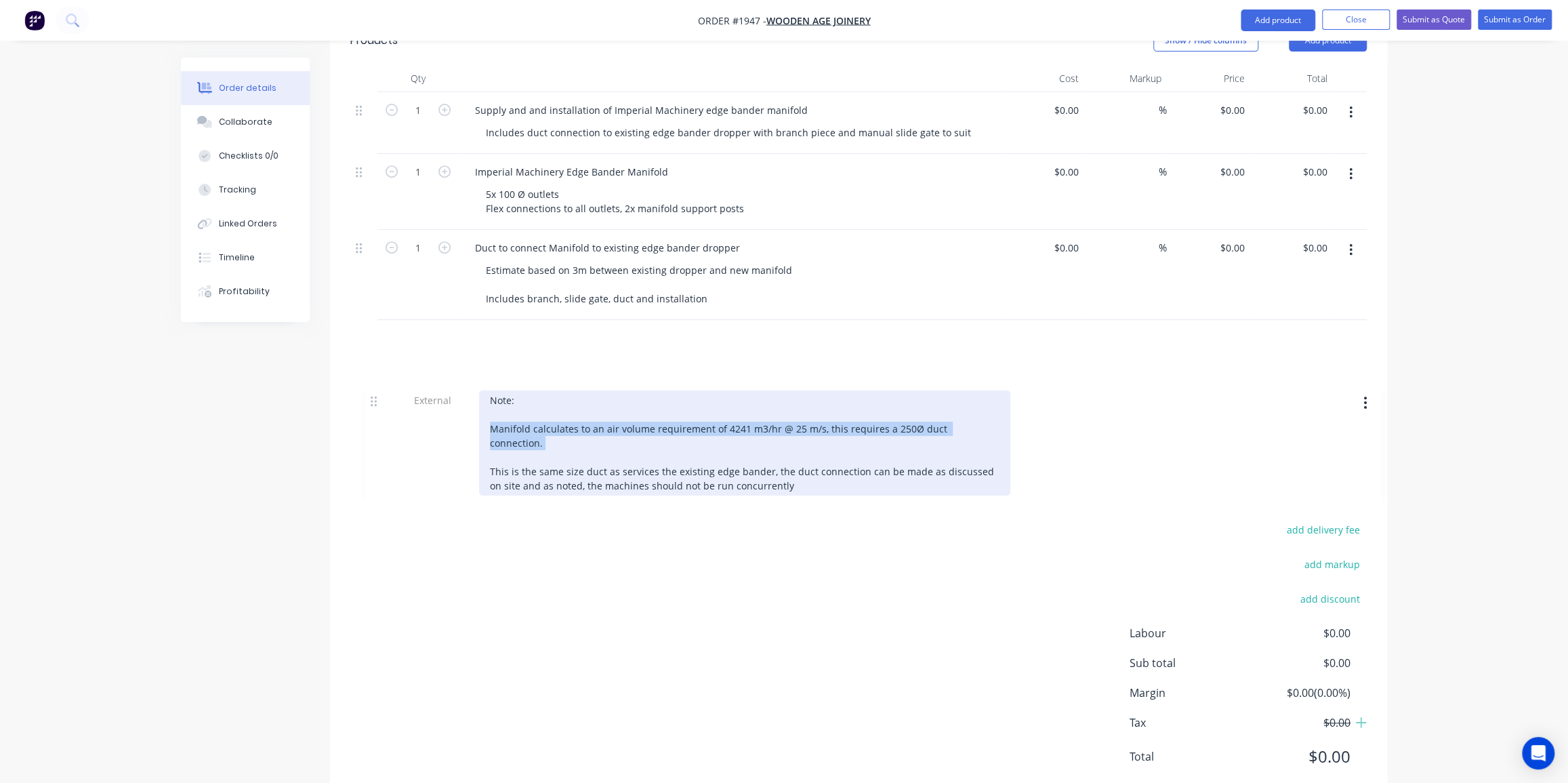
drag, startPoint x: 359, startPoint y: 432, endPoint x: 374, endPoint y: 406, distance: 30.0
click at [374, 406] on div "Qty Cost Markup Price Total 1 Supply and and installation of Imperial Machinery…" at bounding box center [858, 271] width 1057 height 412
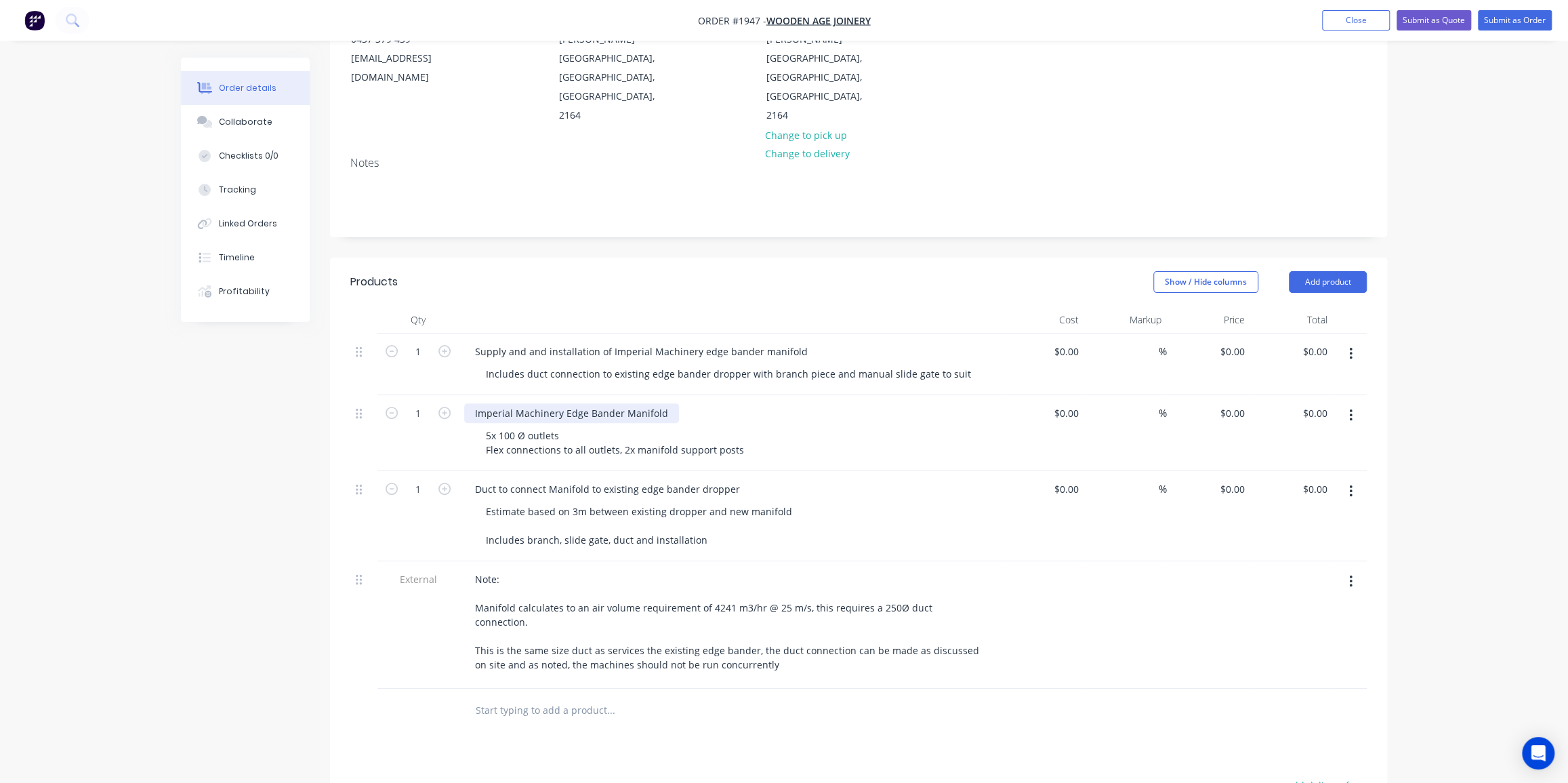
scroll to position [174, 0]
click at [1351, 351] on icon "button" at bounding box center [1350, 359] width 4 height 15
click at [1424, 359] on div "Order details Collaborate Checklists 0/0 Tracking Linked Orders Timeline Profit…" at bounding box center [784, 454] width 1568 height 1257
click at [1352, 351] on icon "button" at bounding box center [1350, 359] width 4 height 15
click at [1291, 465] on div "Delete" at bounding box center [1302, 475] width 104 height 20
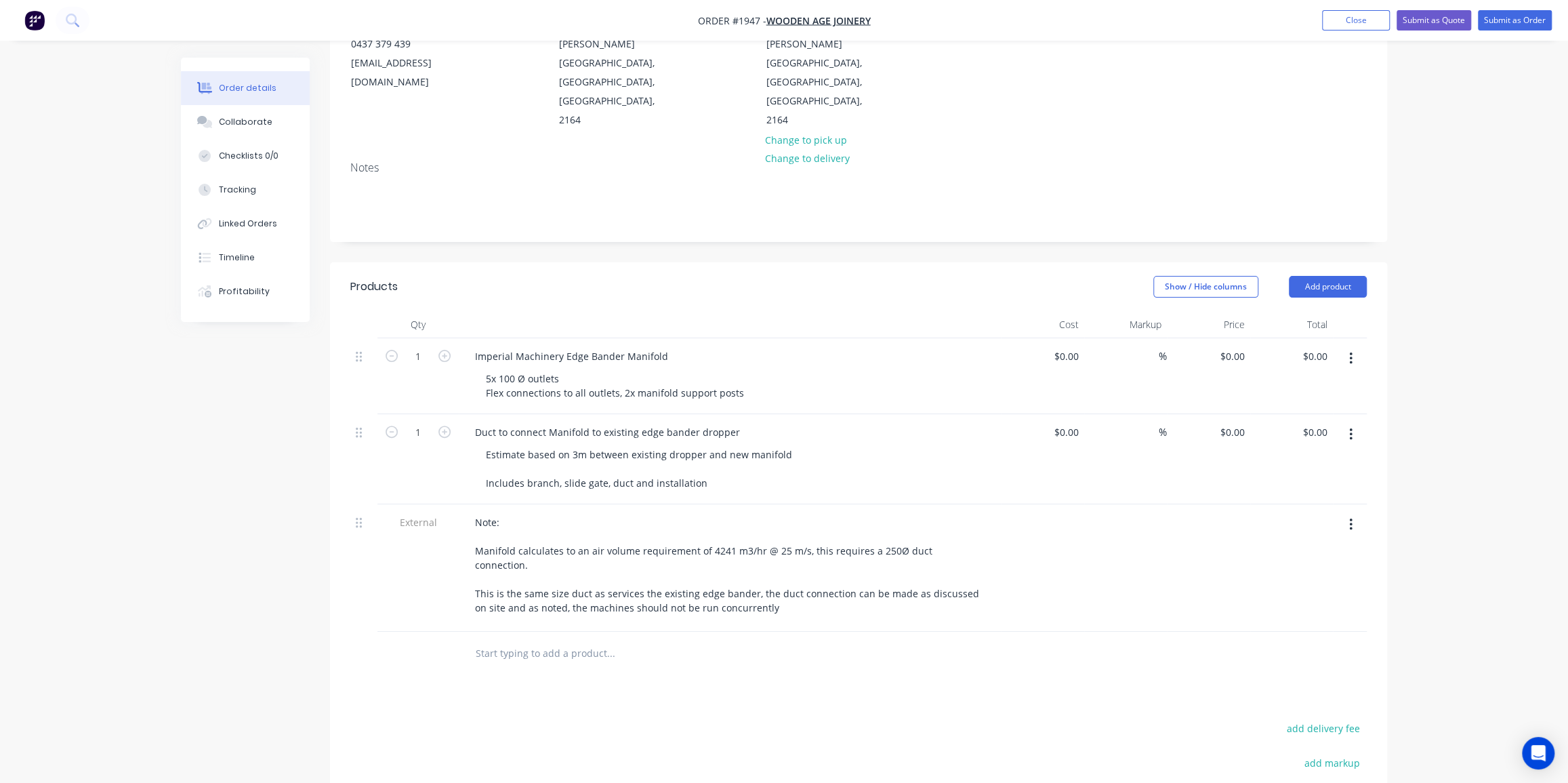
click at [1429, 360] on div "Order details Collaborate Checklists 0/0 Tracking Linked Orders Timeline Profit…" at bounding box center [784, 424] width 1568 height 1195
click at [1225, 414] on div "0 0" at bounding box center [1209, 459] width 83 height 90
type input "$2,300.00"
click at [1420, 440] on div "Order details Collaborate Checklists 0/0 Tracking Linked Orders Timeline Profit…" at bounding box center [784, 424] width 1568 height 1195
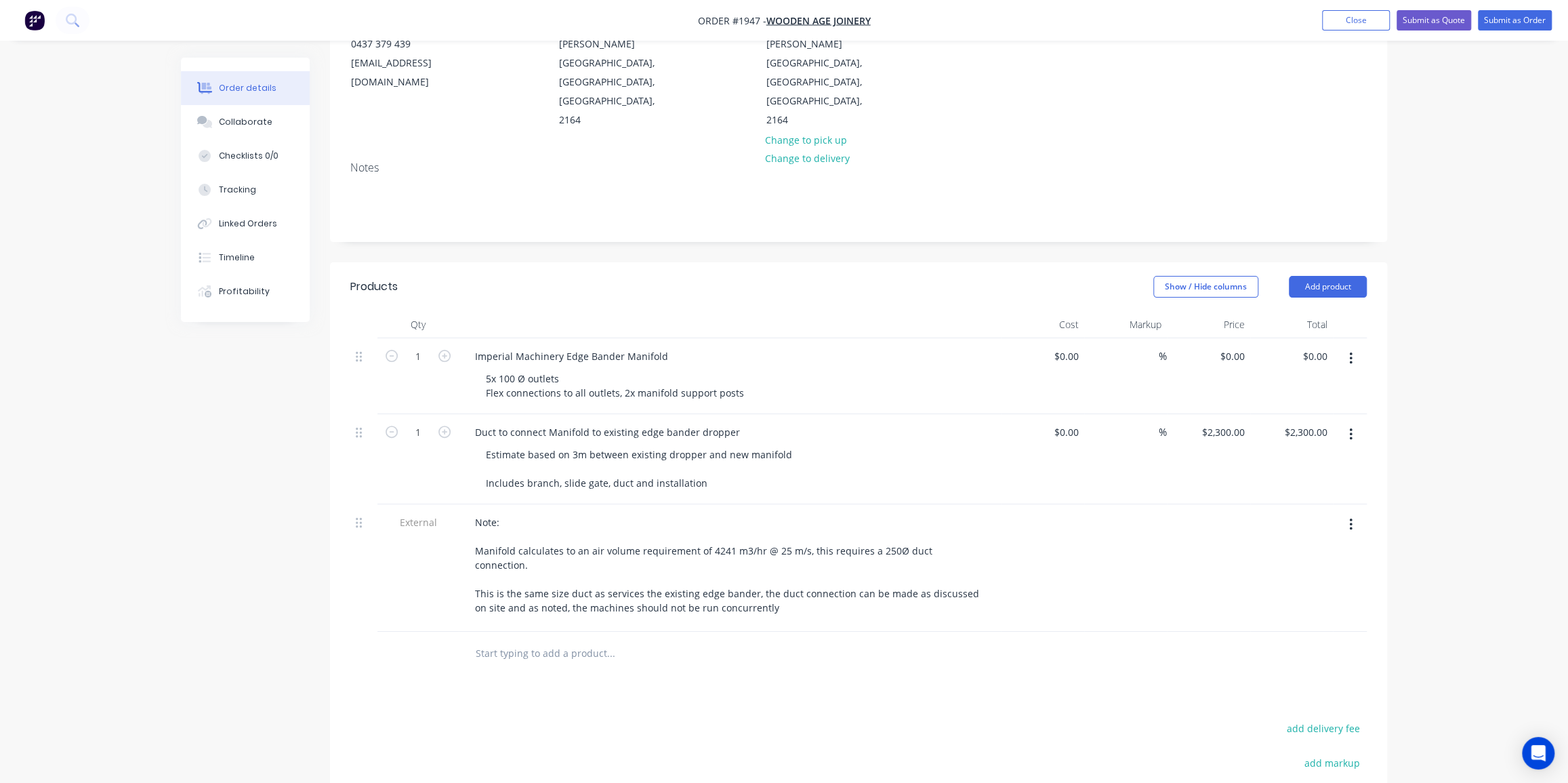
click at [1468, 400] on div "Order details Collaborate Checklists 0/0 Tracking Linked Orders Timeline Profit…" at bounding box center [784, 424] width 1568 height 1195
click at [1446, 299] on div "Order details Collaborate Checklists 0/0 Tracking Linked Orders Timeline Profit…" at bounding box center [784, 424] width 1568 height 1195
click at [1234, 346] on input "0" at bounding box center [1242, 356] width 15 height 20
type input "$1,540.00"
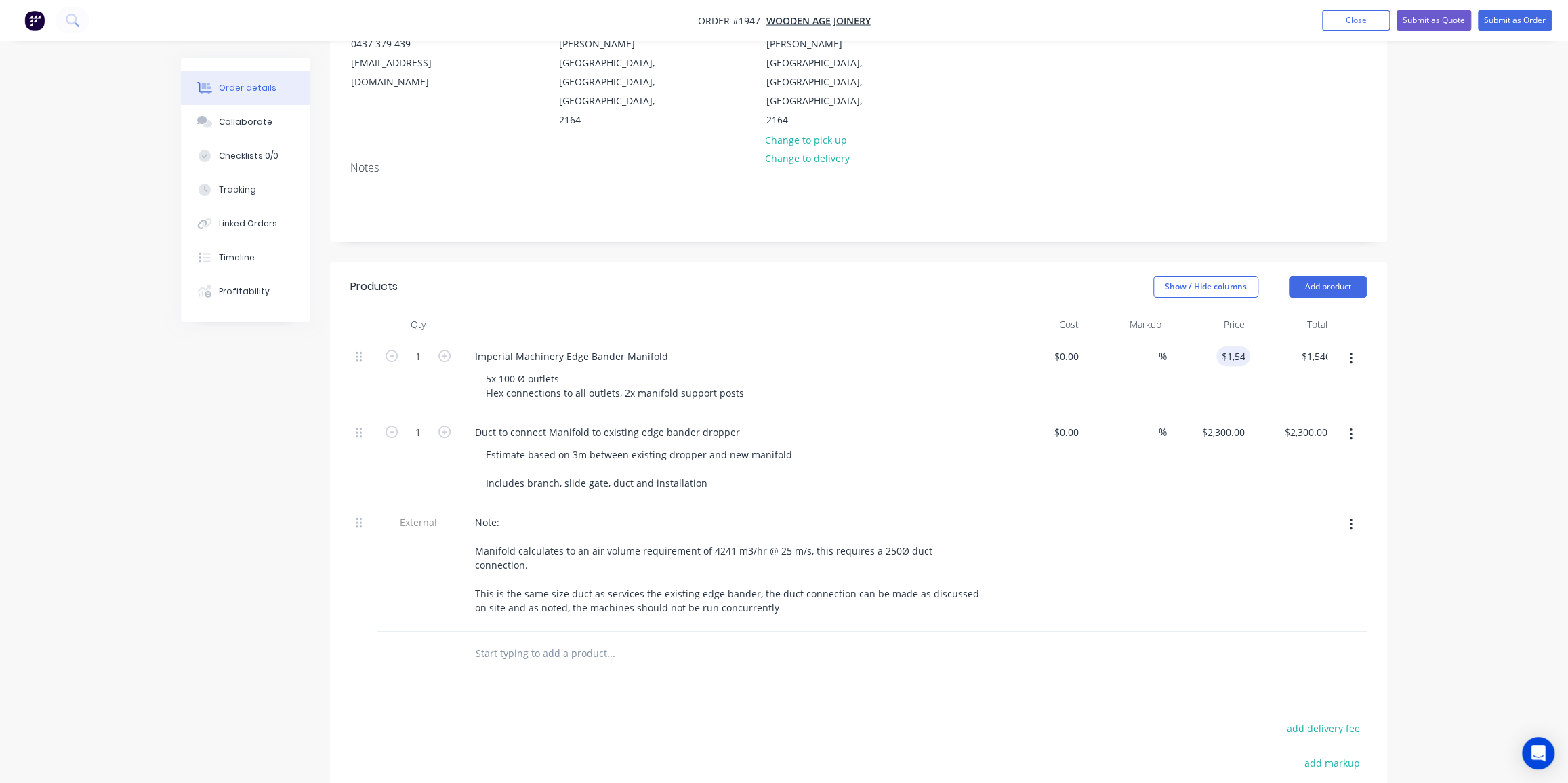
click at [1420, 301] on div "Order details Collaborate Checklists 0/0 Tracking Linked Orders Timeline Profit…" at bounding box center [784, 424] width 1568 height 1195
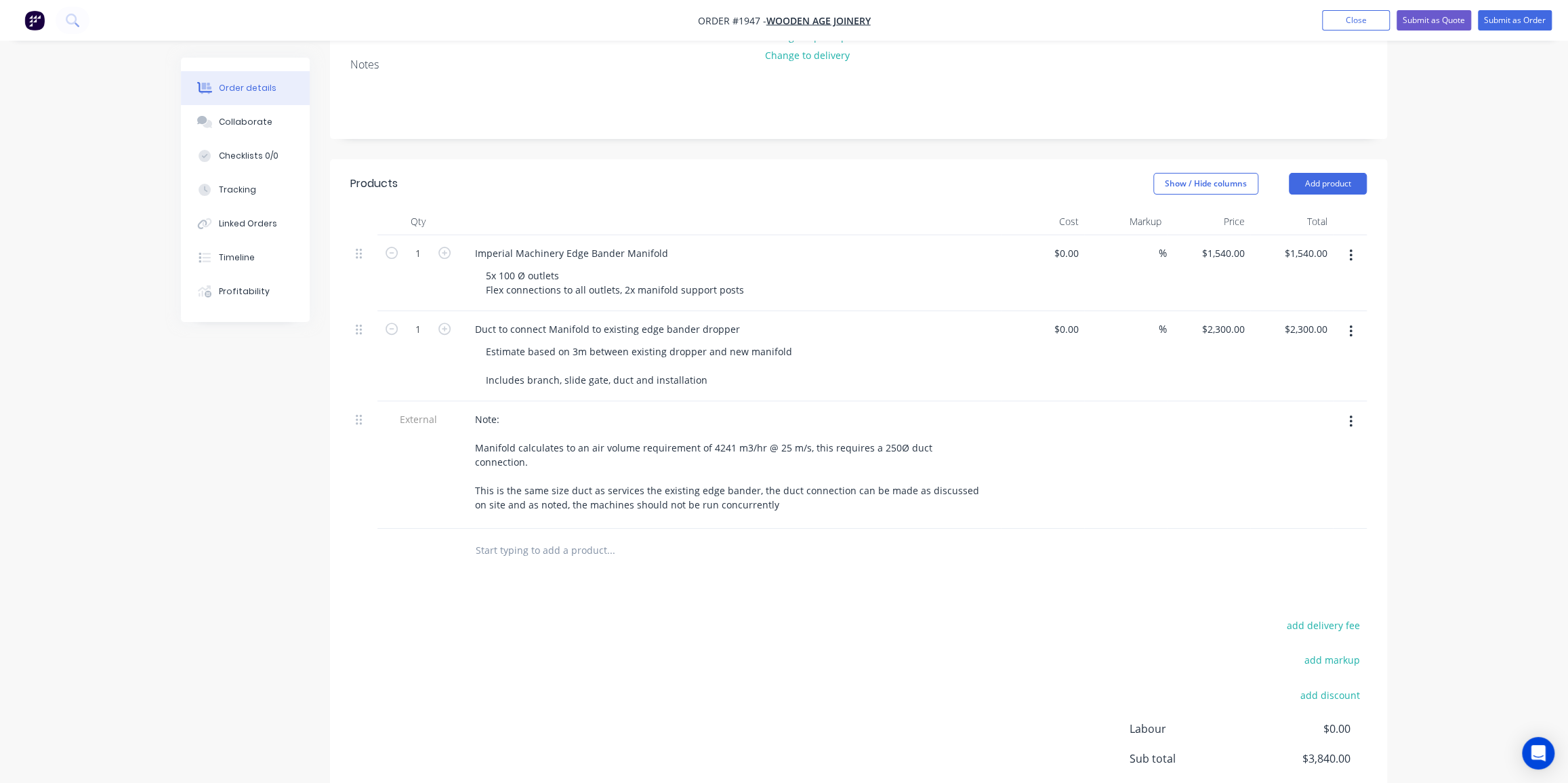
scroll to position [236, 0]
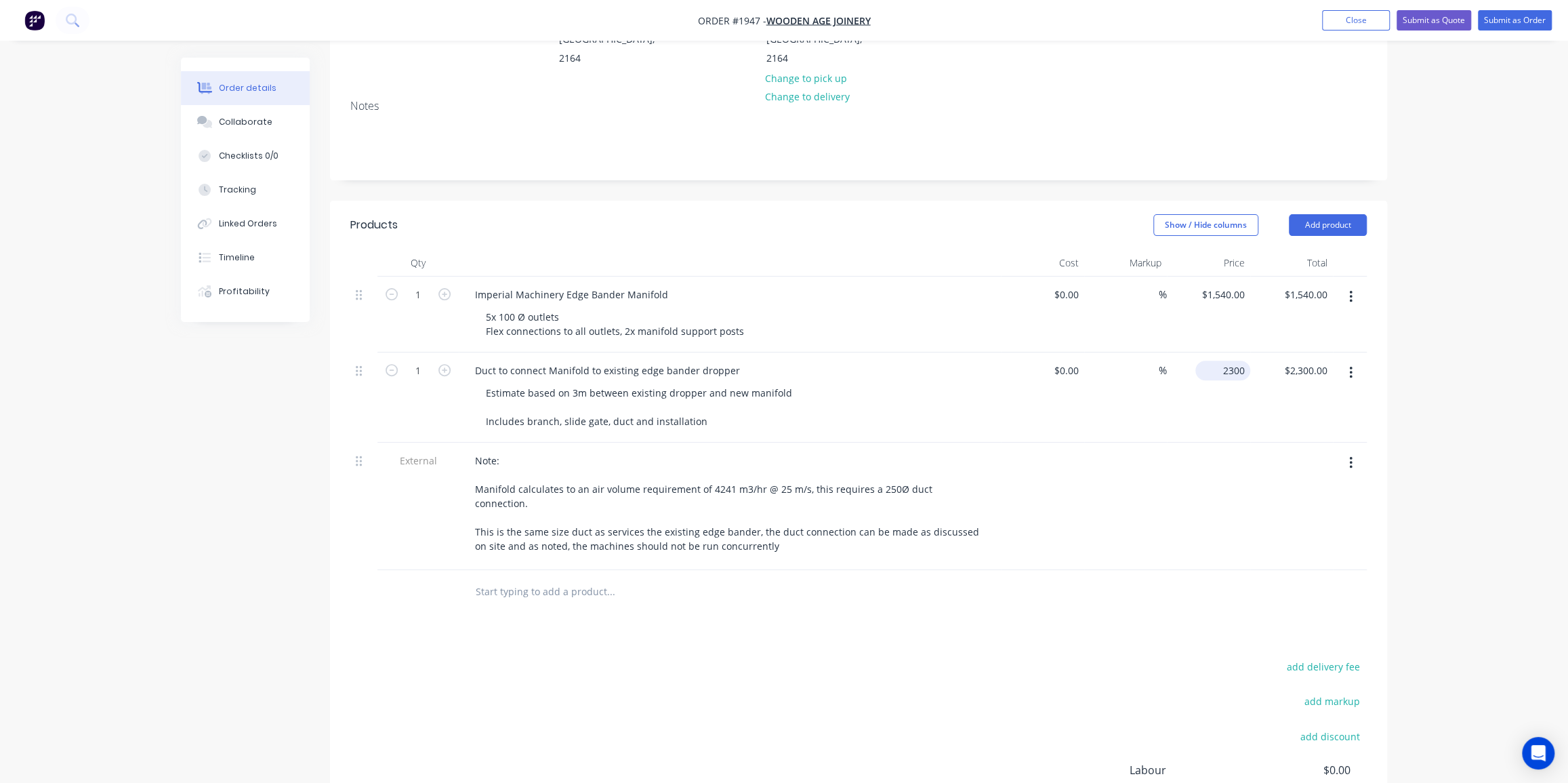
click at [1225, 361] on input "2300" at bounding box center [1225, 370] width 50 height 20
type input "$2,120.00"
click at [1423, 334] on div "Order details Collaborate Checklists 0/0 Tracking Linked Orders Timeline Profit…" at bounding box center [784, 362] width 1568 height 1195
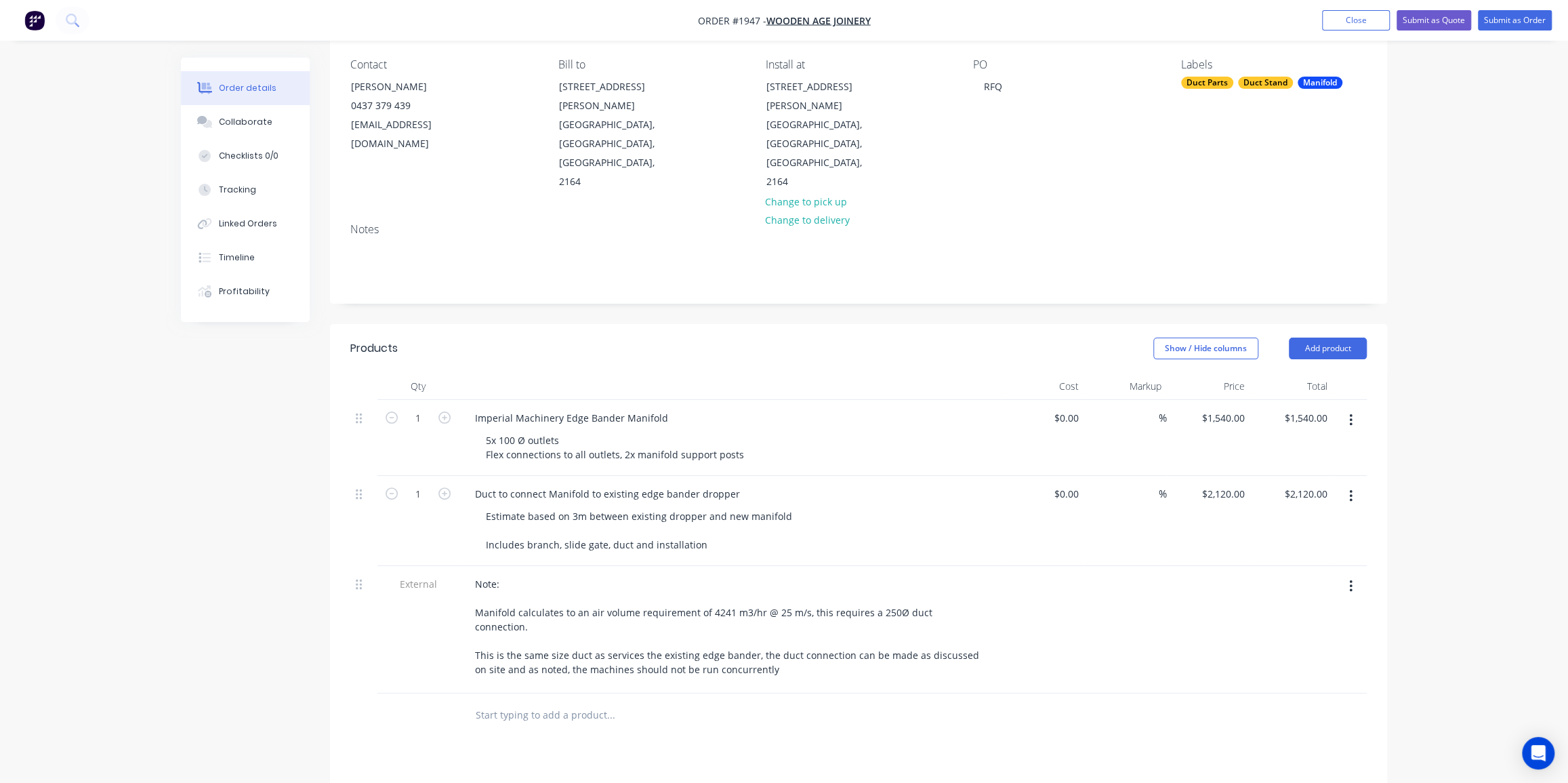
scroll to position [51, 0]
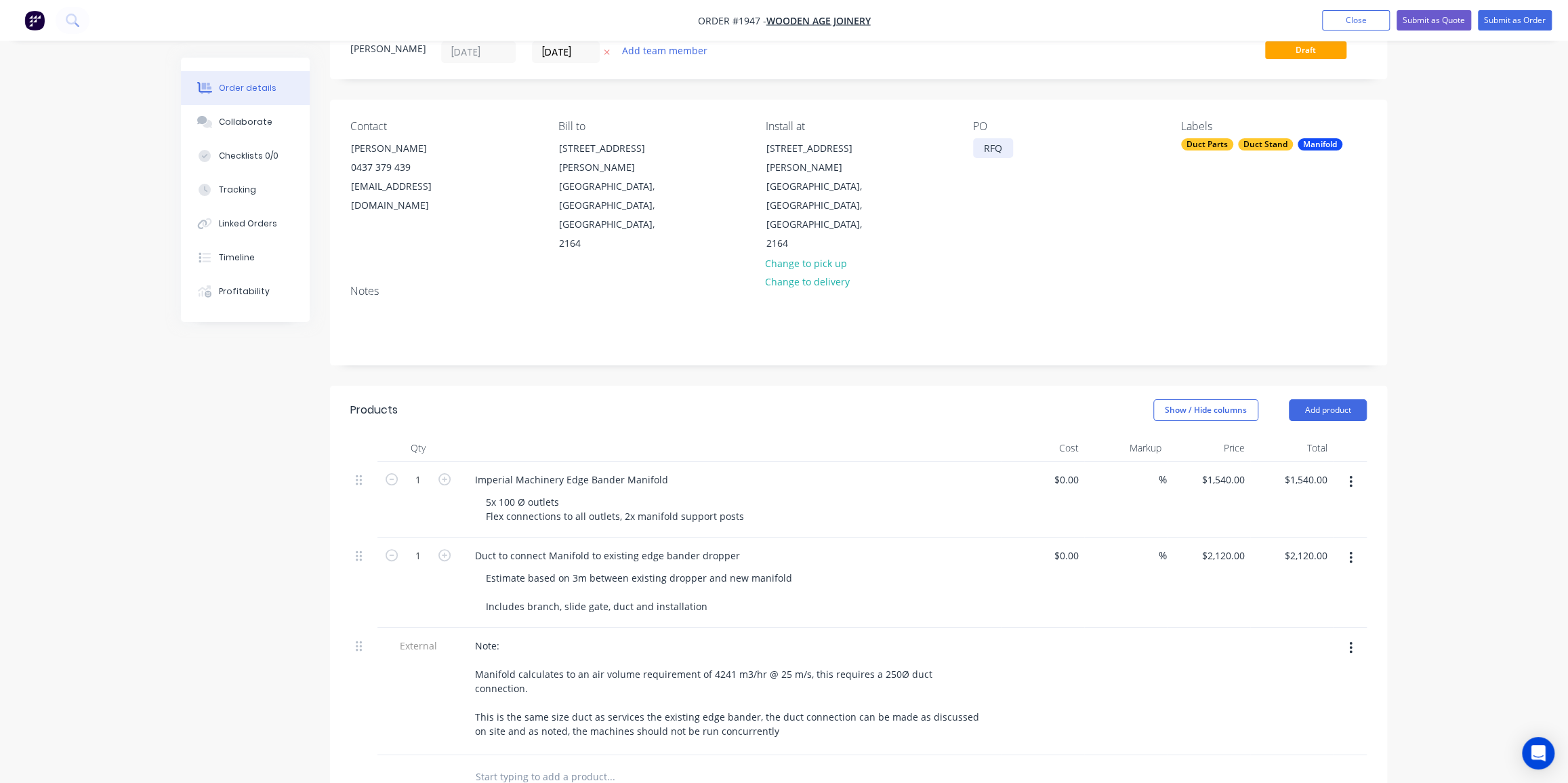
click at [1013, 147] on div "PO RFQ" at bounding box center [1066, 186] width 186 height 134
click at [1431, 128] on div "Order details Collaborate Checklists 0/0 Tracking Linked Orders Timeline Profit…" at bounding box center [784, 546] width 1568 height 1195
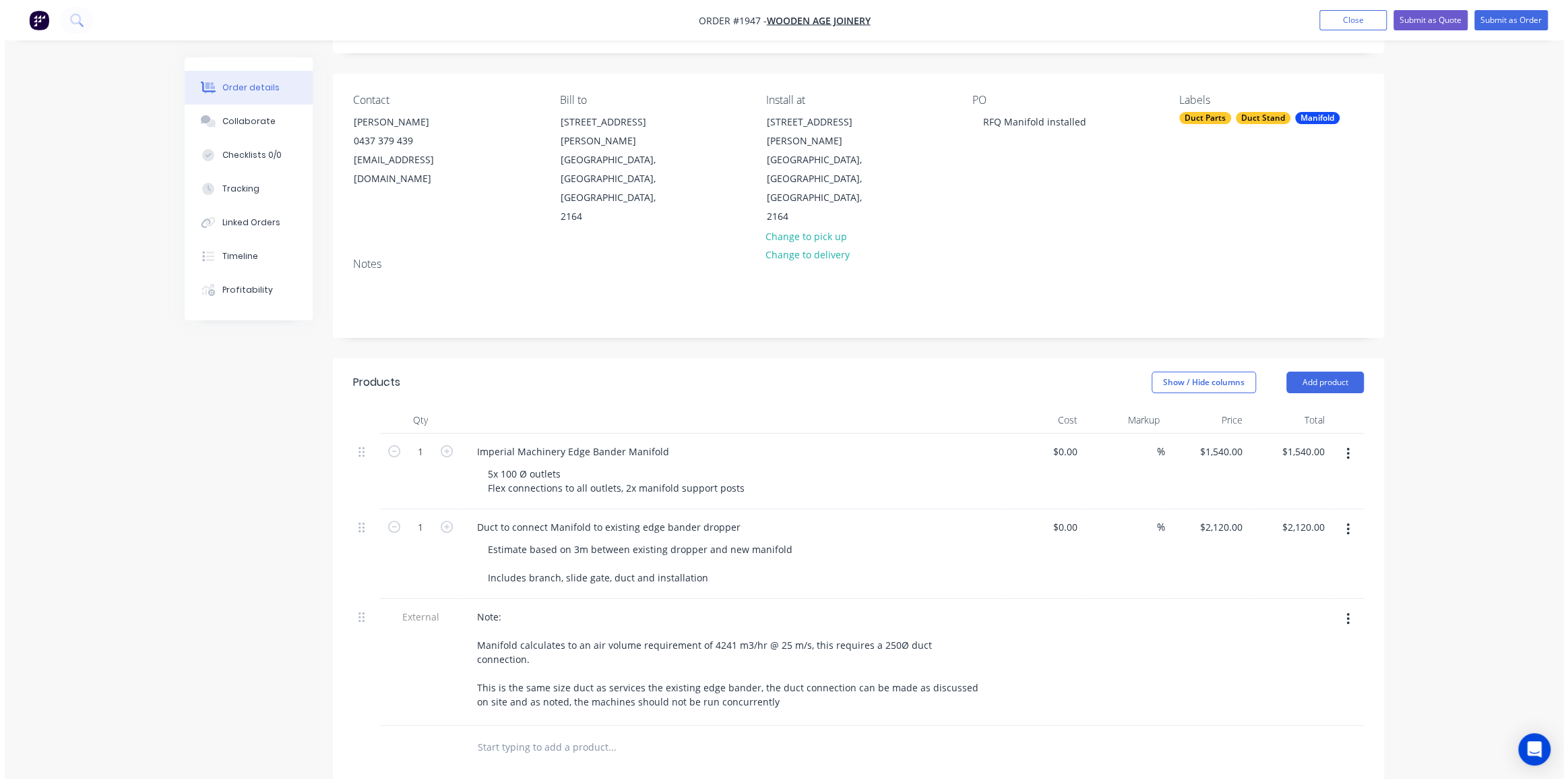
scroll to position [0, 0]
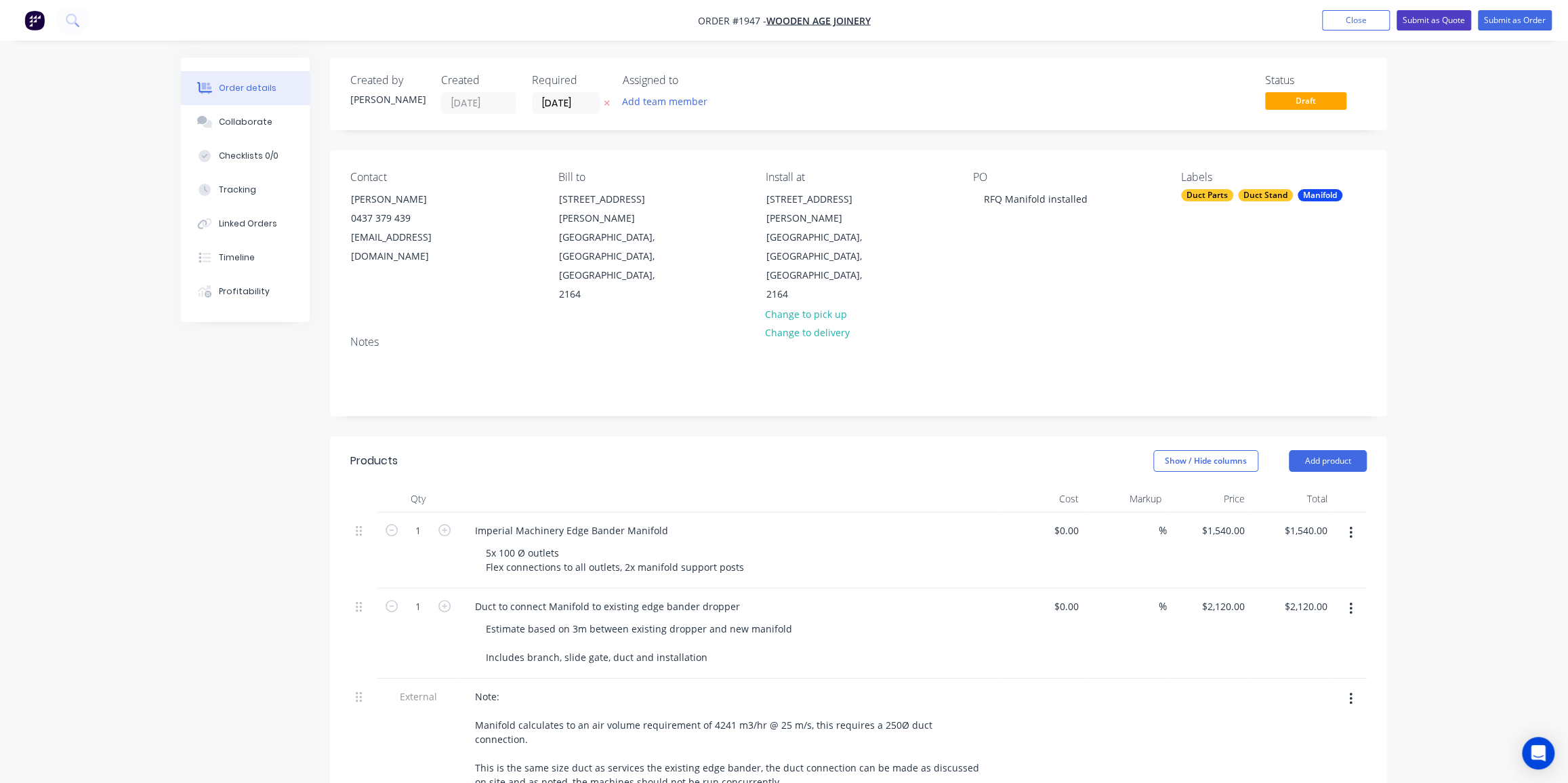
click at [1437, 22] on button "Submit as Quote" at bounding box center [1434, 20] width 74 height 20
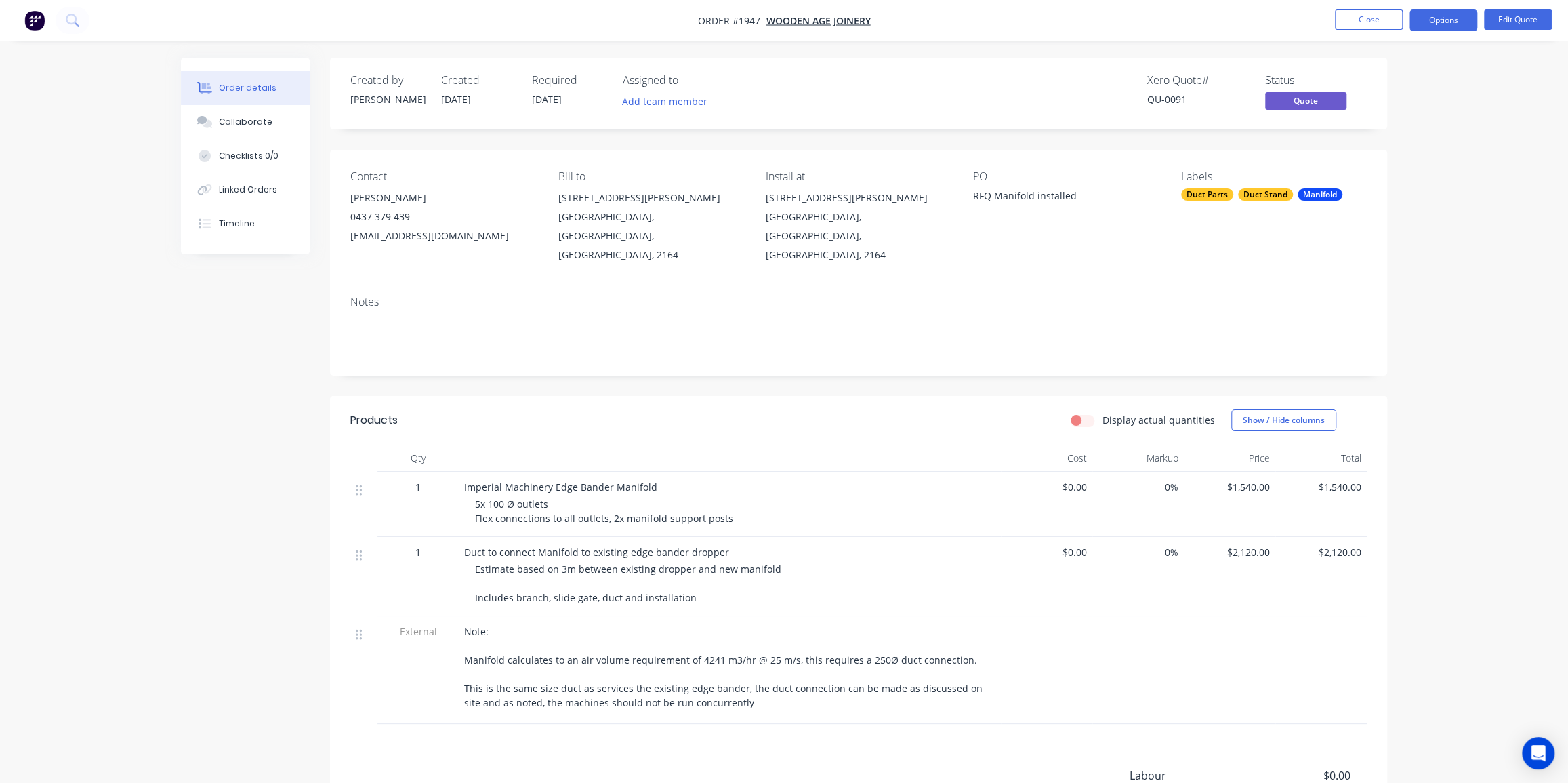
click at [1434, 214] on div "Order details Collaborate Checklists 0/0 Linked Orders Timeline Order details C…" at bounding box center [784, 482] width 1568 height 965
click at [1453, 68] on div "Order details Collaborate Checklists 0/0 Linked Orders Timeline Order details C…" at bounding box center [784, 482] width 1568 height 965
click at [1439, 19] on button "Options" at bounding box center [1443, 20] width 68 height 22
click at [1410, 88] on div "Quote" at bounding box center [1402, 82] width 125 height 20
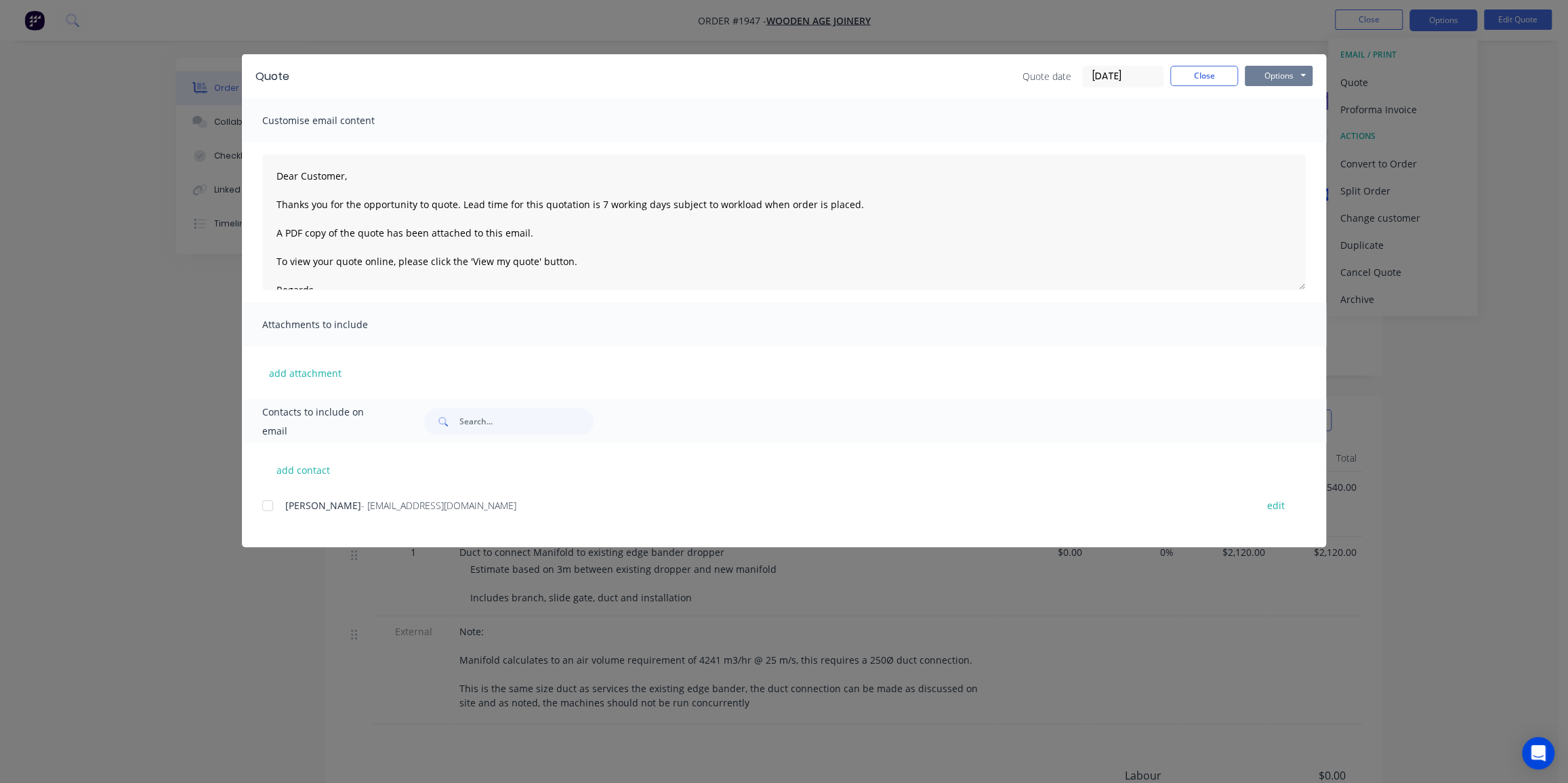
click at [1266, 78] on button "Options" at bounding box center [1278, 76] width 68 height 20
click at [1272, 120] on button "Print" at bounding box center [1288, 122] width 87 height 23
click at [1204, 70] on button "Close" at bounding box center [1204, 76] width 68 height 20
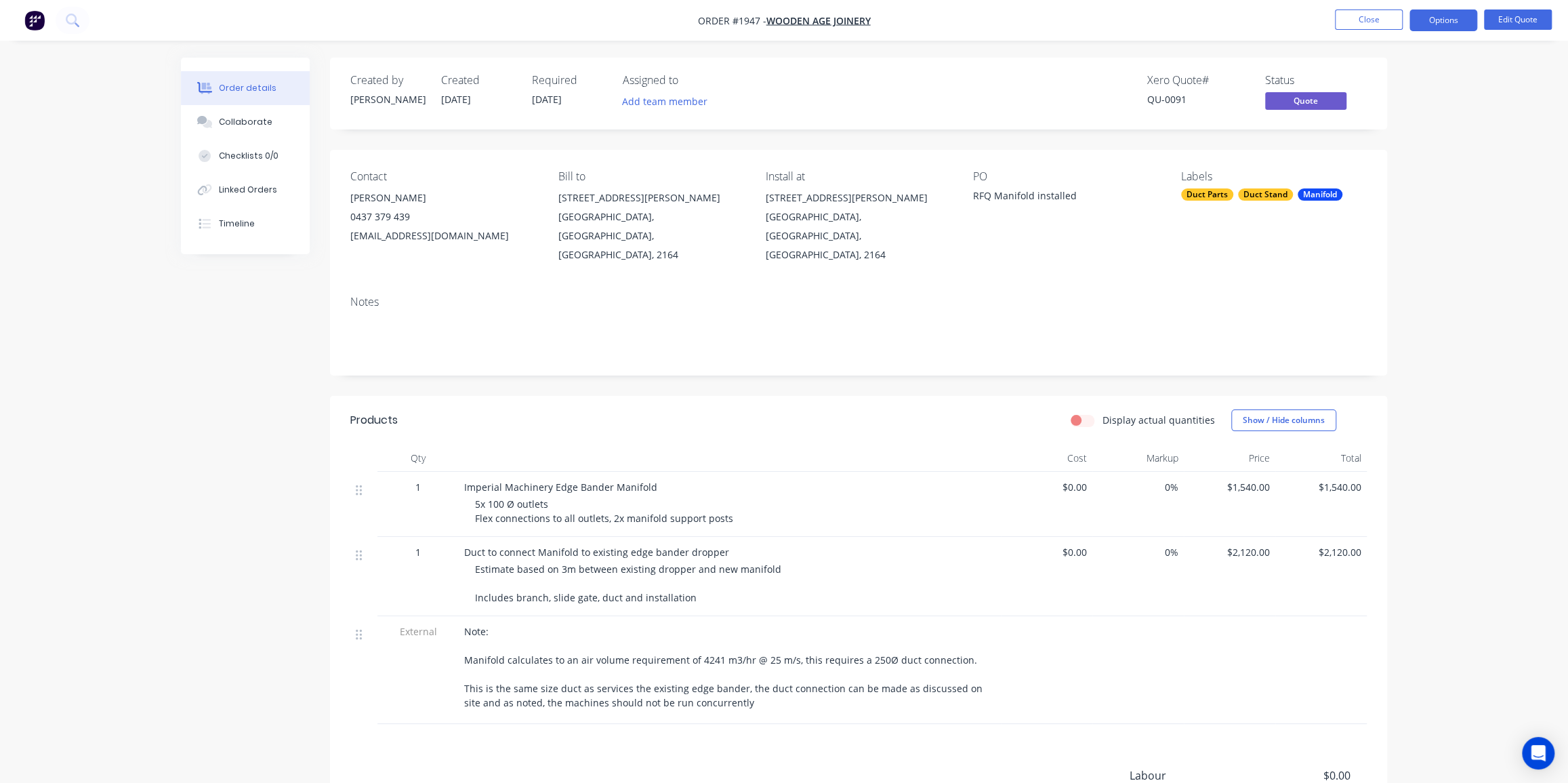
click at [1483, 233] on div "Order details Collaborate Checklists 0/0 Linked Orders Timeline Order details C…" at bounding box center [784, 482] width 1568 height 965
click at [1377, 29] on button "Close" at bounding box center [1369, 20] width 68 height 20
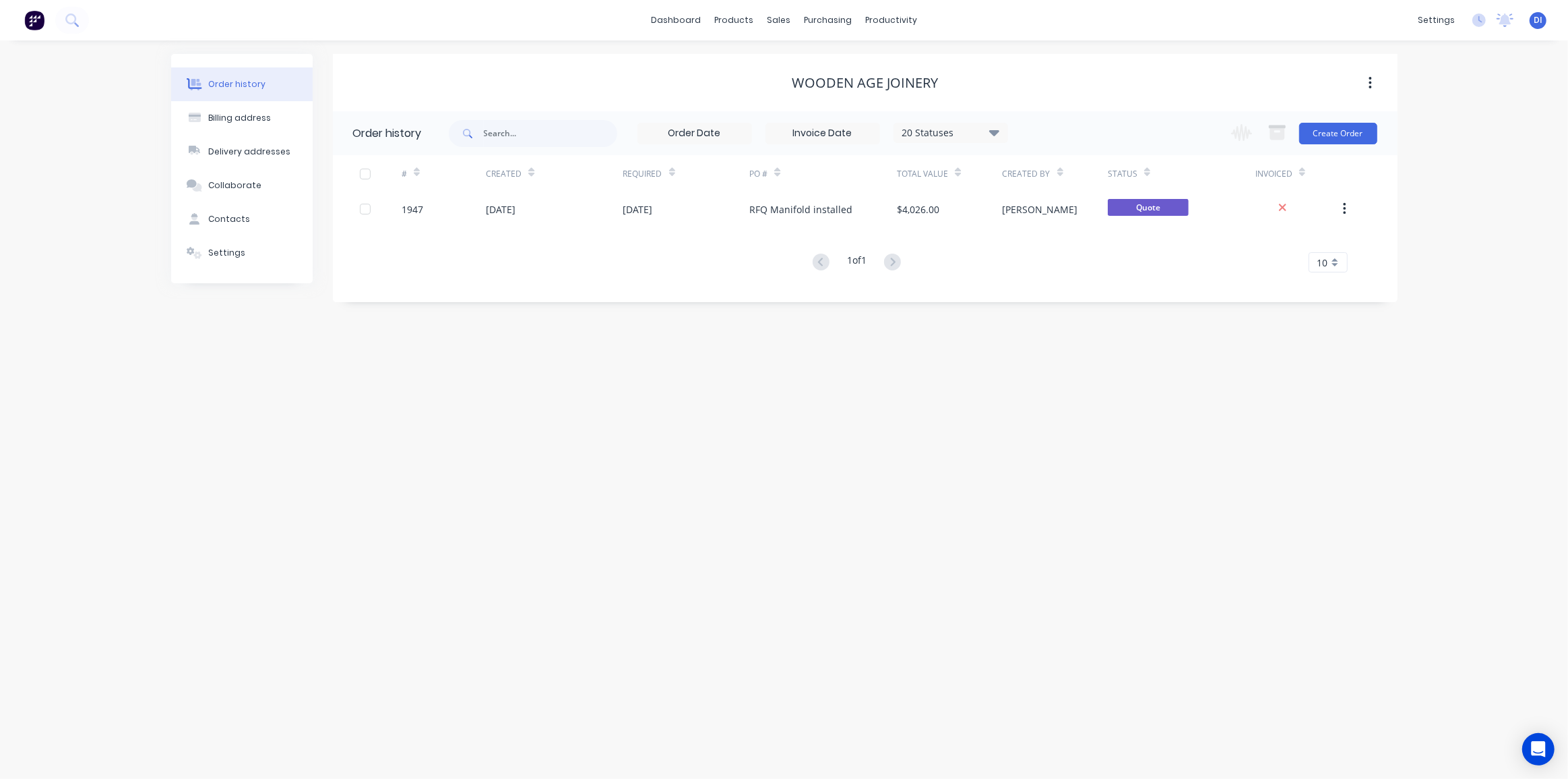
click at [1421, 182] on div "Order history Billing address Delivery addresses Collaborate Contacts Settings …" at bounding box center [784, 410] width 1568 height 738
click at [40, 25] on img at bounding box center [34, 20] width 20 height 20
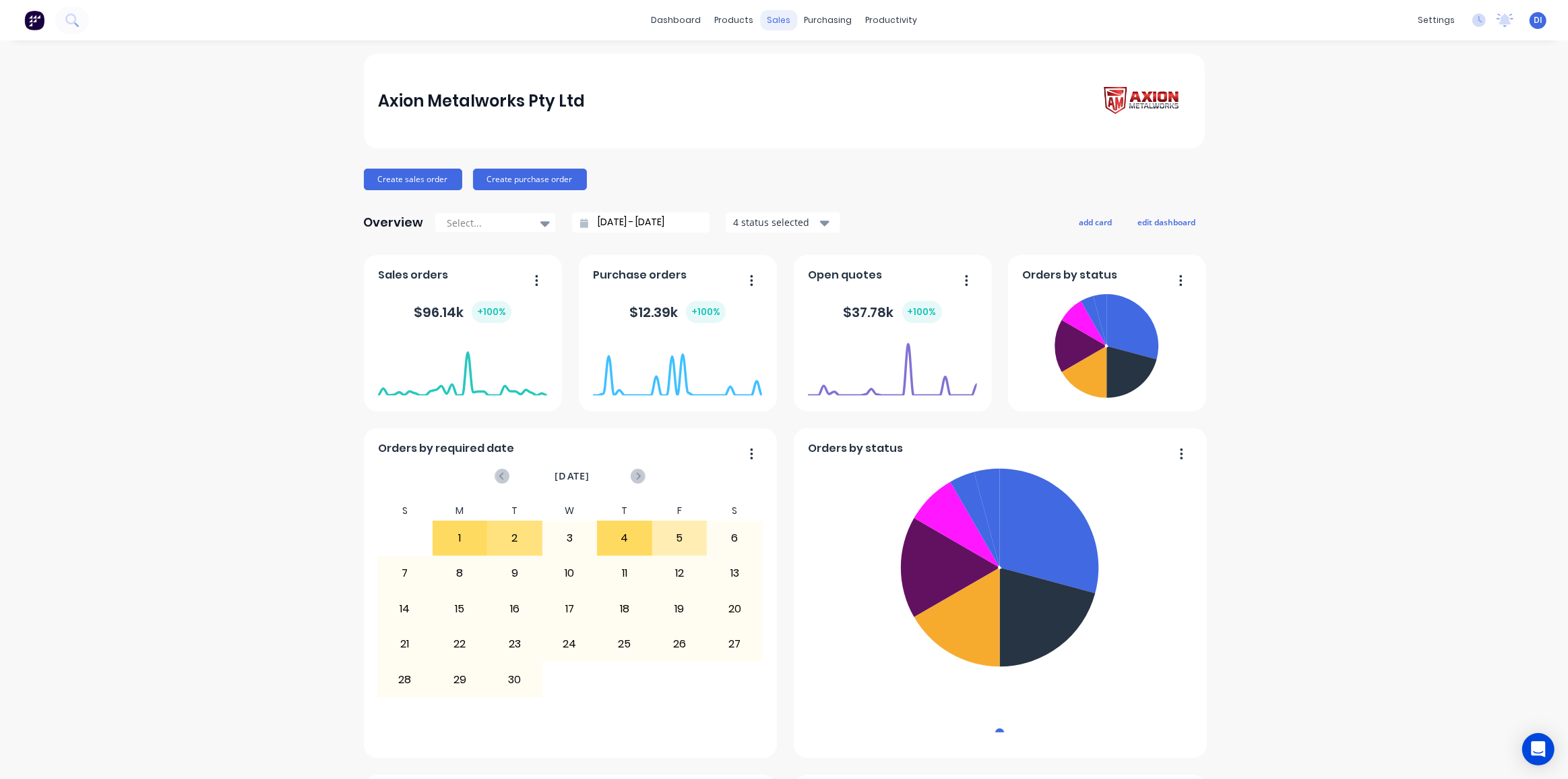
click at [768, 20] on div "sales" at bounding box center [778, 20] width 37 height 20
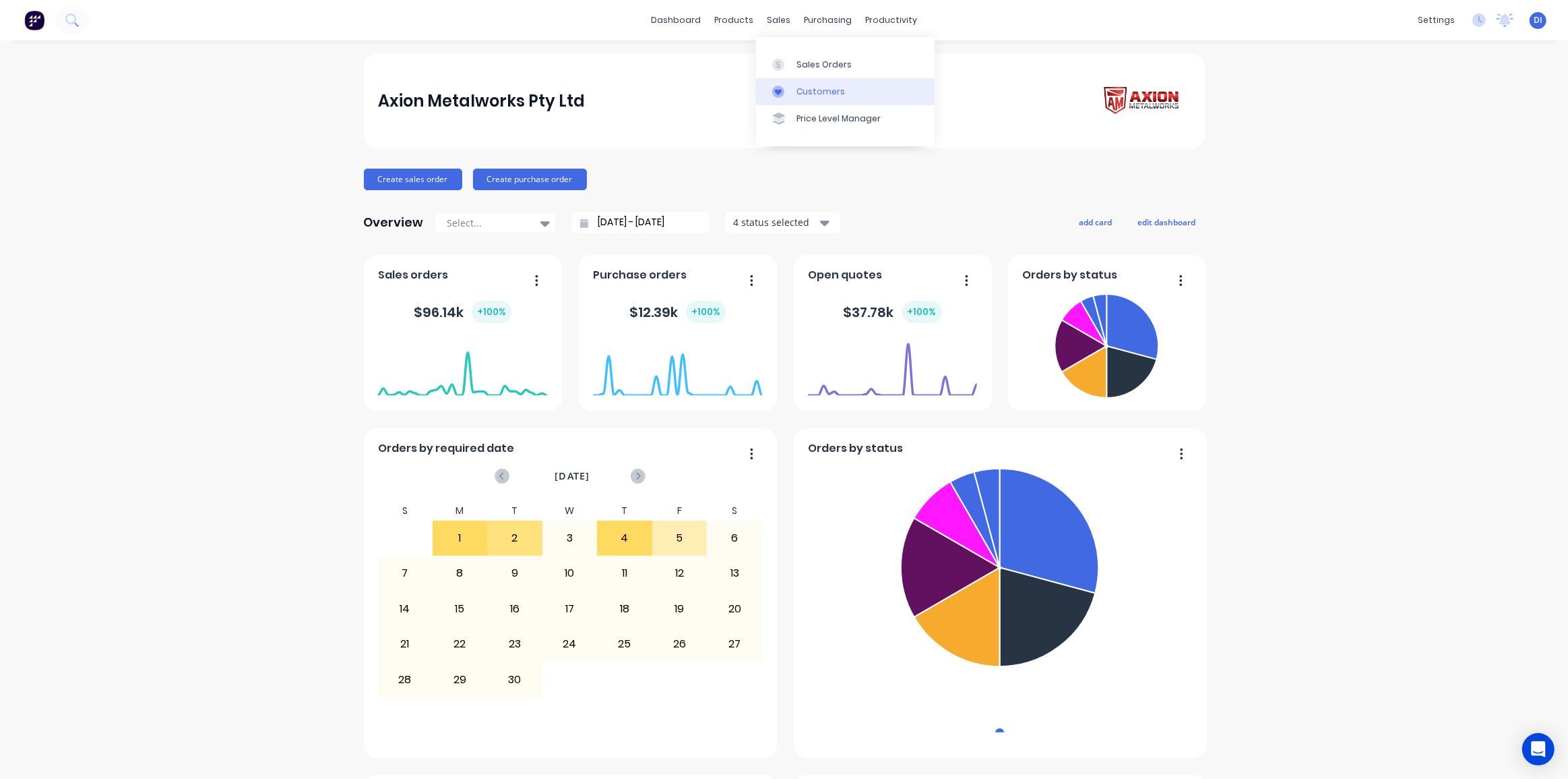
click at [823, 92] on div "Customers" at bounding box center [821, 92] width 49 height 12
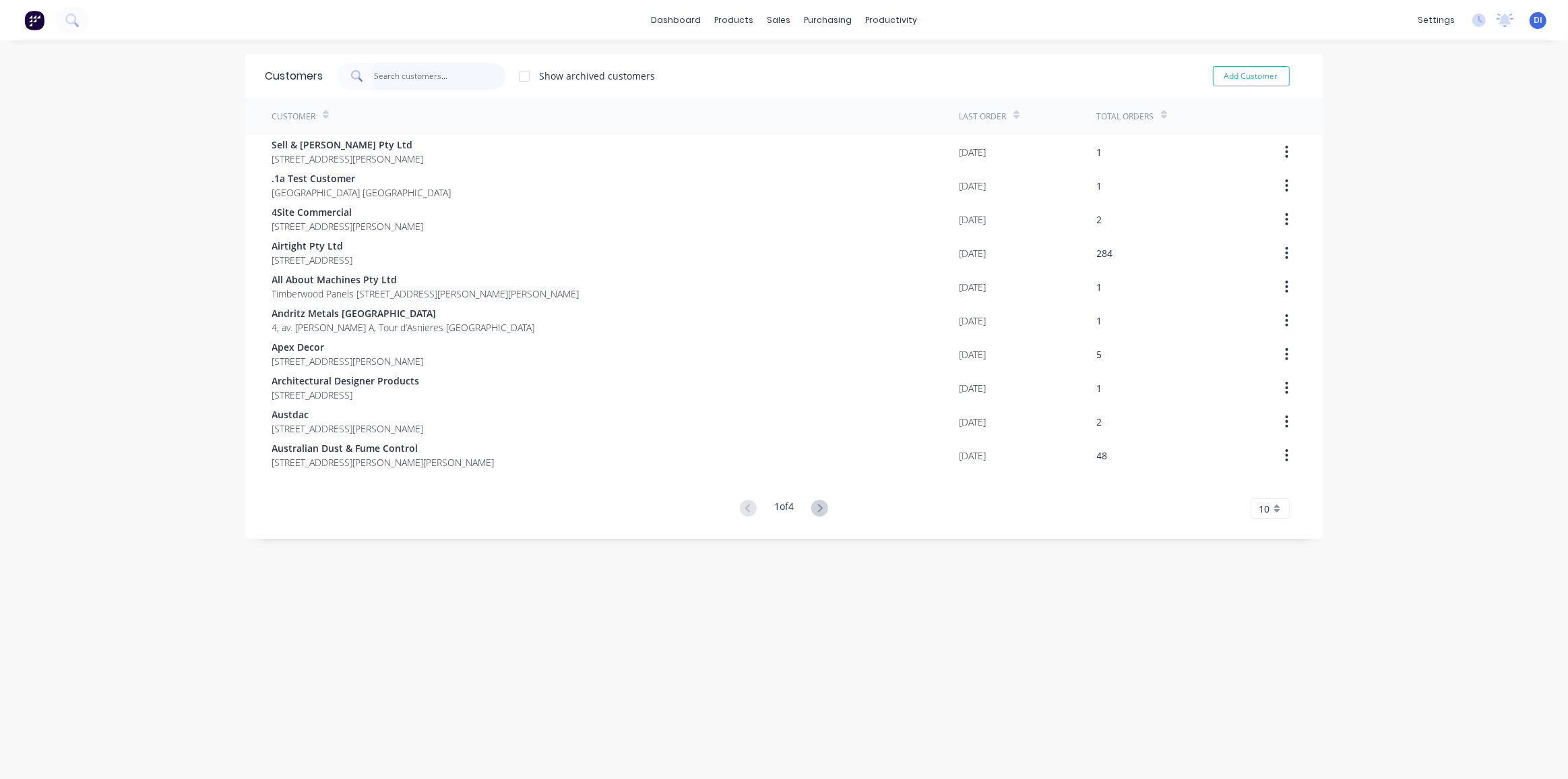
click at [387, 74] on input "text" at bounding box center [439, 76] width 131 height 27
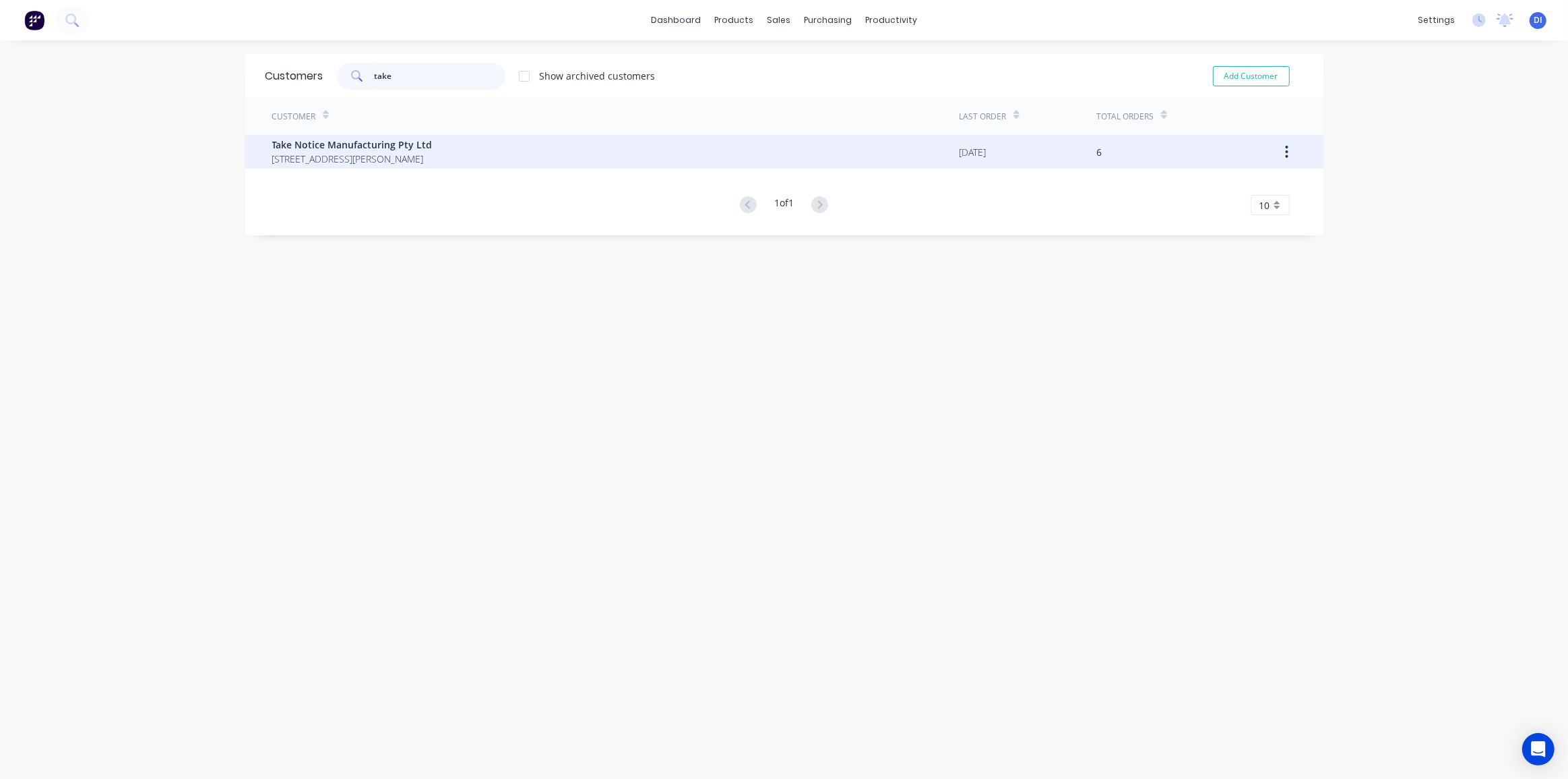
type input "take"
click at [398, 153] on span "138 Hassell Street Wetherill Park New South Wales Australia 2164" at bounding box center [352, 158] width 161 height 14
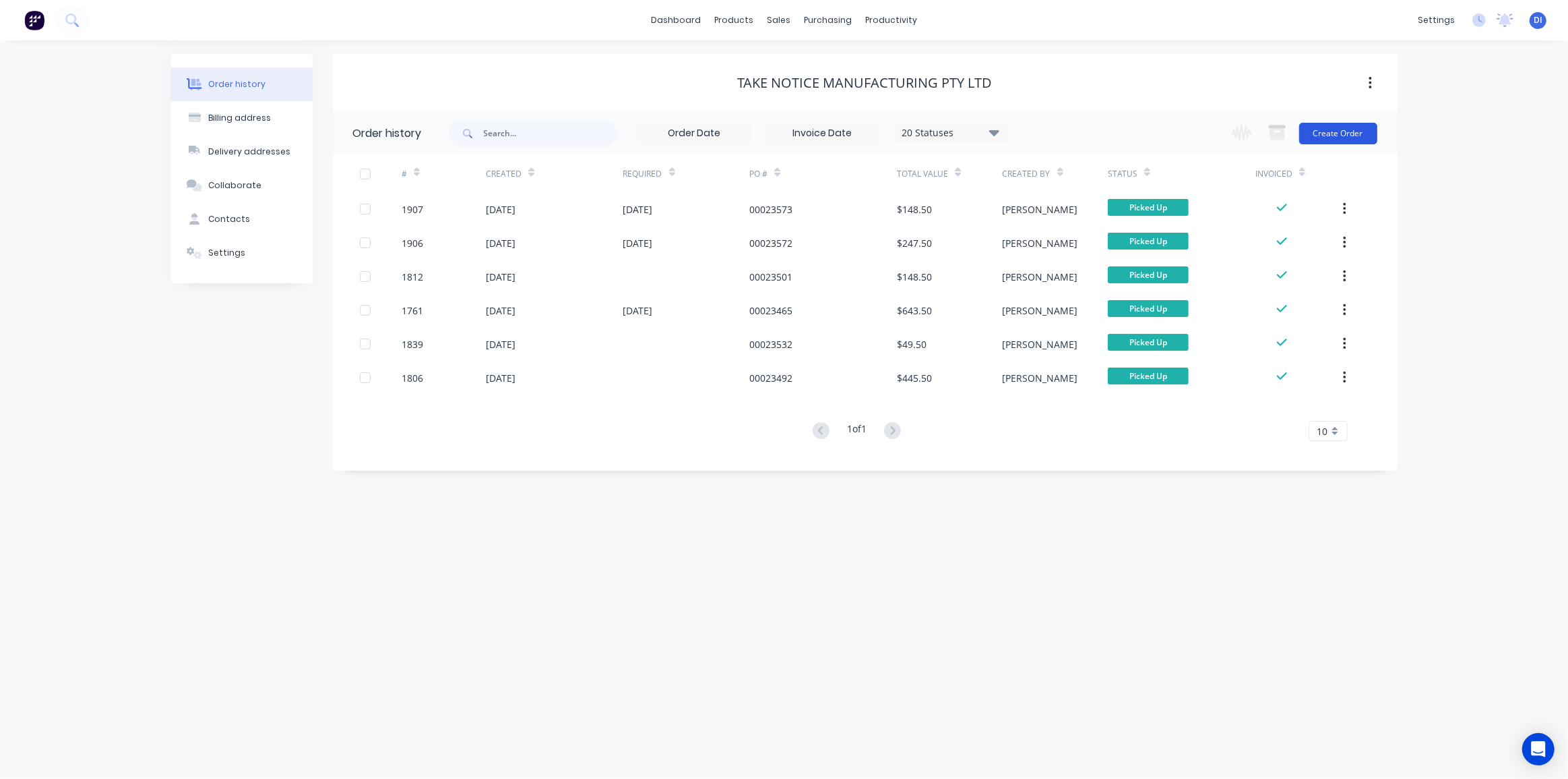
click at [1325, 137] on button "Create Order" at bounding box center [1339, 134] width 78 height 22
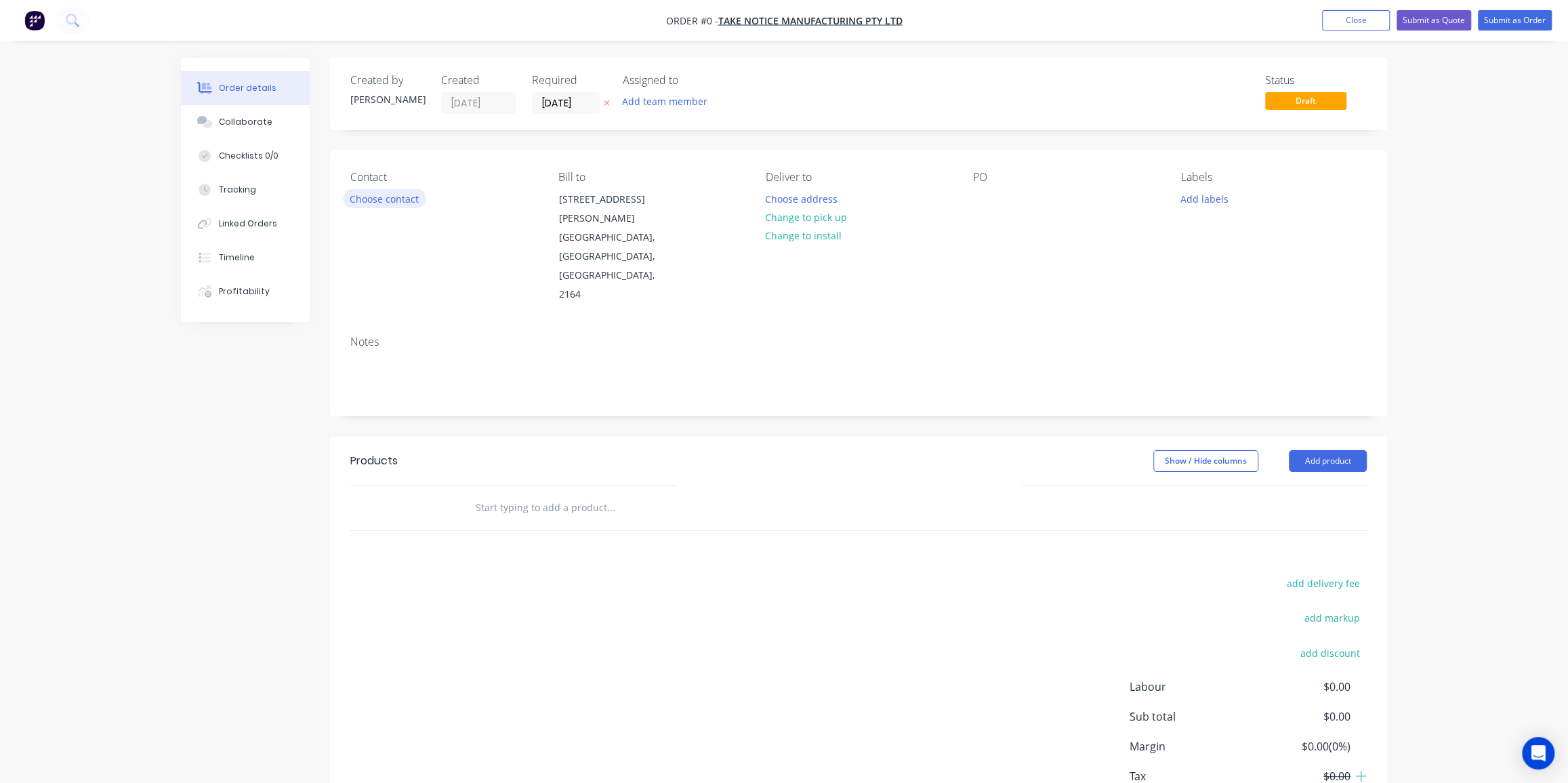
click at [375, 196] on button "Choose contact" at bounding box center [384, 198] width 83 height 18
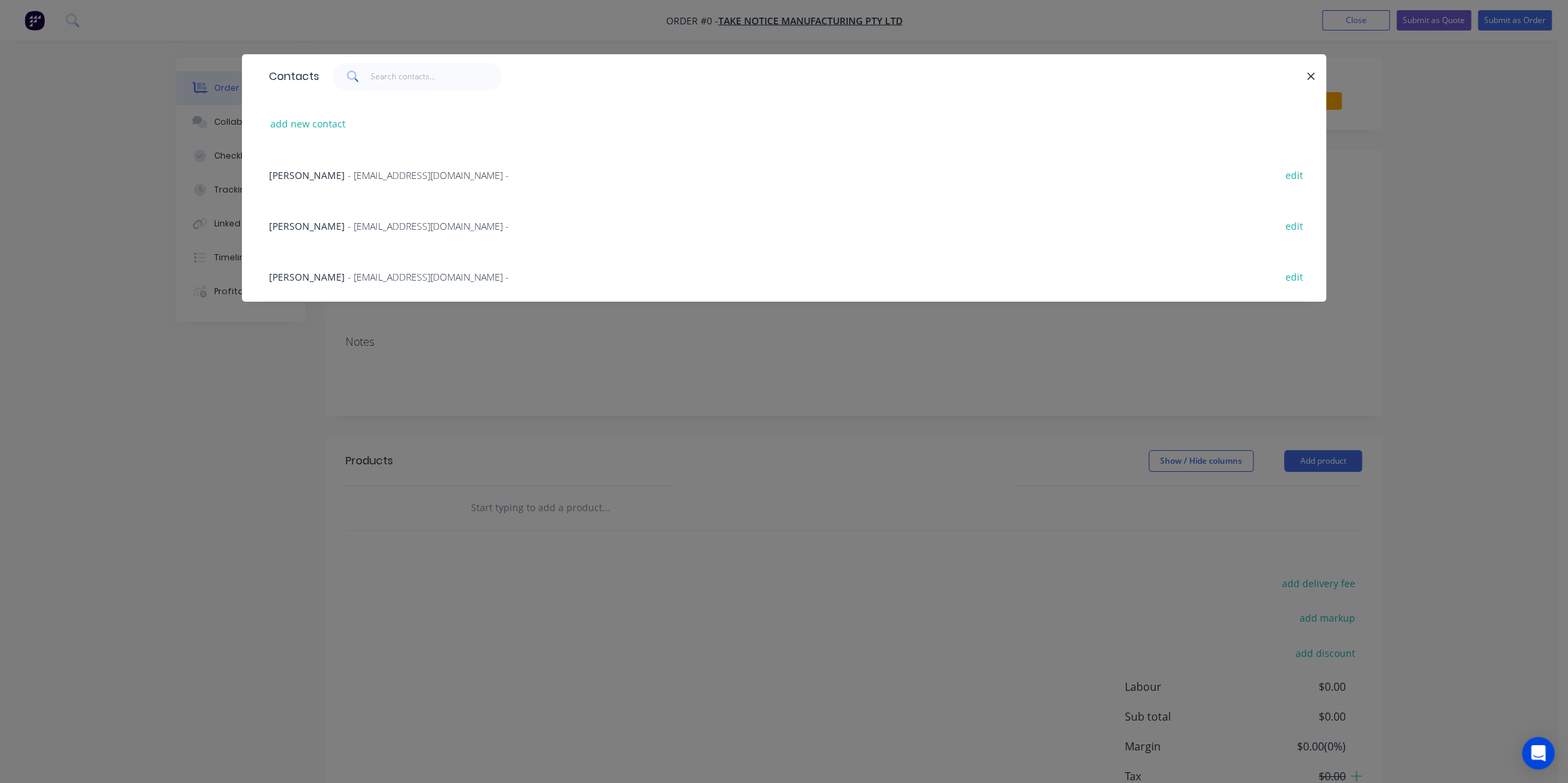
click at [375, 169] on span "- thayes@tnm.com.au -" at bounding box center [428, 175] width 161 height 13
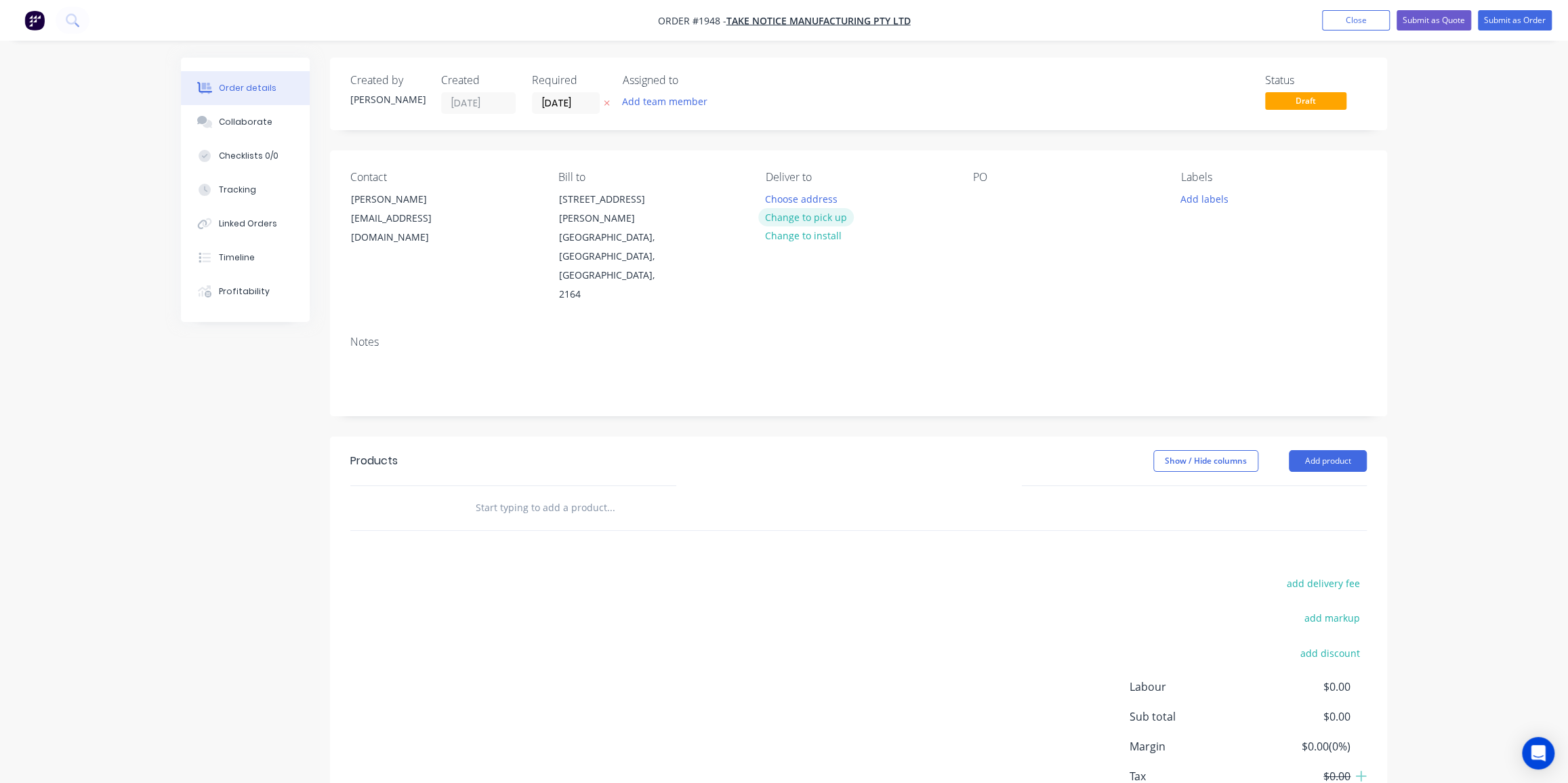
click at [823, 218] on button "Change to pick up" at bounding box center [806, 217] width 96 height 18
click at [990, 196] on div at bounding box center [984, 199] width 22 height 20
click at [985, 193] on div at bounding box center [984, 199] width 22 height 20
paste div
click at [1209, 196] on button "Add labels" at bounding box center [1204, 198] width 62 height 18
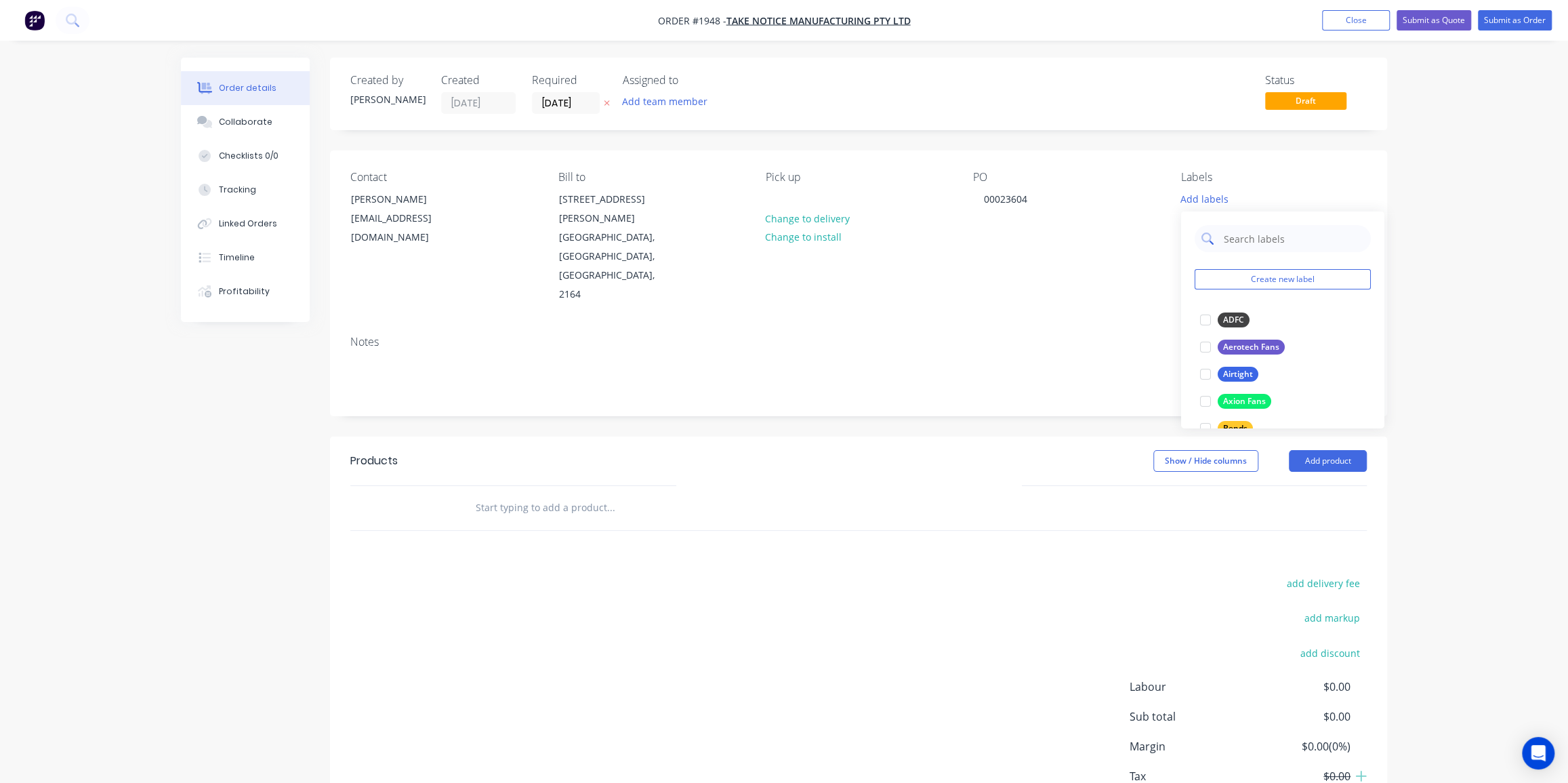
click at [1233, 238] on input "text" at bounding box center [1293, 238] width 142 height 27
type input "t"
type input "laser"
click at [1218, 324] on div at bounding box center [1205, 319] width 27 height 27
click at [776, 574] on div "add delivery fee add markup add discount Labour $0.00 Sub total $0.00 Margin $0…" at bounding box center [859, 705] width 1017 height 261
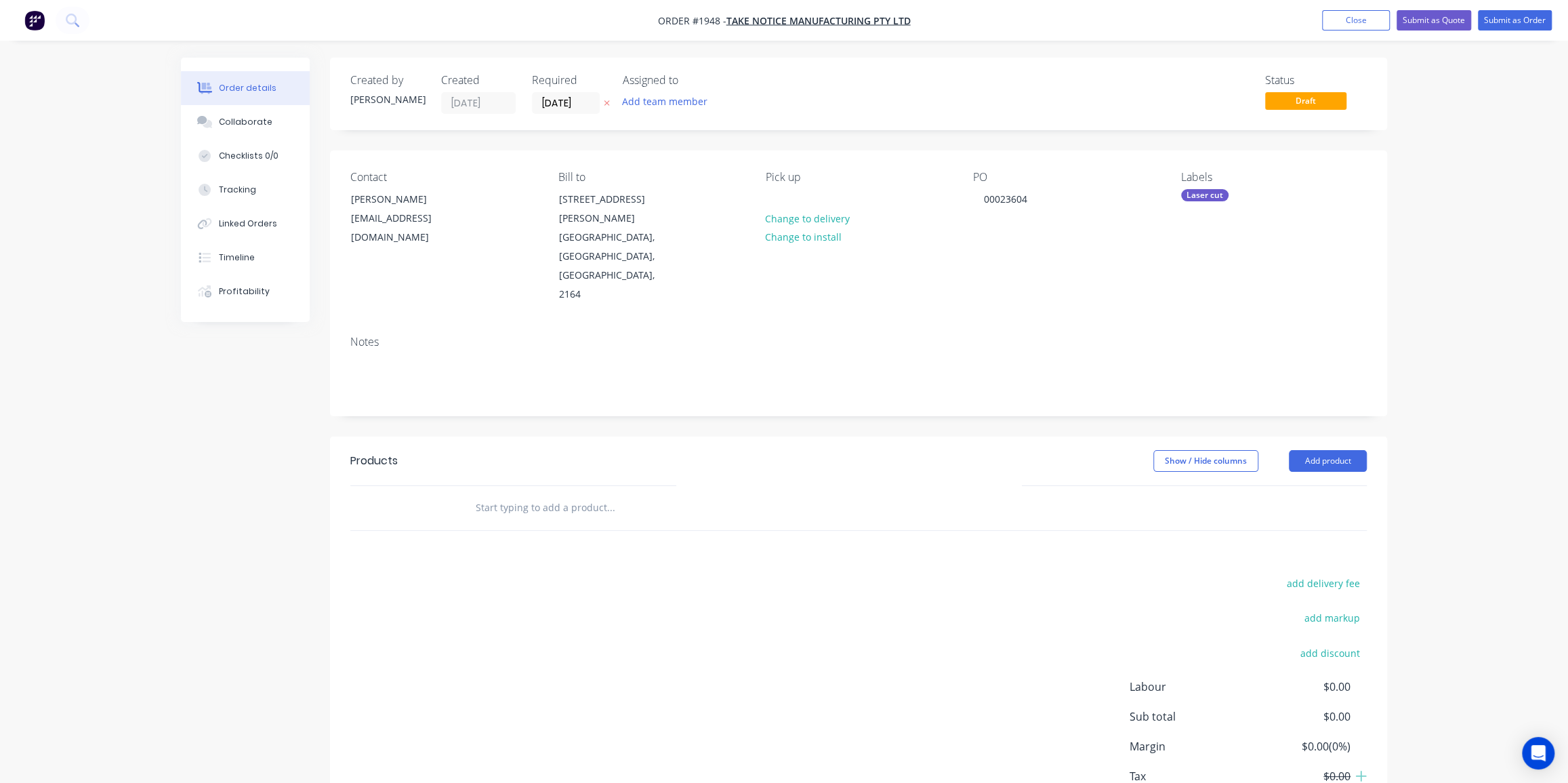
click at [571, 494] on input "text" at bounding box center [610, 507] width 271 height 27
paste input "Laser Cut Vitreous Enamel Whiteboard skin x3 cutting of file 00.01 Office"
type input "Laser Cut Vitreous Enamel Whiteboard skin x3 cutting of file 00.01 Office"
click at [578, 574] on div "add delivery fee add markup add discount Labour $0.00 Sub total $0.00 Margin $0…" at bounding box center [859, 705] width 1017 height 261
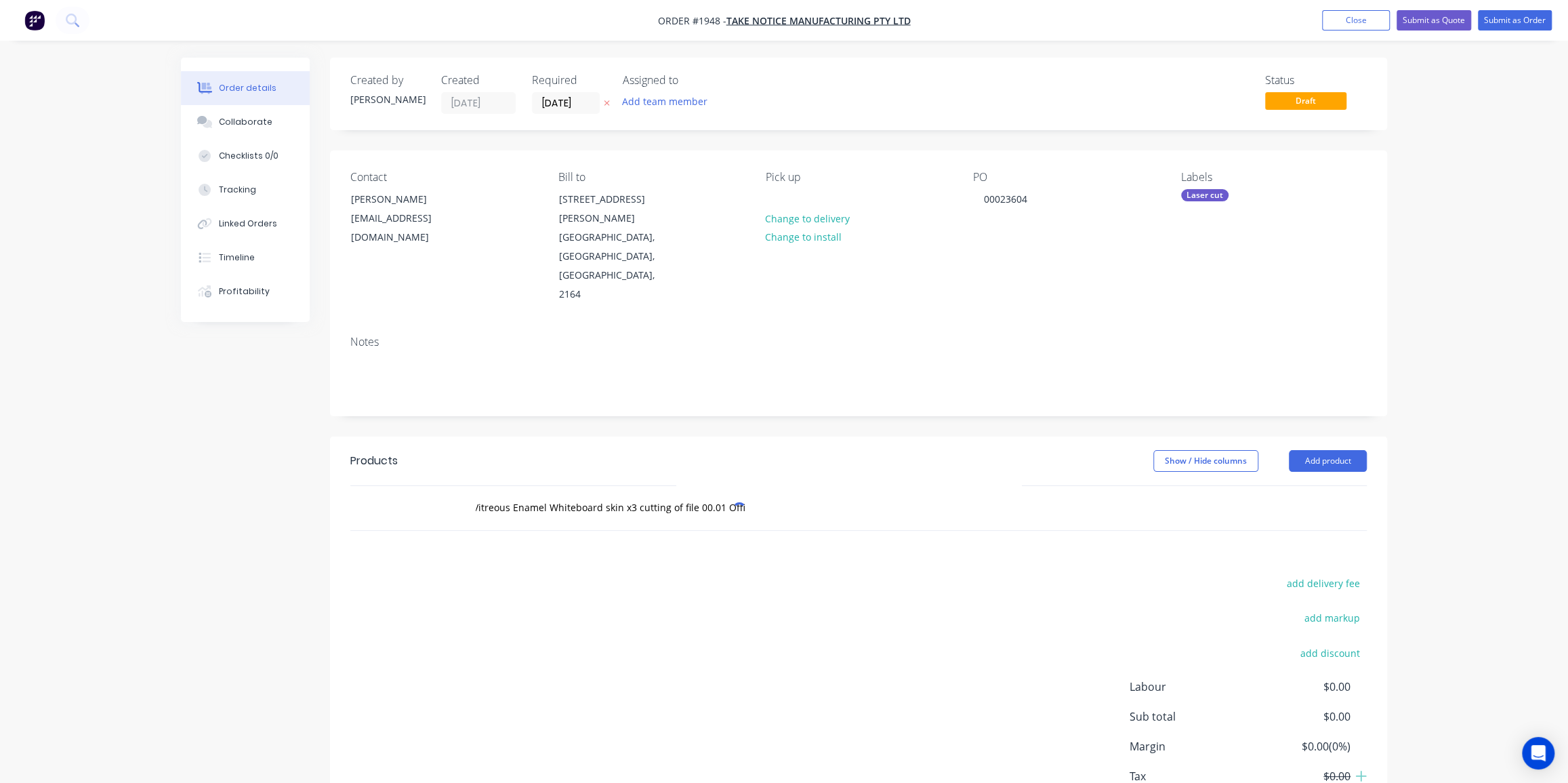
scroll to position [0, 0]
drag, startPoint x: 385, startPoint y: 480, endPoint x: 394, endPoint y: 480, distance: 9.0
click at [386, 486] on div at bounding box center [418, 508] width 81 height 44
click at [698, 494] on input "Laser Cut Vitreous Enamel Whiteboard skin x3 cutting of file 00.01 Office" at bounding box center [610, 507] width 271 height 27
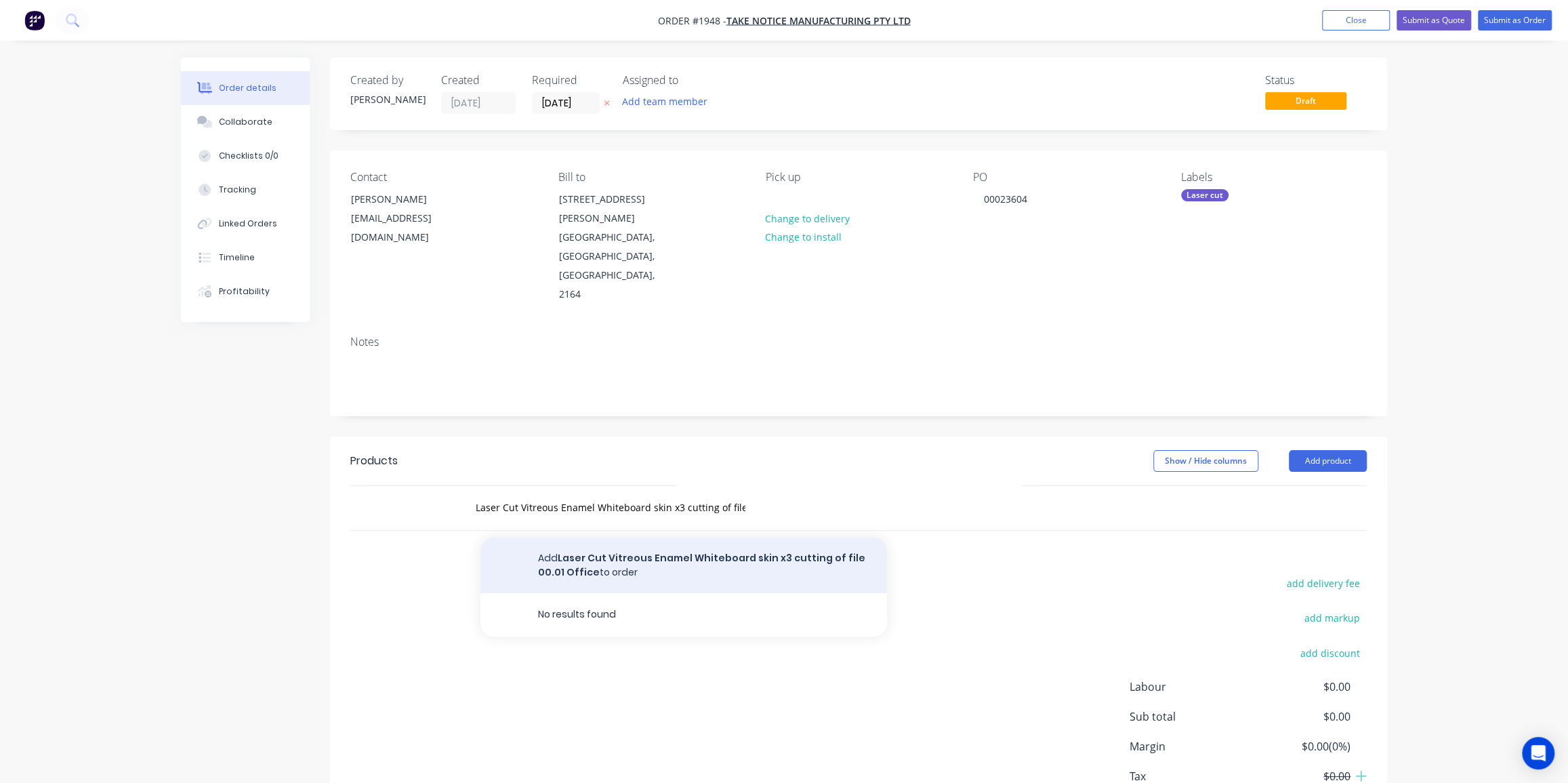
click at [698, 538] on button "Add Laser Cut Vitreous Enamel Whiteboard skin x3 cutting of file 00.01 Office t…" at bounding box center [684, 565] width 407 height 56
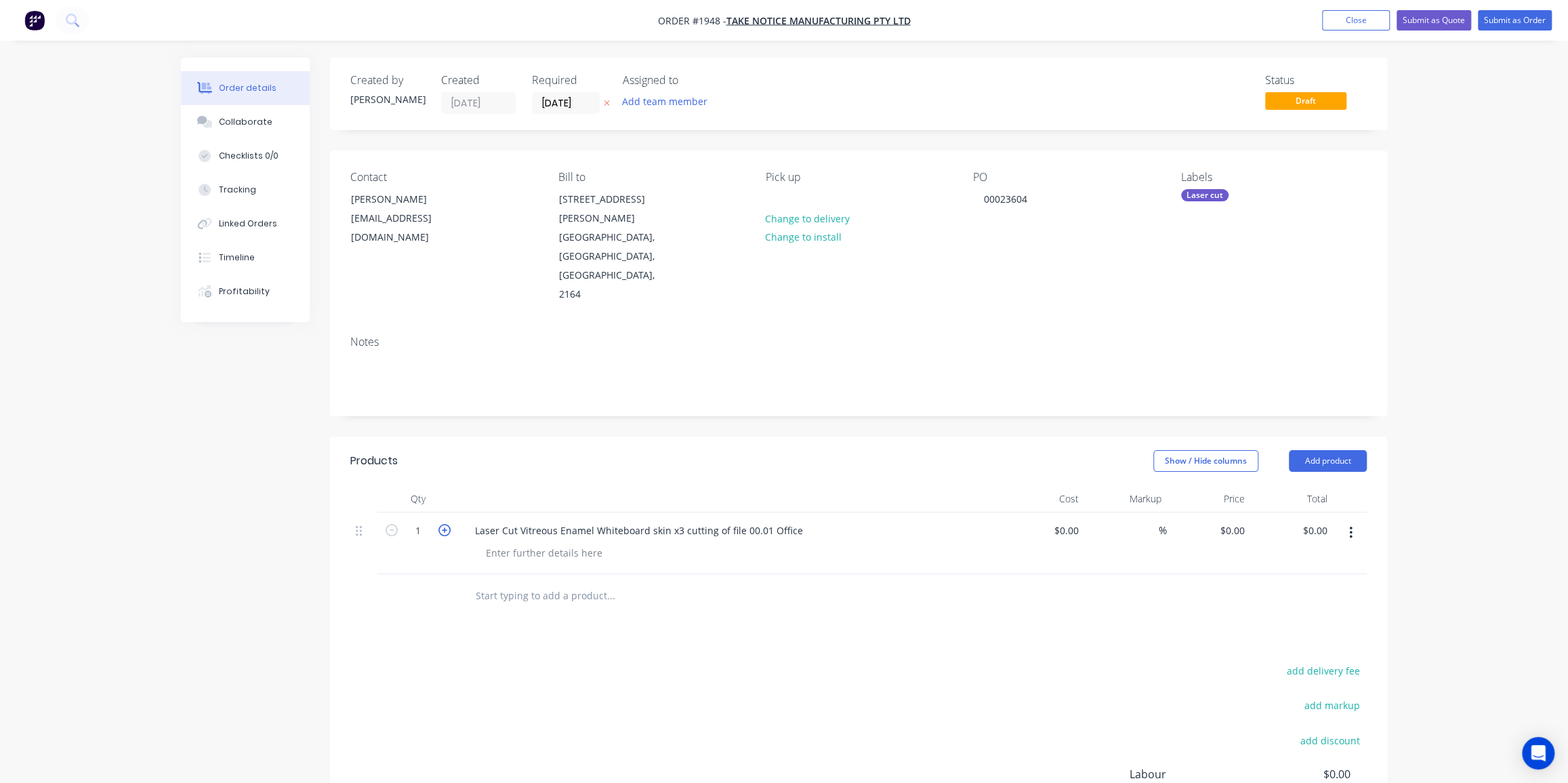
click at [443, 524] on icon "button" at bounding box center [444, 530] width 12 height 12
click at [391, 524] on icon "button" at bounding box center [391, 530] width 12 height 12
type input "3"
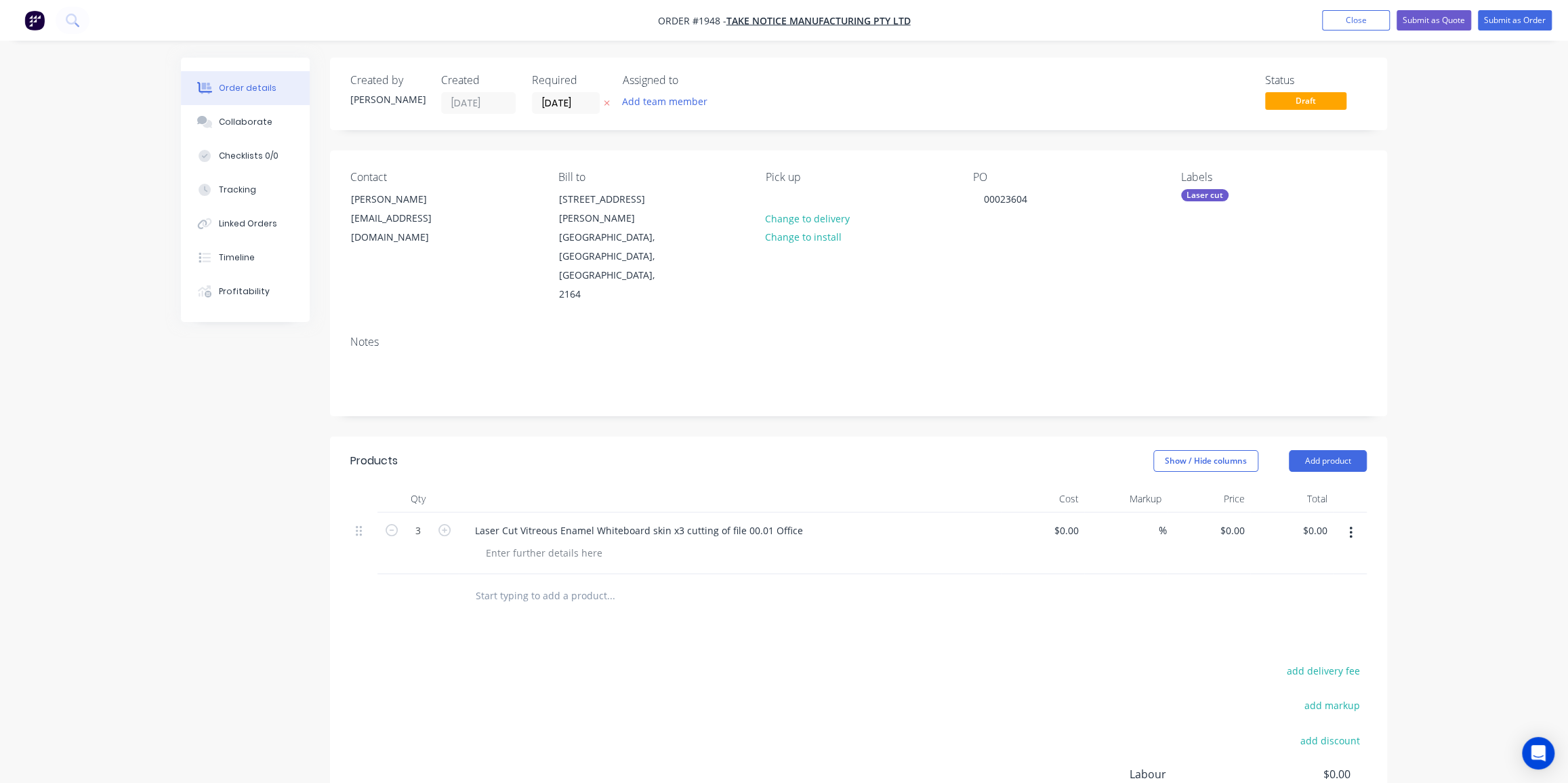
click at [757, 590] on div "Products Show / Hide columns Add product Qty Cost Markup Price Total 3 Laser Cu…" at bounding box center [858, 690] width 1057 height 507
click at [586, 582] on input "text" at bounding box center [610, 595] width 271 height 27
paste input "Laser Cut Vitreous Enamel Whiteboard skin x2 cutting of file 00.02 Meet"
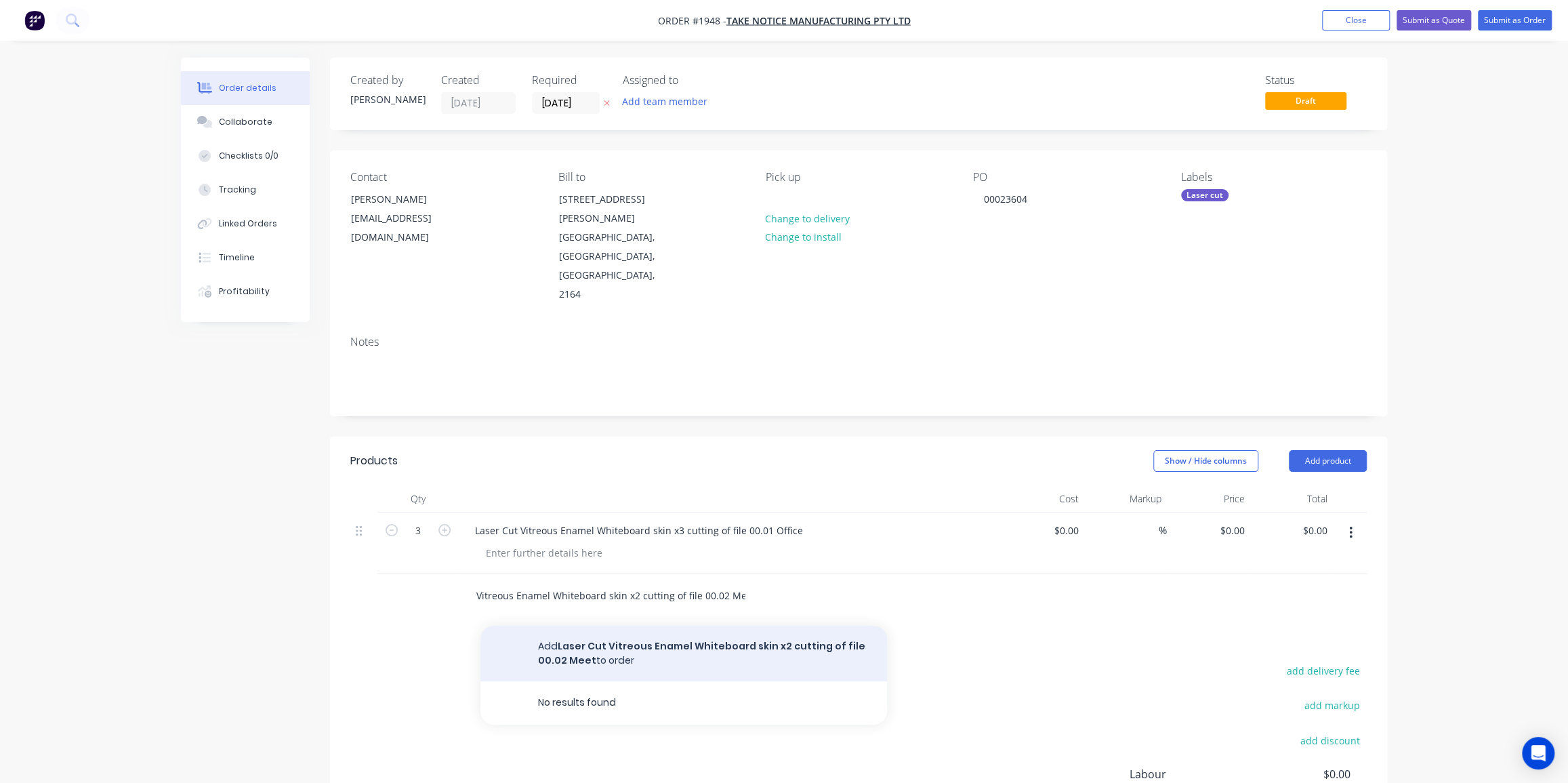
type input "Laser Cut Vitreous Enamel Whiteboard skin x2 cutting of file 00.02 Meet"
click at [673, 625] on button "Add Laser Cut Vitreous Enamel Whiteboard skin x2 cutting of file 00.02 Meet to …" at bounding box center [684, 653] width 407 height 56
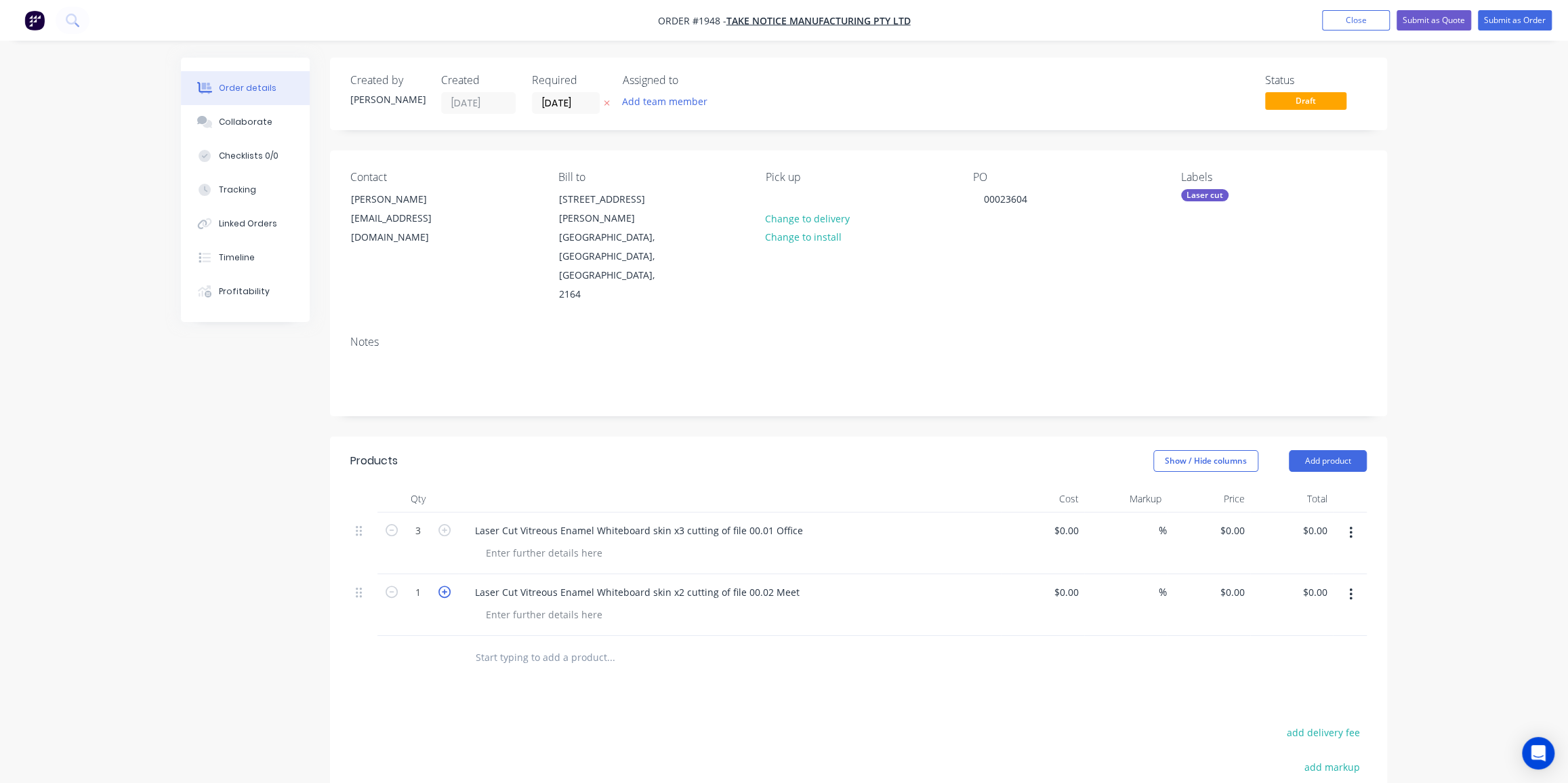
click at [445, 586] on icon "button" at bounding box center [444, 592] width 12 height 12
click at [445, 586] on icon "button" at bounding box center [444, 592] width 12 height 12
click at [391, 586] on icon "button" at bounding box center [391, 592] width 12 height 12
type input "2"
click at [1471, 365] on div "Order details Collaborate Checklists 0/0 Tracking Linked Orders Timeline Profit…" at bounding box center [784, 513] width 1568 height 1025
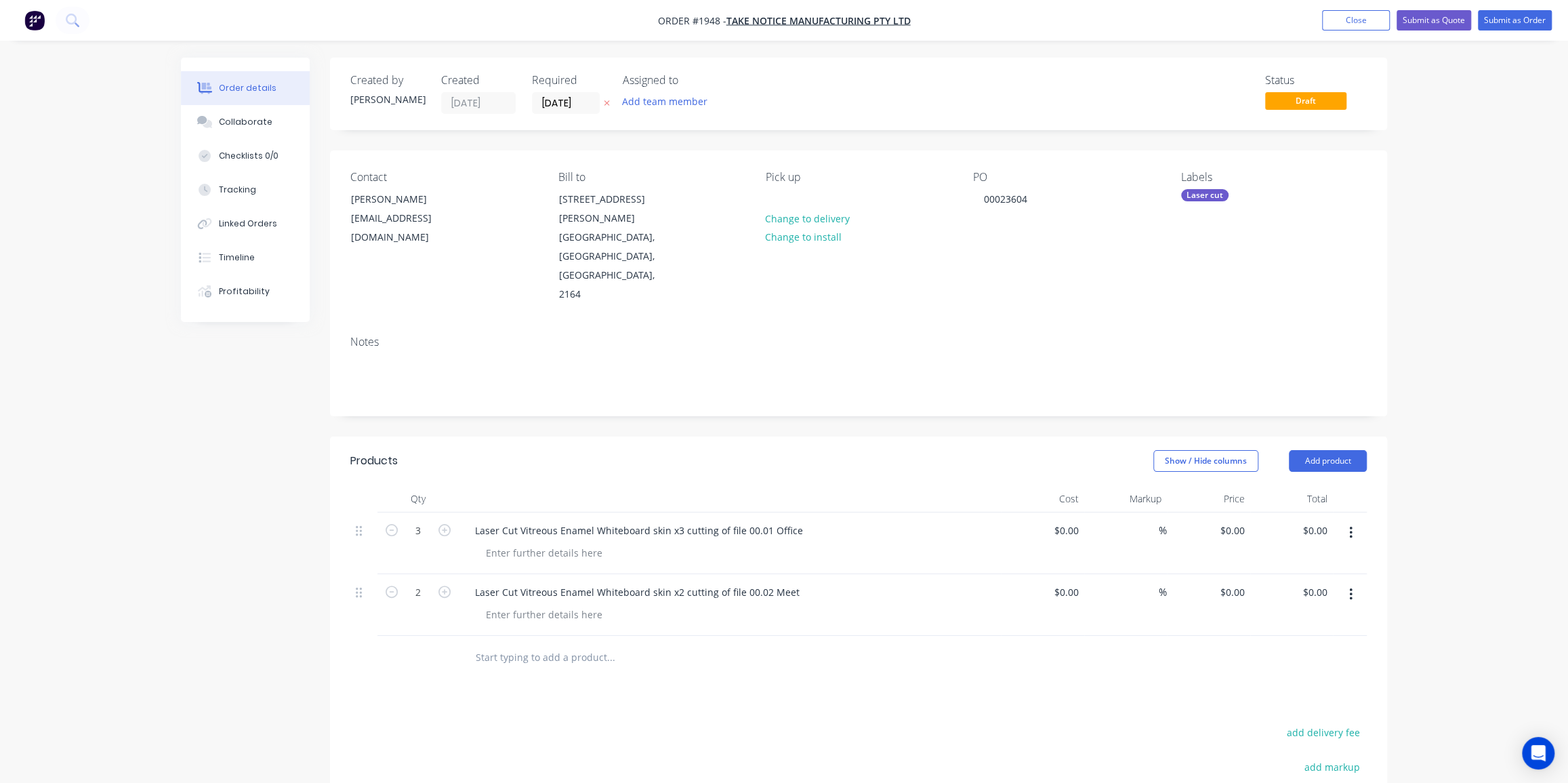
click at [1442, 345] on div "Order details Collaborate Checklists 0/0 Tracking Linked Orders Timeline Profit…" at bounding box center [784, 513] width 1568 height 1025
click at [1233, 520] on div "0 0" at bounding box center [1239, 530] width 21 height 20
type input "$45.00"
type input "$135.00"
click at [1232, 582] on div "0 0" at bounding box center [1239, 592] width 21 height 20
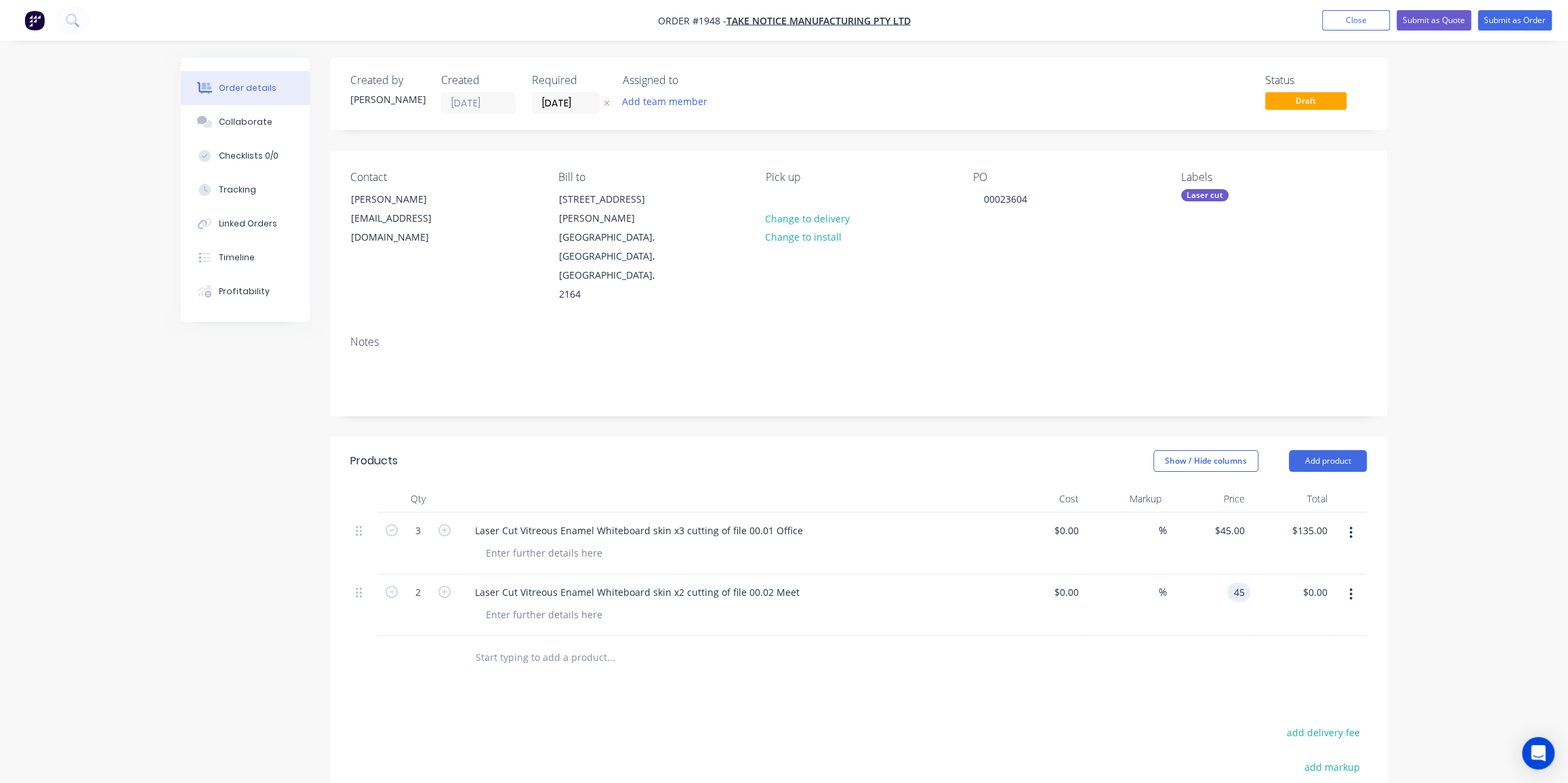
type input "$45.00"
type input "$90.00"
click at [1434, 481] on div "Order details Collaborate Checklists 0/0 Tracking Linked Orders Timeline Profit…" at bounding box center [784, 513] width 1568 height 1025
click at [548, 102] on input "[DATE]" at bounding box center [565, 103] width 66 height 20
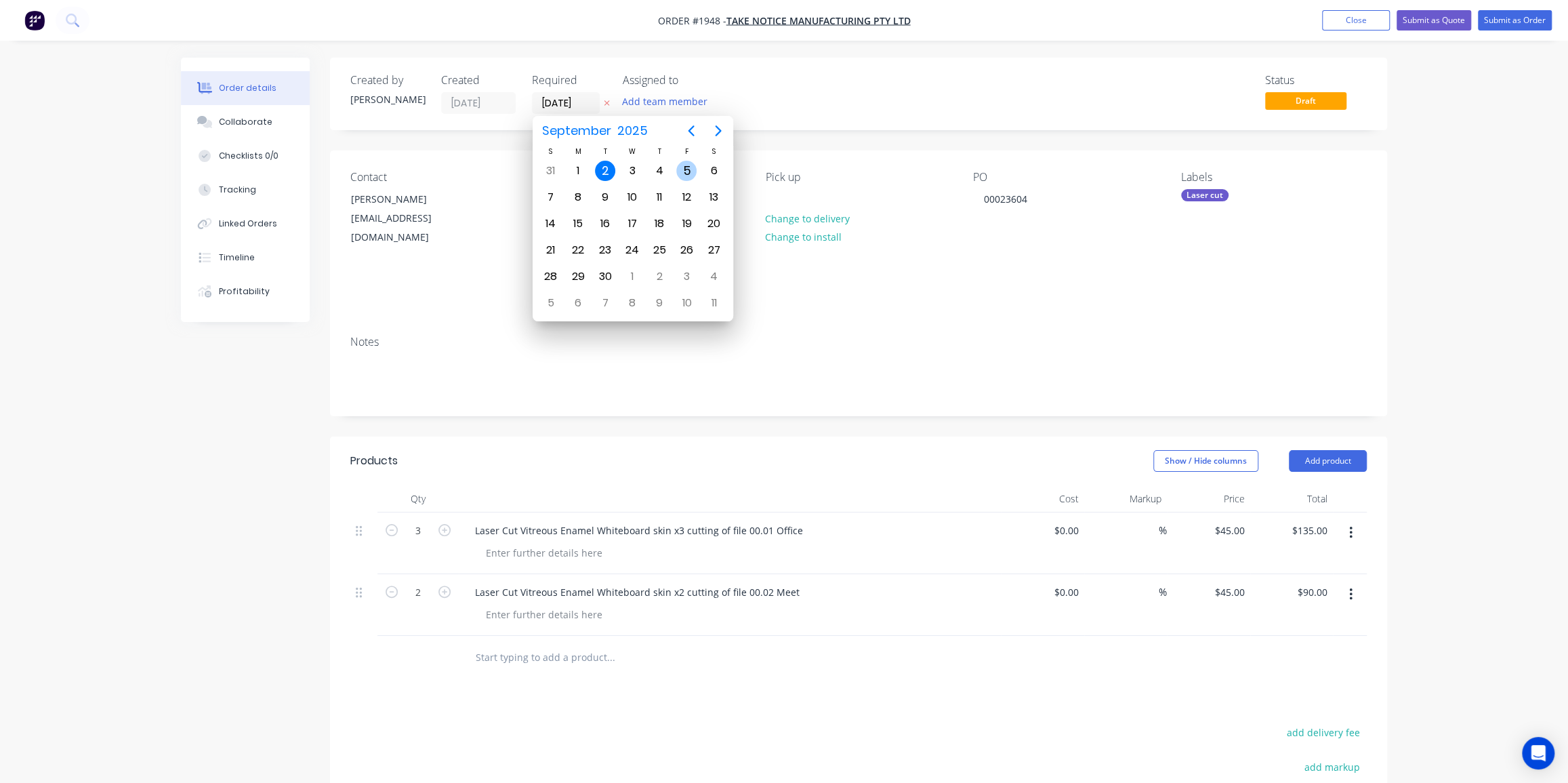
click at [681, 162] on div "5" at bounding box center [687, 171] width 20 height 20
type input "05/09/25"
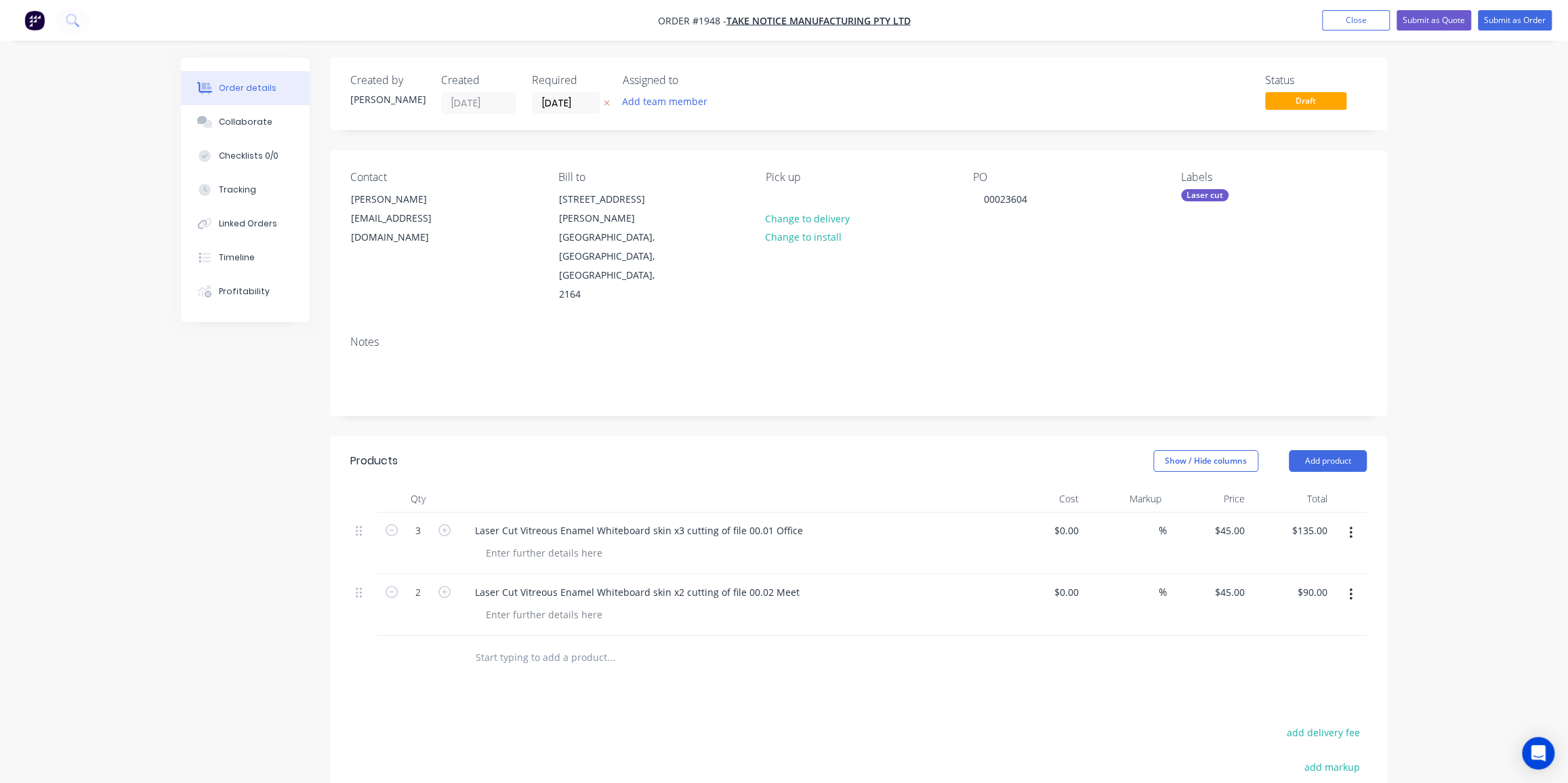
drag, startPoint x: 1409, startPoint y: 207, endPoint x: 1429, endPoint y: 162, distance: 49.2
click at [1410, 207] on div "Order details Collaborate Checklists 0/0 Tracking Linked Orders Timeline Profit…" at bounding box center [784, 513] width 1568 height 1025
click at [1492, 21] on button "Submit as Order" at bounding box center [1514, 20] width 74 height 20
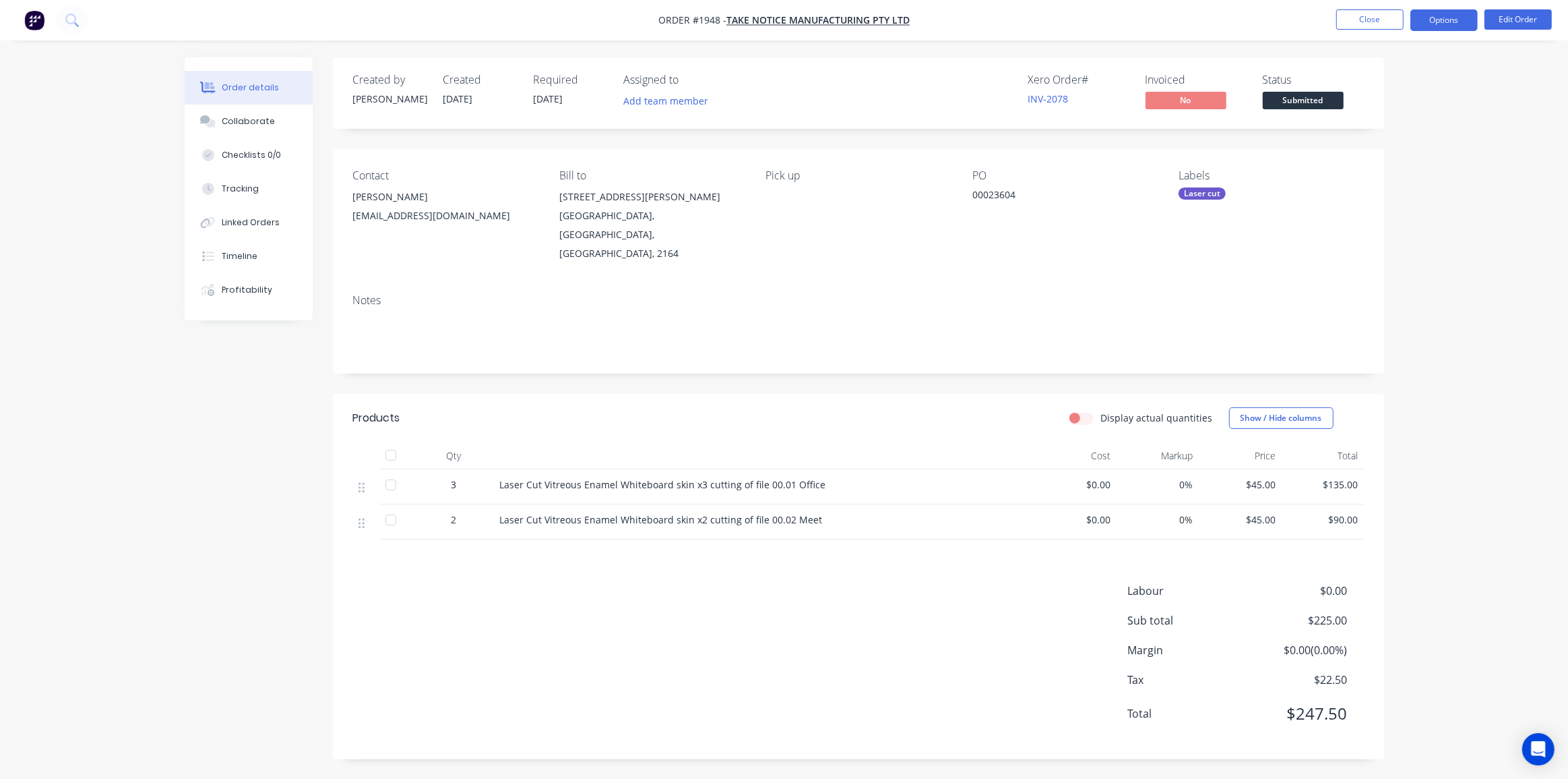
click at [1436, 17] on button "Options" at bounding box center [1444, 20] width 68 height 22
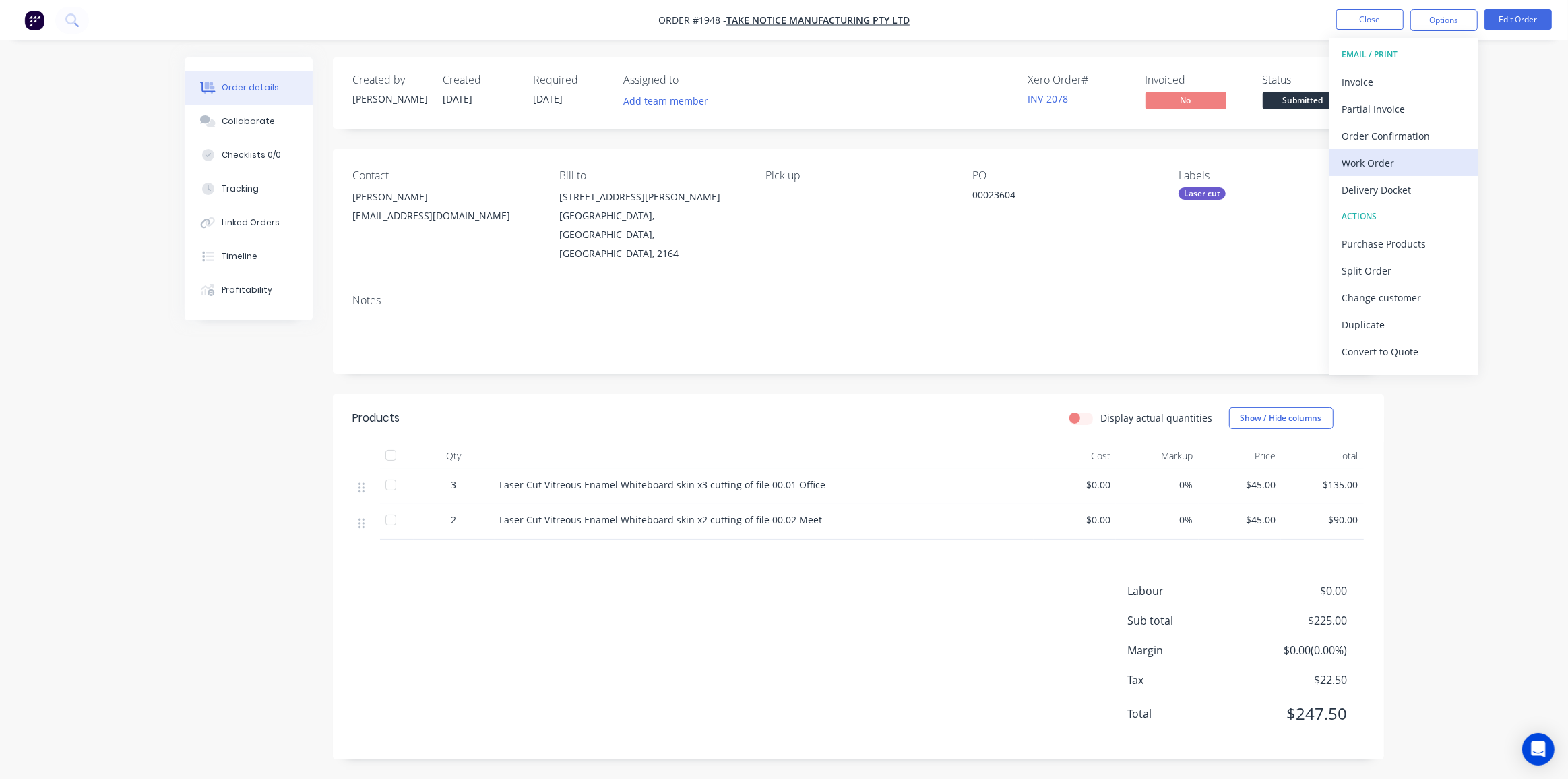
drag, startPoint x: 1368, startPoint y: 185, endPoint x: 1374, endPoint y: 161, distance: 24.7
click at [1374, 161] on div "EMAIL / PRINT Invoice Partial Invoice Order Confirmation Work Order Delivery Do…" at bounding box center [1403, 206] width 148 height 337
click at [1374, 161] on div "Work Order" at bounding box center [1403, 163] width 124 height 20
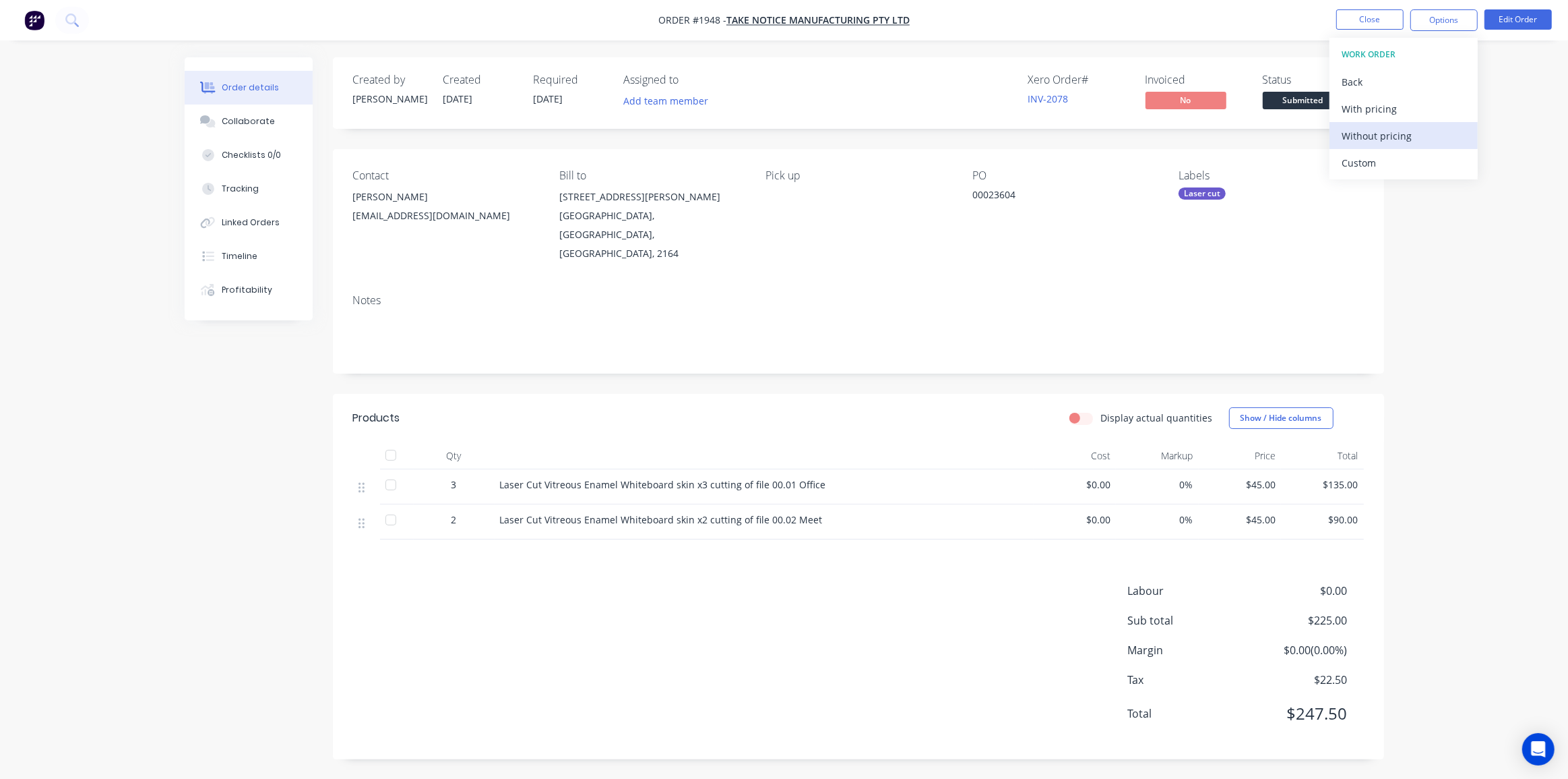
click at [1384, 134] on div "Without pricing" at bounding box center [1403, 135] width 124 height 20
click at [991, 28] on nav "Order #1948 - Take Notice Manufacturing Pty Ltd Close Options EMAIL / PRINT Inv…" at bounding box center [784, 20] width 1568 height 41
click at [1453, 131] on div "Order details Collaborate Checklists 0/0 Tracking Linked Orders Timeline Profit…" at bounding box center [784, 390] width 1568 height 779
click at [1418, 353] on div "Order details Collaborate Checklists 0/0 Tracking Linked Orders Timeline Profit…" at bounding box center [784, 390] width 1568 height 779
